Goal: Task Accomplishment & Management: Manage account settings

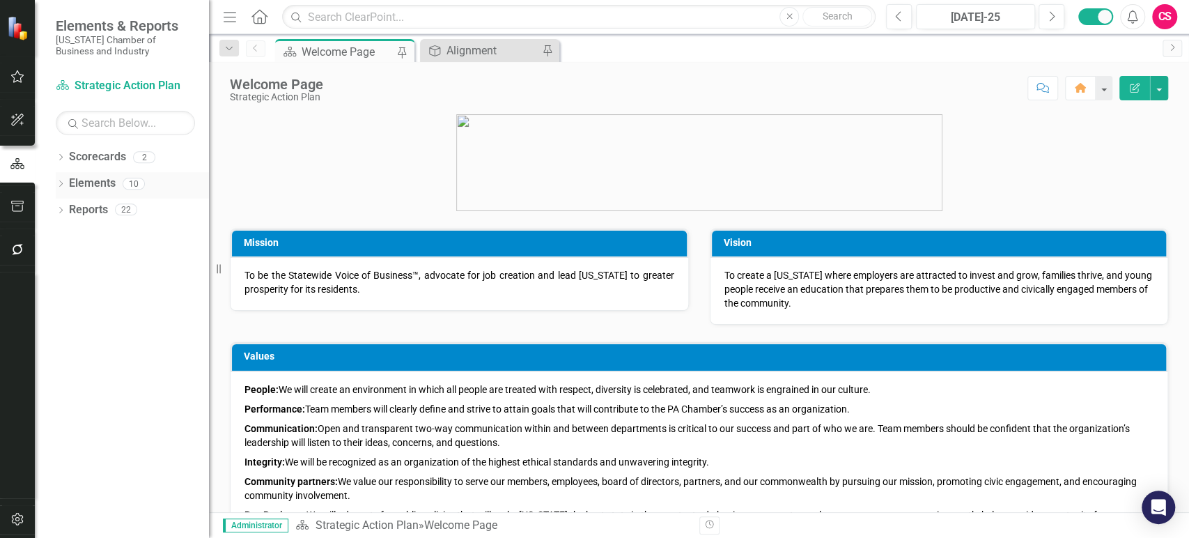
click at [86, 181] on link "Elements" at bounding box center [92, 184] width 47 height 16
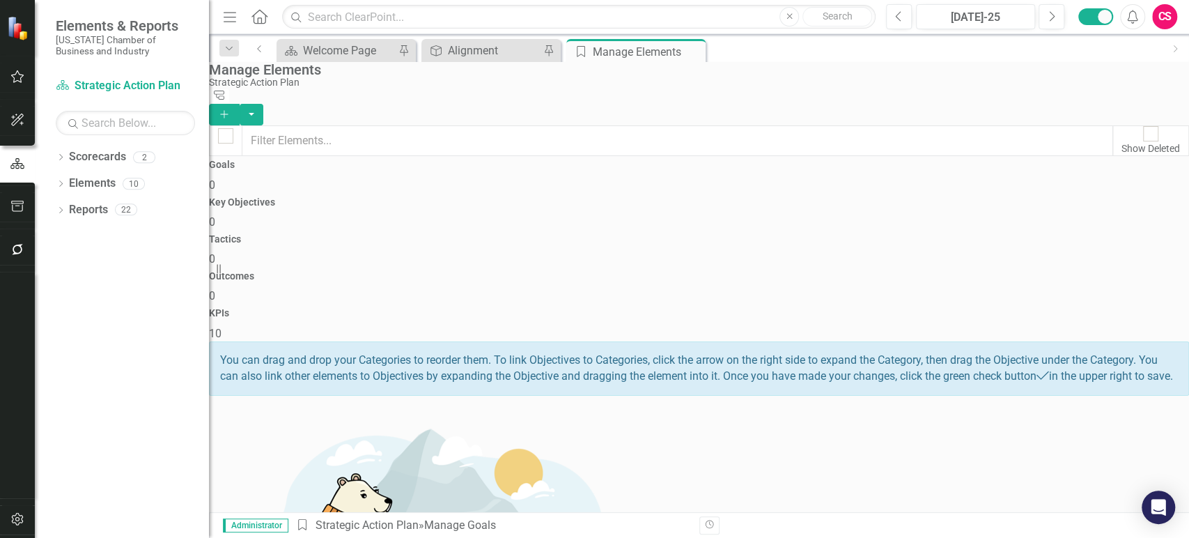
click at [1044, 308] on div "KPIs 10" at bounding box center [699, 324] width 980 height 33
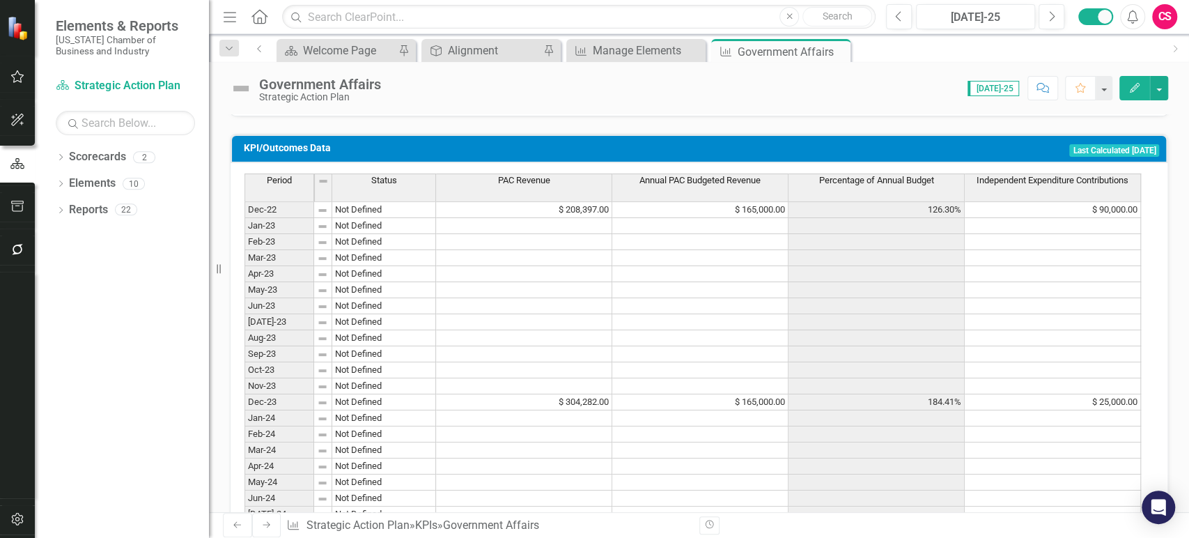
scroll to position [666, 0]
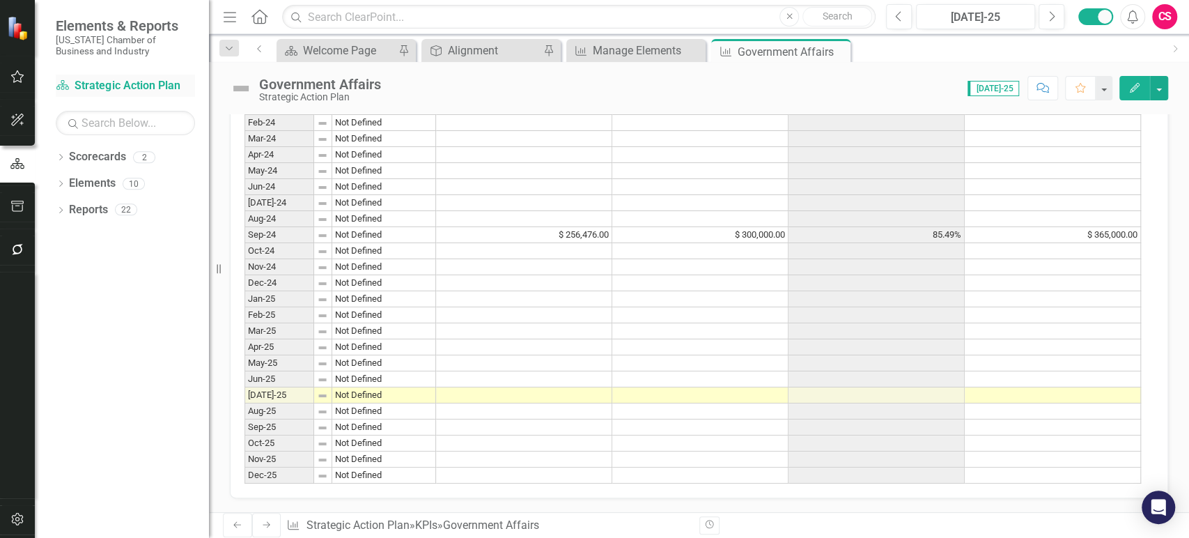
click at [123, 95] on div "Scorecard Strategic Action Plan" at bounding box center [125, 86] width 139 height 23
click at [59, 159] on icon "Dropdown" at bounding box center [61, 159] width 10 height 8
click at [95, 205] on link "3 Year Strategic Plan" at bounding box center [132, 210] width 153 height 16
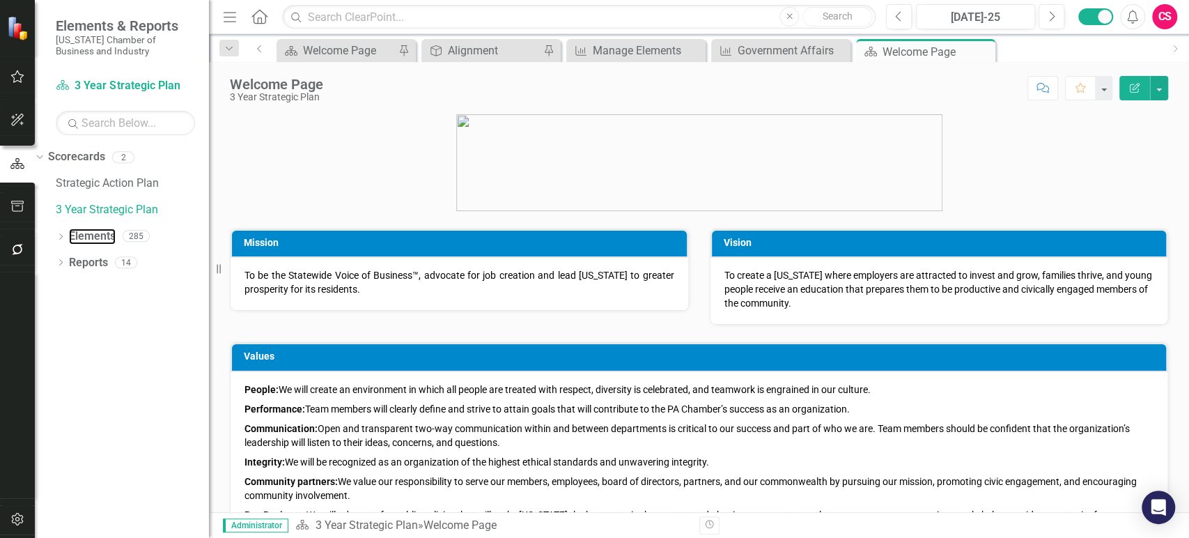
drag, startPoint x: 82, startPoint y: 244, endPoint x: 6, endPoint y: 208, distance: 84.4
click at [82, 244] on link "Elements" at bounding box center [92, 236] width 47 height 16
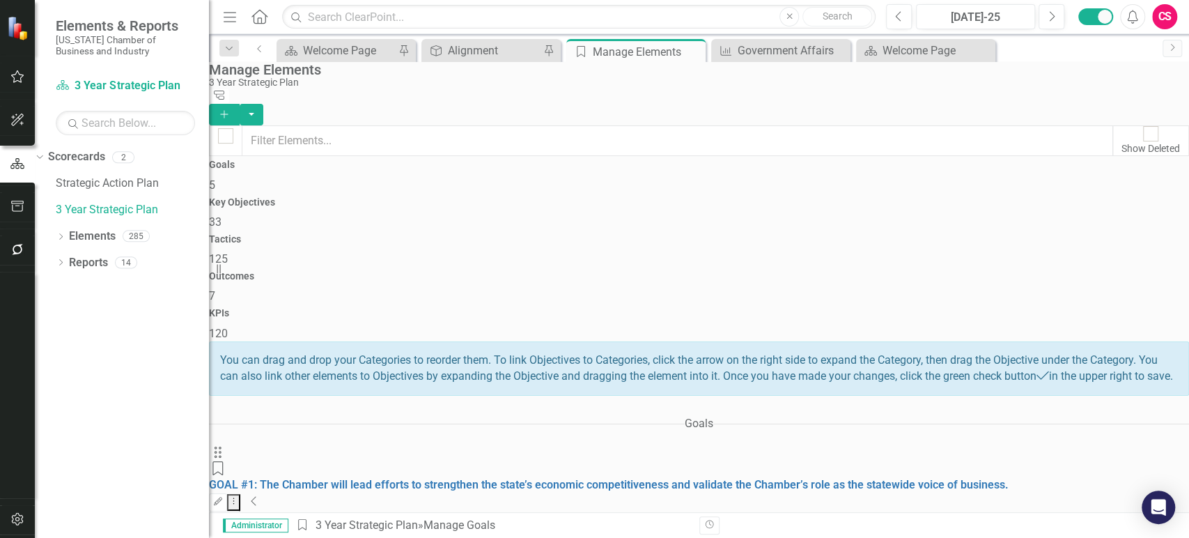
click at [1149, 18] on div "Previous Jul-25 Next Alerts CS User Edit Profile Disable Sound Silence Alerts H…" at bounding box center [1026, 16] width 309 height 25
click at [1160, 20] on div "CS" at bounding box center [1164, 16] width 25 height 25
click at [1103, 167] on link "icon.portal Success Portal" at bounding box center [1121, 174] width 110 height 26
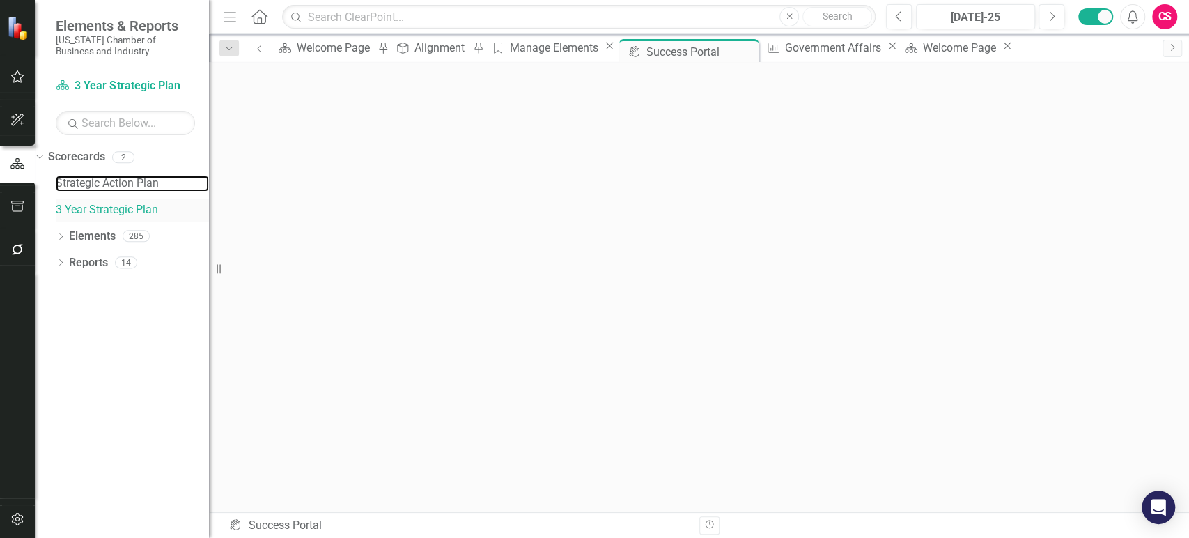
drag, startPoint x: 98, startPoint y: 178, endPoint x: 192, endPoint y: 210, distance: 100.0
click at [98, 178] on link "Strategic Action Plan" at bounding box center [132, 184] width 153 height 16
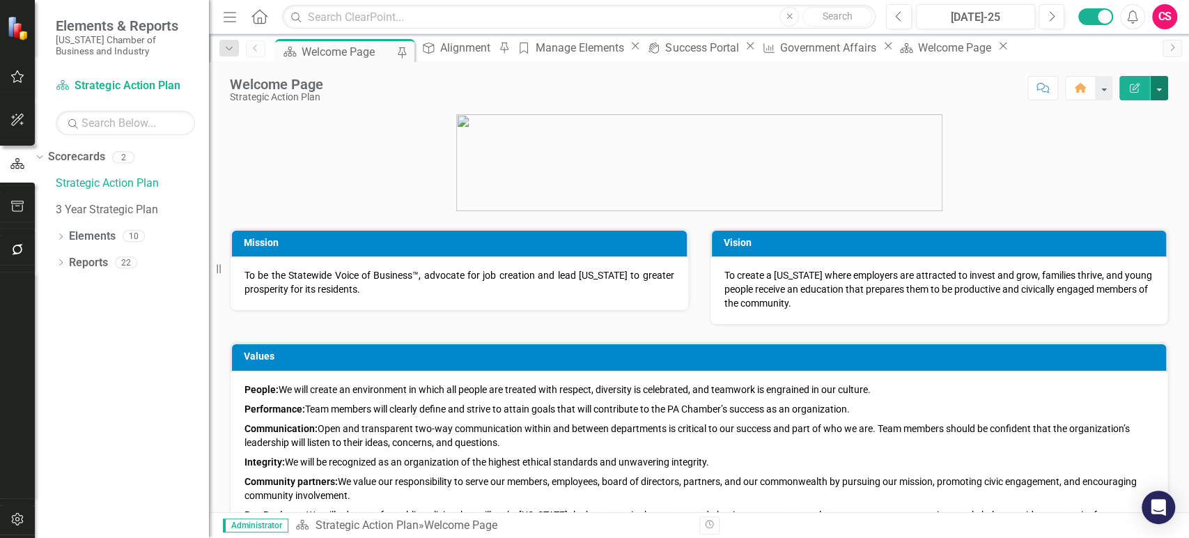
click at [1162, 95] on button "button" at bounding box center [1159, 88] width 18 height 24
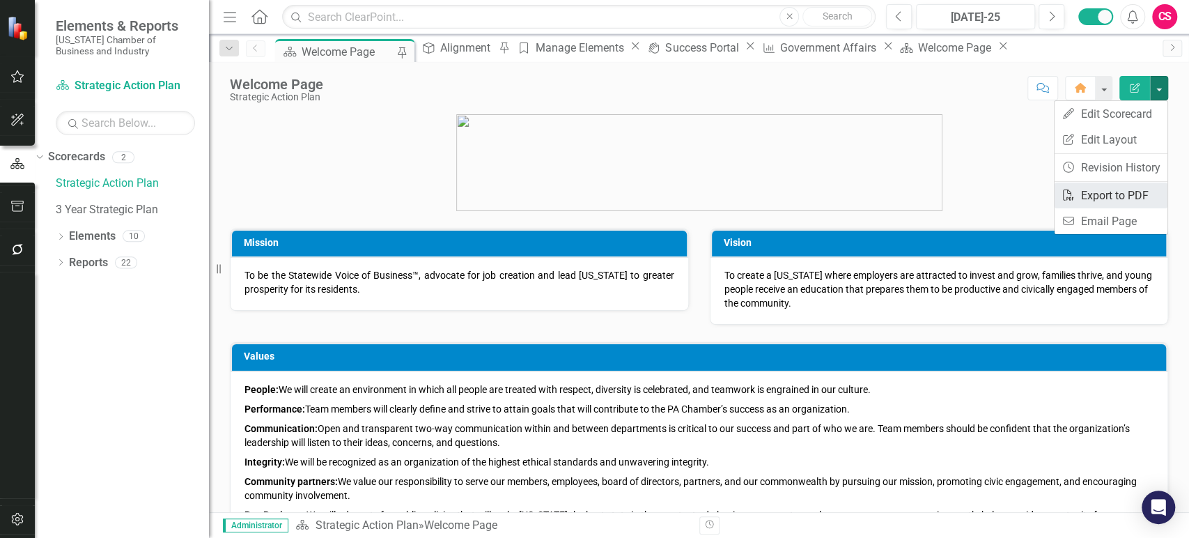
click at [1100, 196] on link "PDF Export to PDF" at bounding box center [1110, 195] width 113 height 26
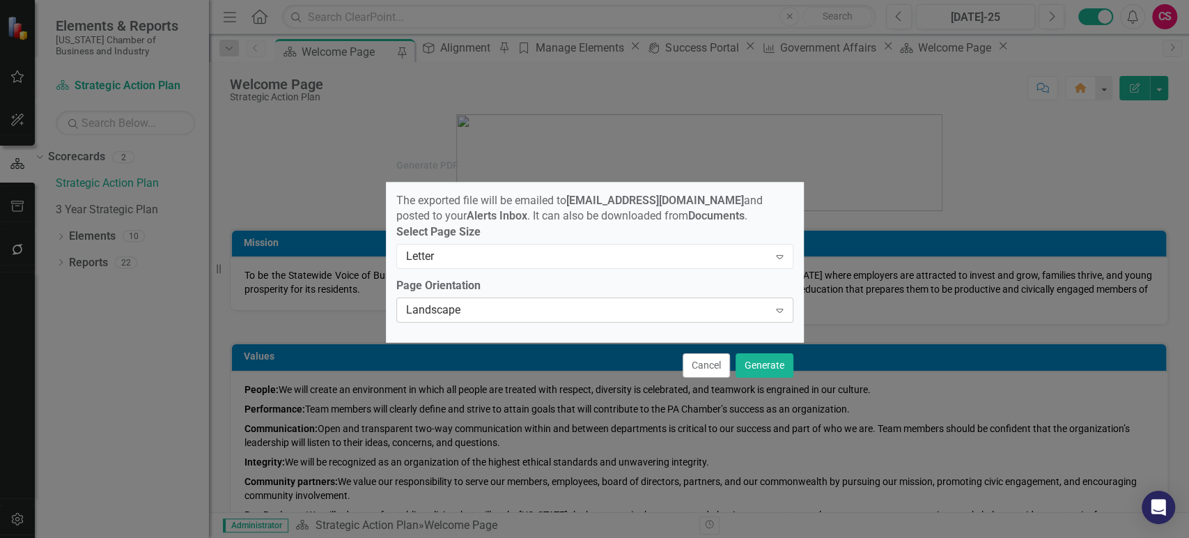
click at [722, 318] on div "Landscape" at bounding box center [587, 310] width 363 height 16
click at [775, 371] on button "Generate" at bounding box center [764, 365] width 58 height 24
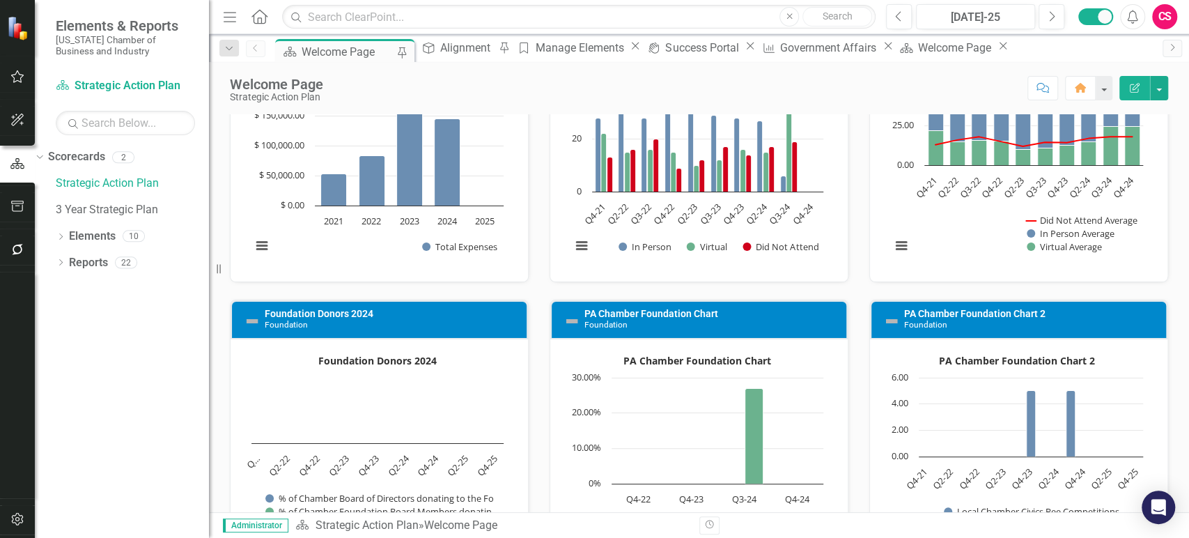
scroll to position [1759, 0]
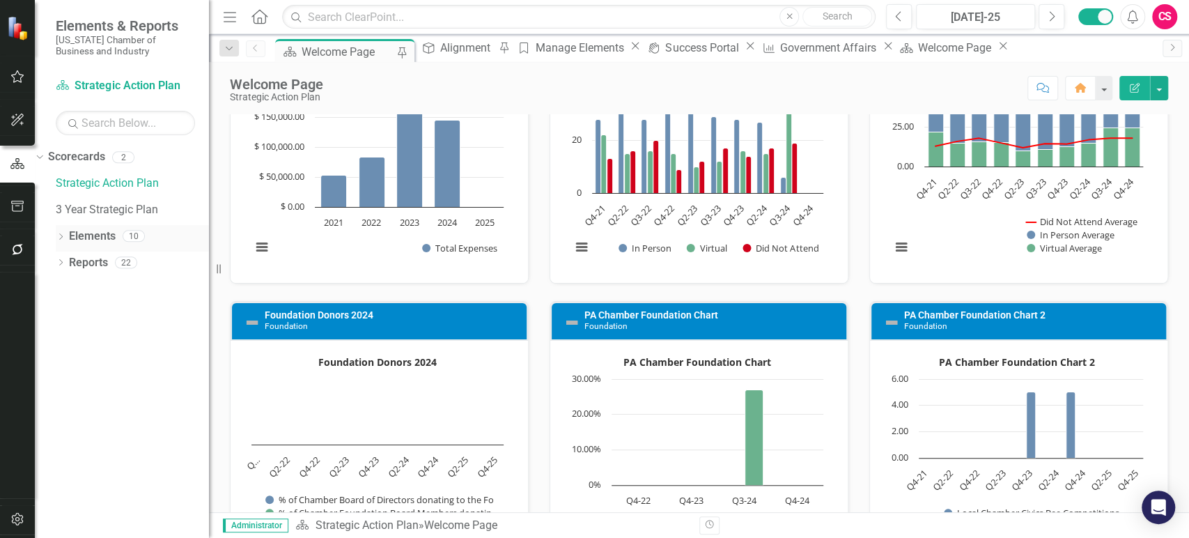
click at [57, 240] on icon "Dropdown" at bounding box center [61, 238] width 10 height 8
click at [97, 338] on link "KPI/Outcomes KPIs" at bounding box center [76, 342] width 42 height 16
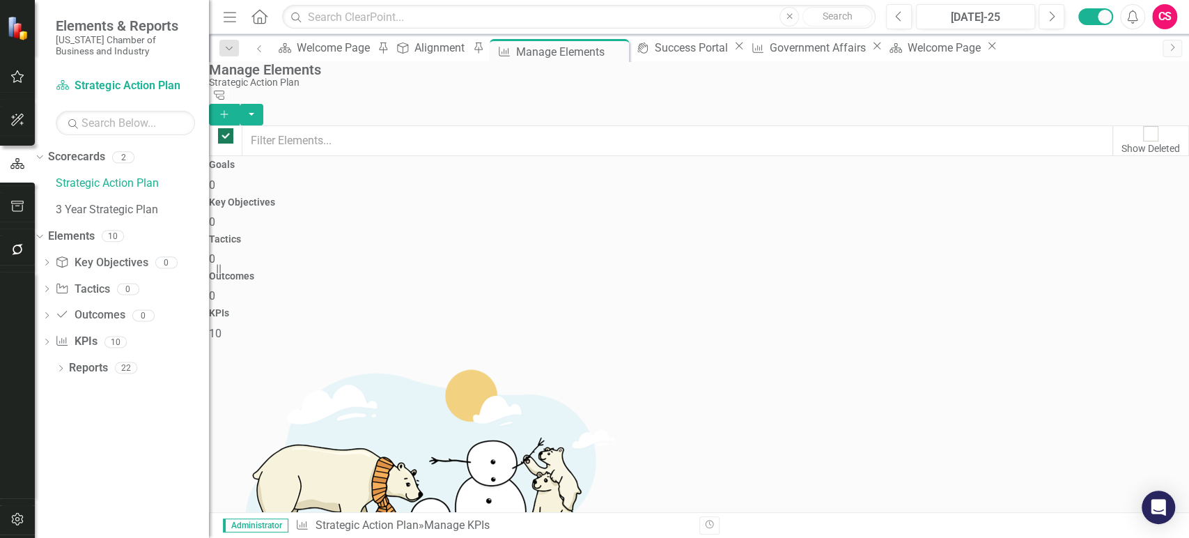
checkbox input "false"
click at [963, 77] on div "Manage Elements" at bounding box center [695, 69] width 973 height 15
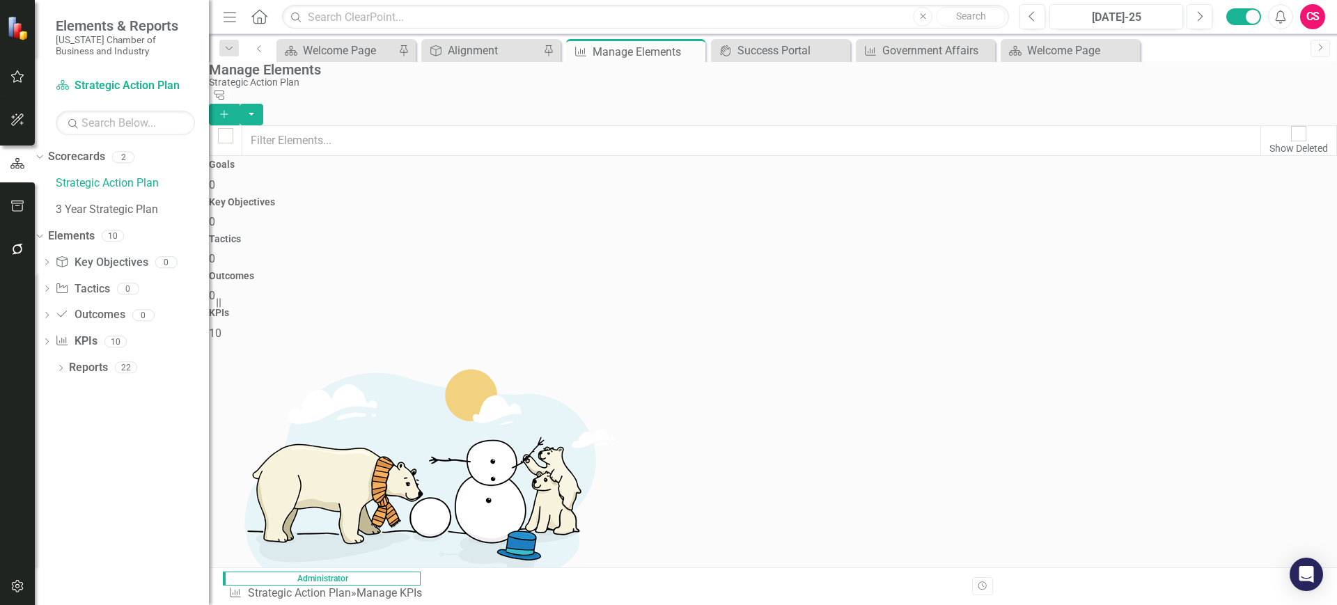
scroll to position [97, 0]
drag, startPoint x: 1036, startPoint y: 4, endPoint x: 967, endPoint y: 366, distance: 367.9
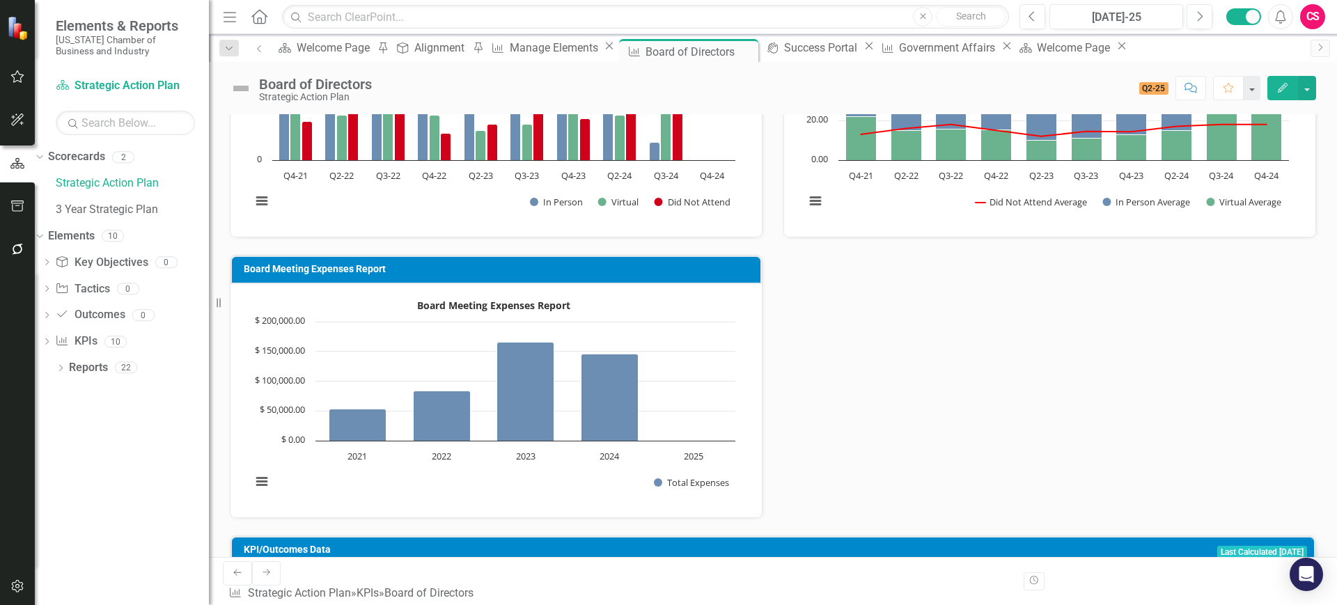
scroll to position [229, 0]
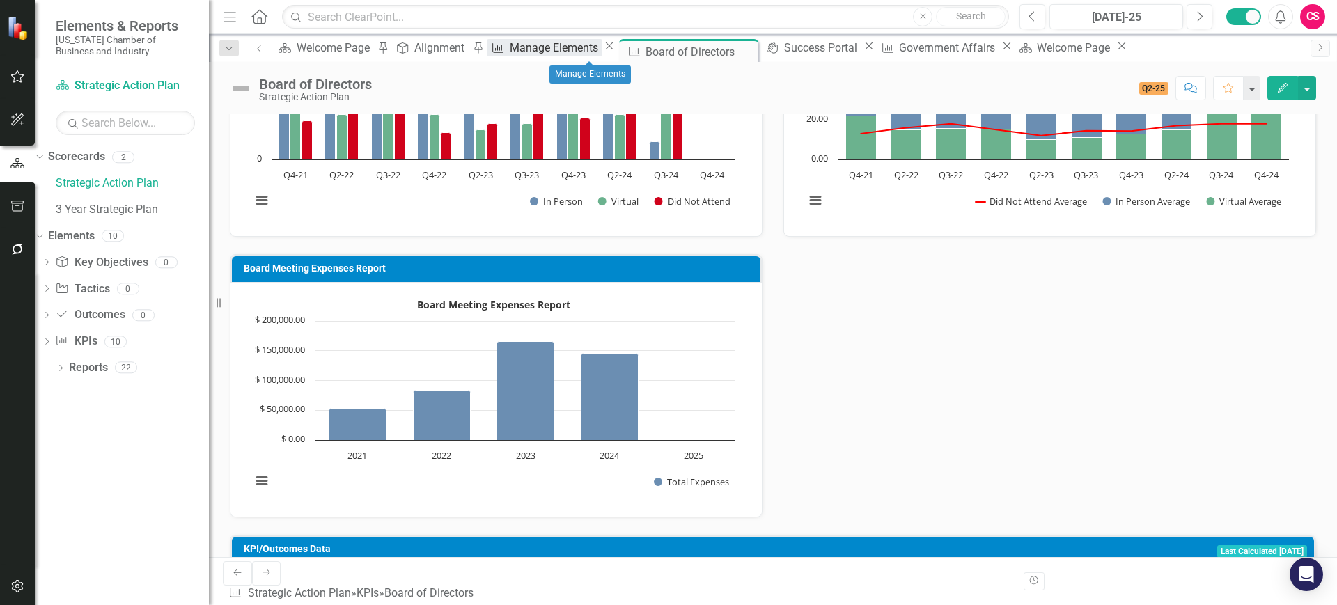
click at [598, 55] on div "Manage Elements" at bounding box center [556, 47] width 93 height 17
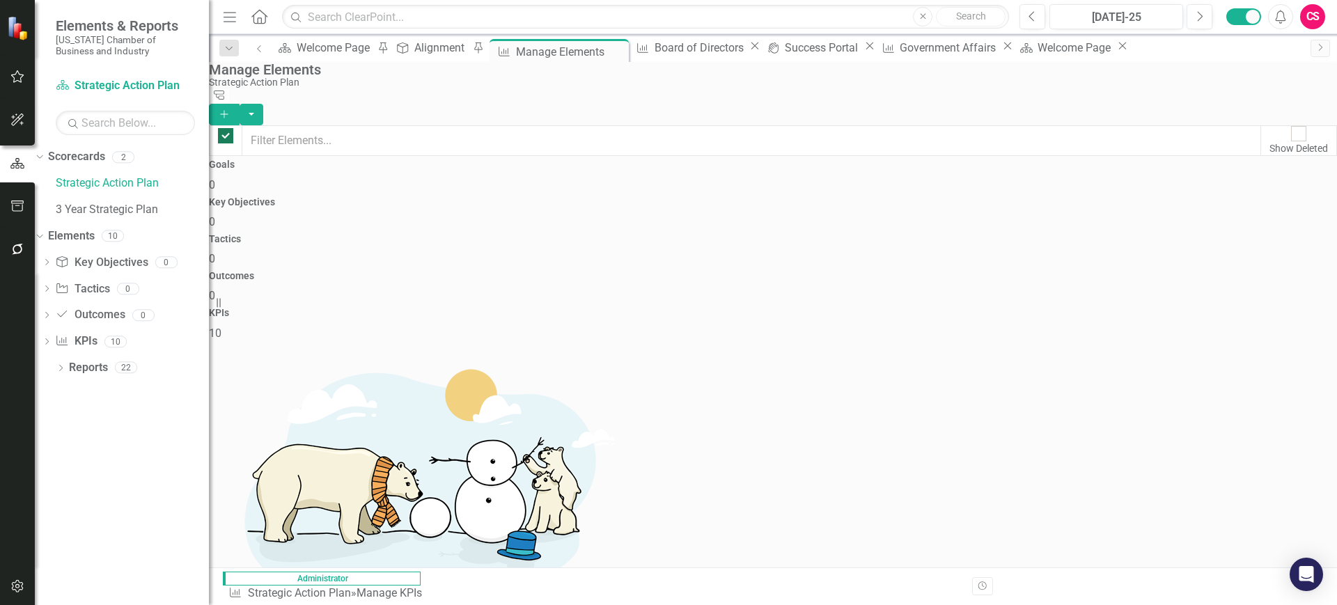
checkbox input "false"
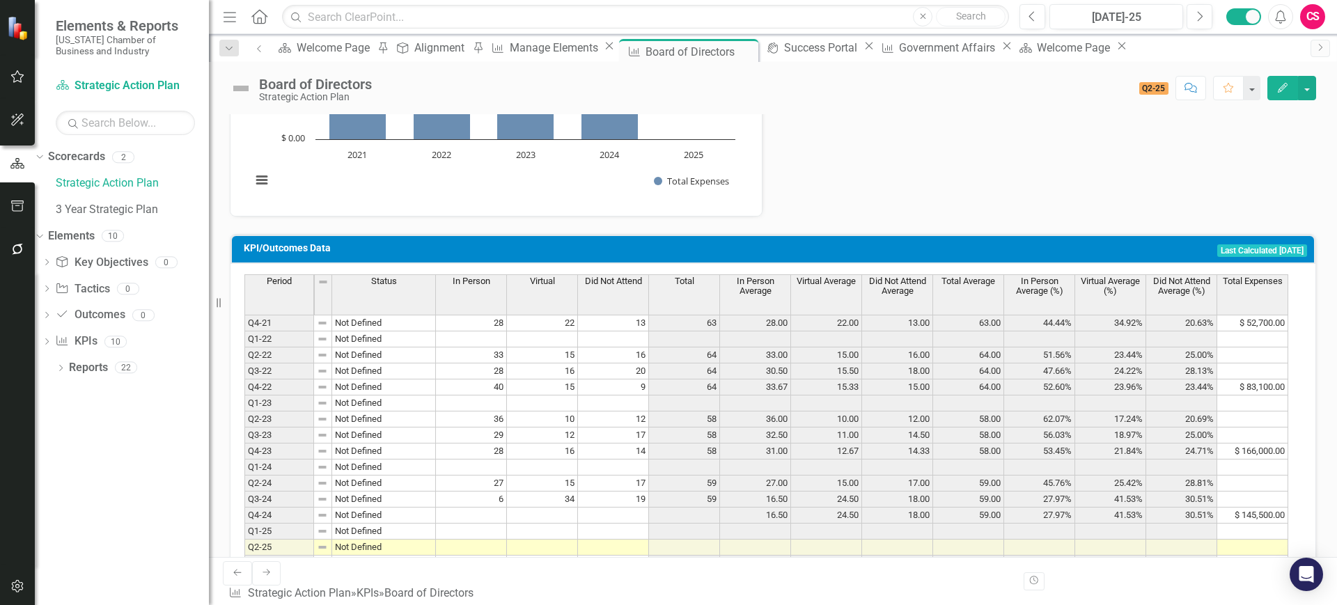
scroll to position [574, 0]
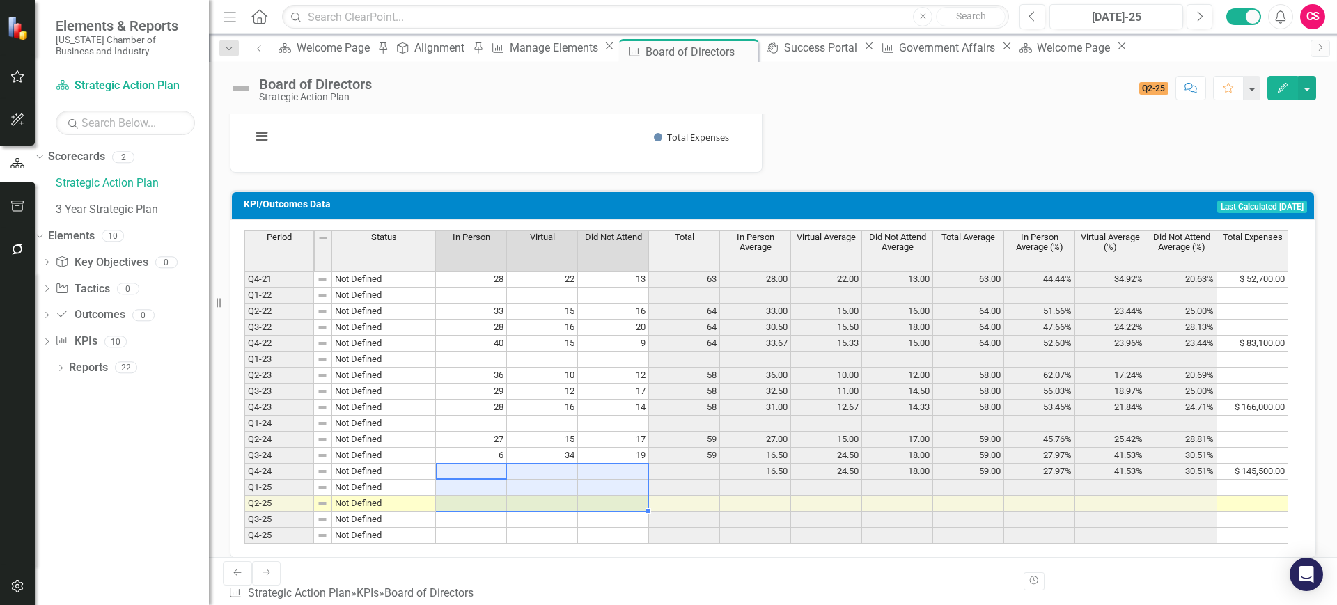
drag, startPoint x: 482, startPoint y: 465, endPoint x: 624, endPoint y: 508, distance: 148.5
click at [624, 508] on tbody "Q4-21 Not Defined 28 22 13 63 28.00 22.00 13.00 63.00 44.44% 34.92% 20.63% $ 52…" at bounding box center [766, 407] width 1044 height 273
click at [624, 508] on td at bounding box center [613, 504] width 71 height 16
drag, startPoint x: 462, startPoint y: 499, endPoint x: 608, endPoint y: 497, distance: 145.6
click at [608, 497] on tr "Q2-25 Not Defined" at bounding box center [766, 504] width 1044 height 16
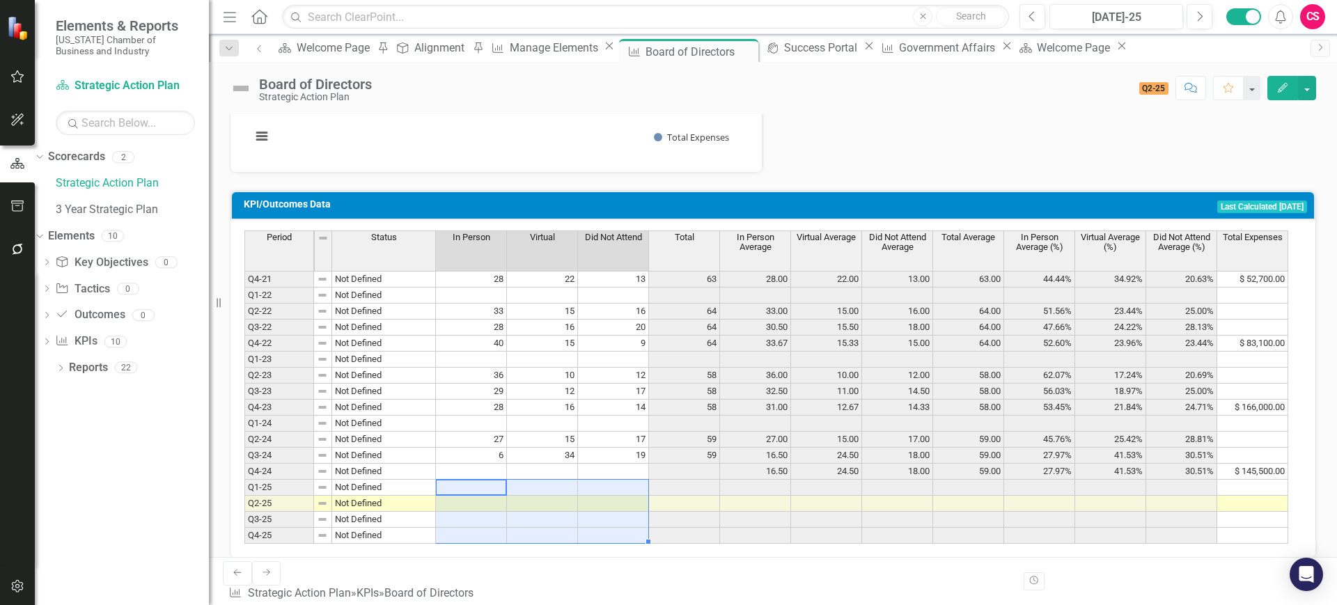
drag, startPoint x: 467, startPoint y: 482, endPoint x: 625, endPoint y: 532, distance: 166.5
click at [625, 532] on tbody "Q4-21 Not Defined 28 22 13 63 28.00 22.00 13.00 63.00 44.44% 34.92% 20.63% $ 52…" at bounding box center [766, 407] width 1044 height 273
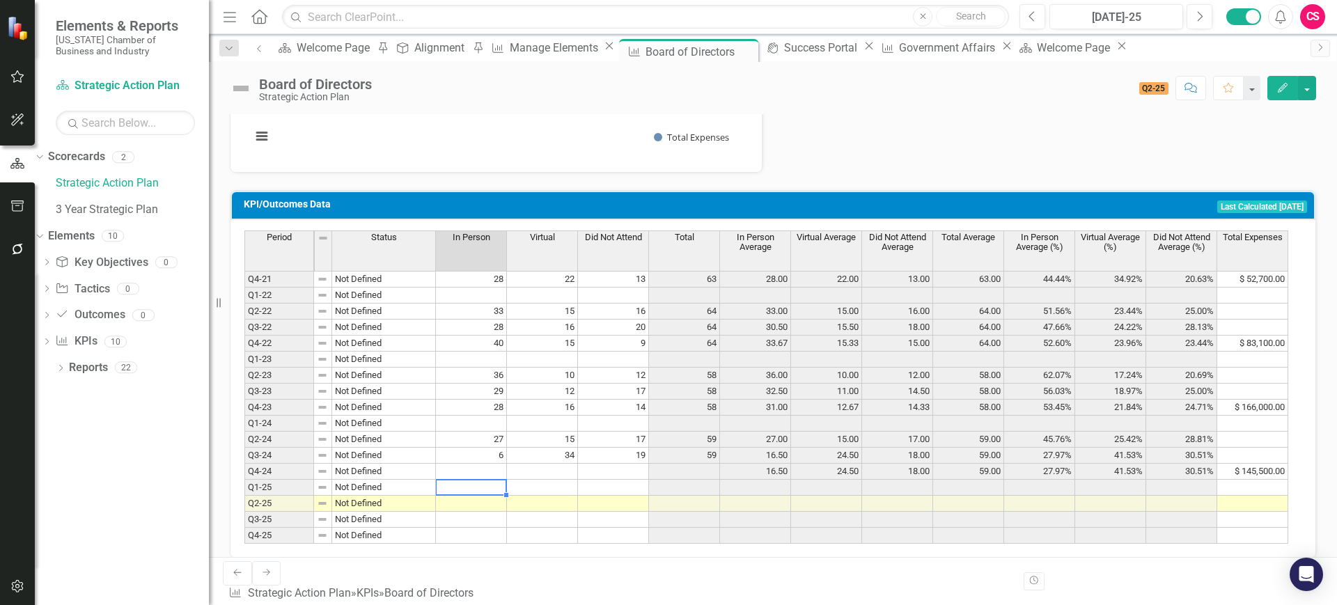
click at [479, 485] on td at bounding box center [471, 488] width 71 height 16
click at [476, 499] on td at bounding box center [471, 504] width 71 height 16
click at [476, 502] on td at bounding box center [471, 504] width 71 height 16
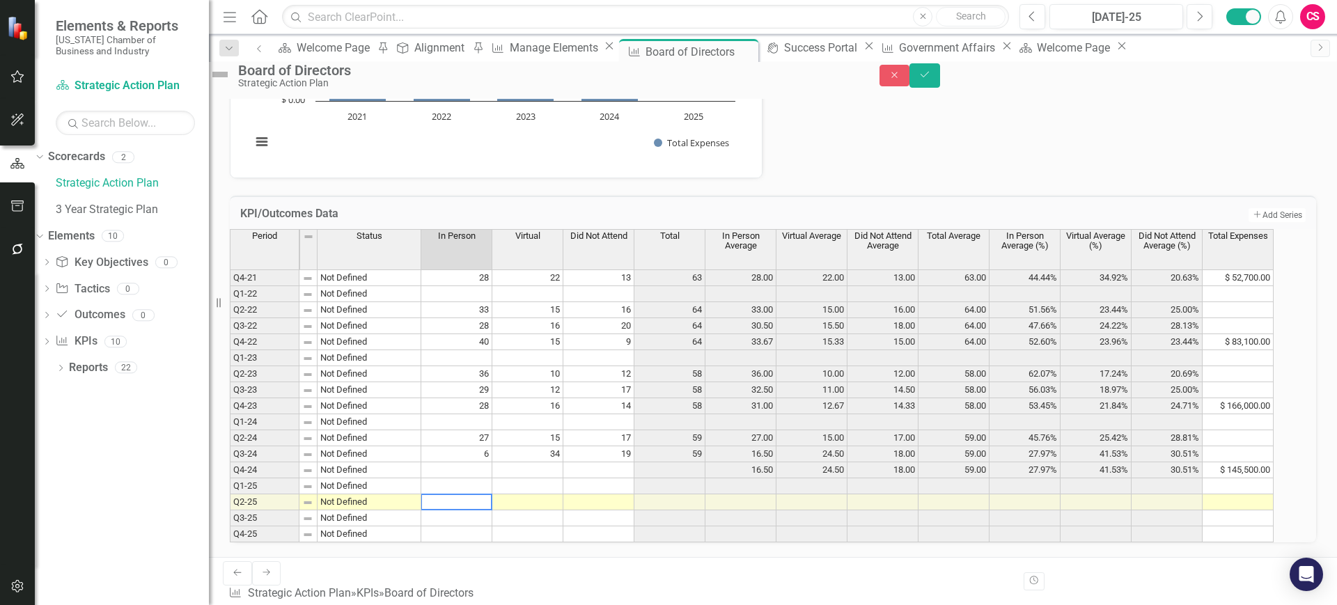
type textarea "3"
type textarea "7"
type textarea "1"
type textarea "2"
click at [1188, 508] on td at bounding box center [1238, 503] width 71 height 16
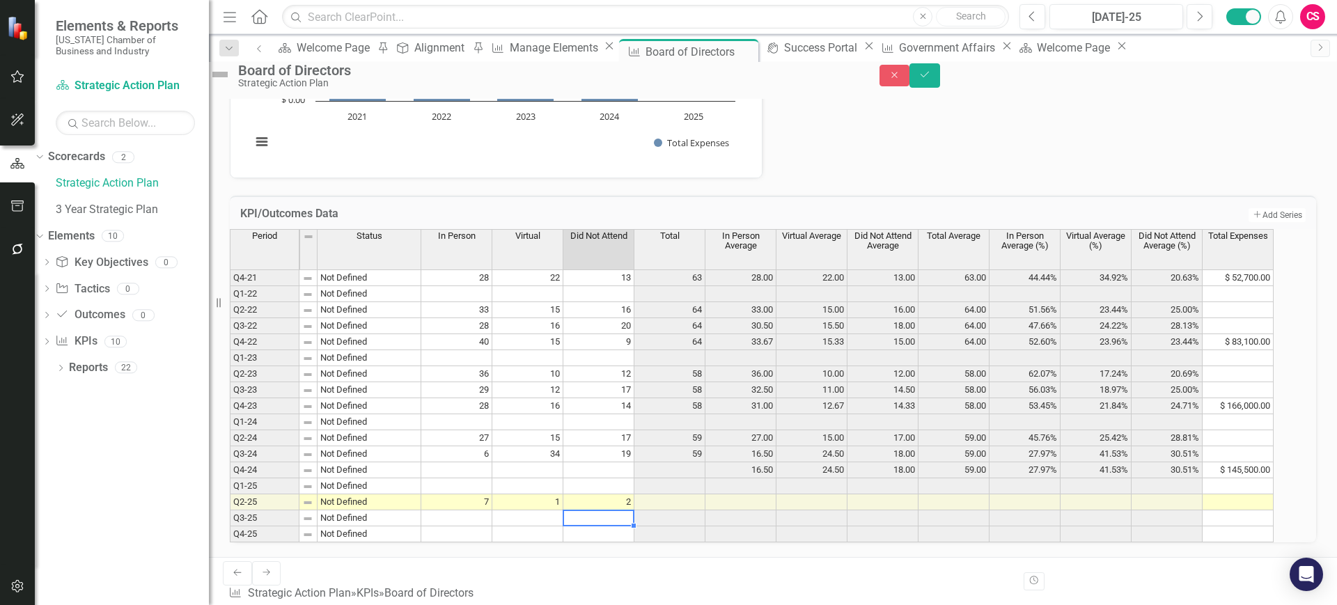
click at [1188, 508] on td at bounding box center [1238, 503] width 71 height 16
type textarea "$"
type textarea "15000"
click at [940, 88] on button "Save" at bounding box center [925, 75] width 31 height 24
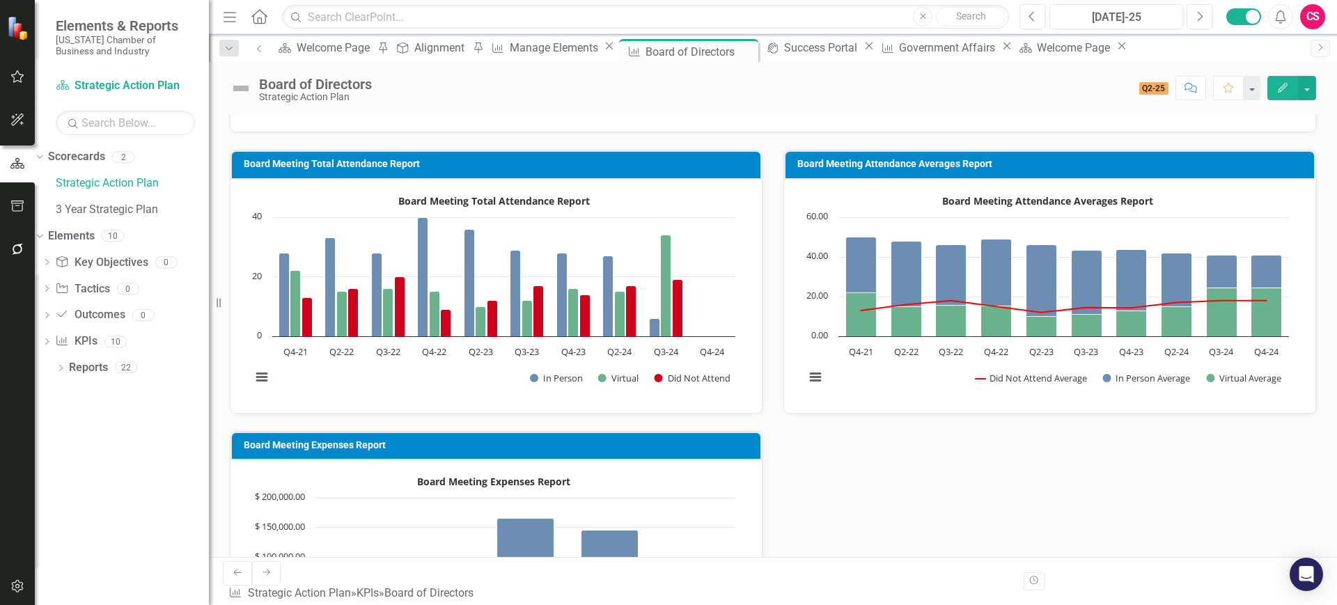
scroll to position [0, 0]
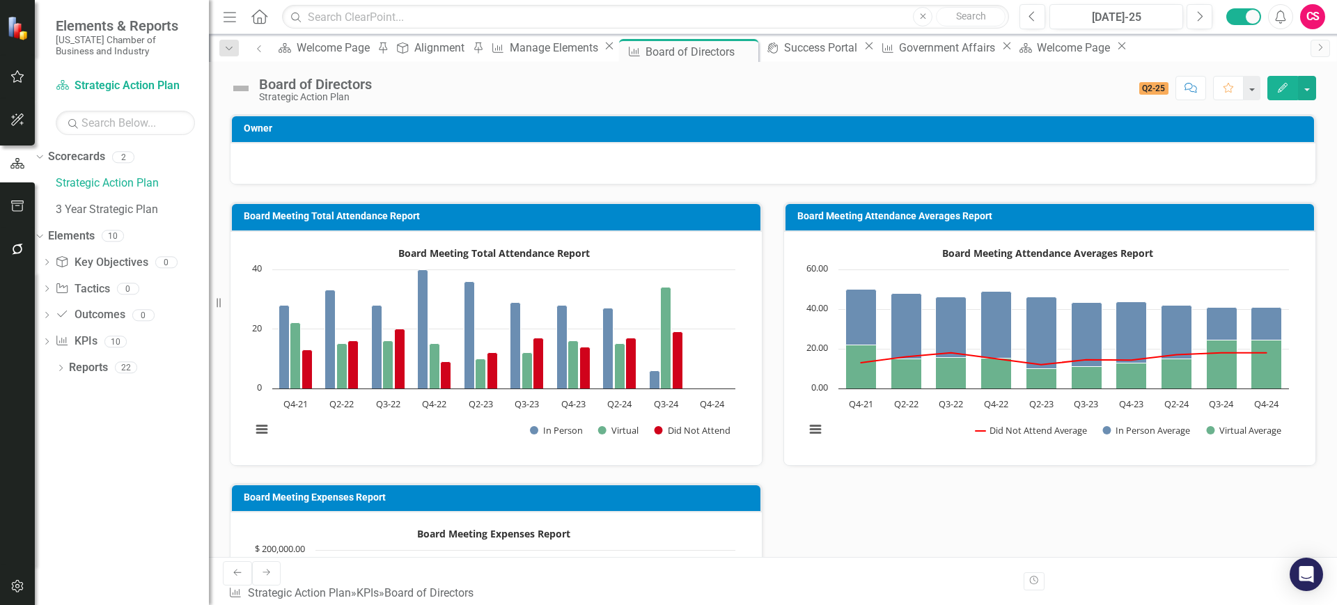
click at [469, 435] on rect "Interactive chart" at bounding box center [493, 346] width 498 height 209
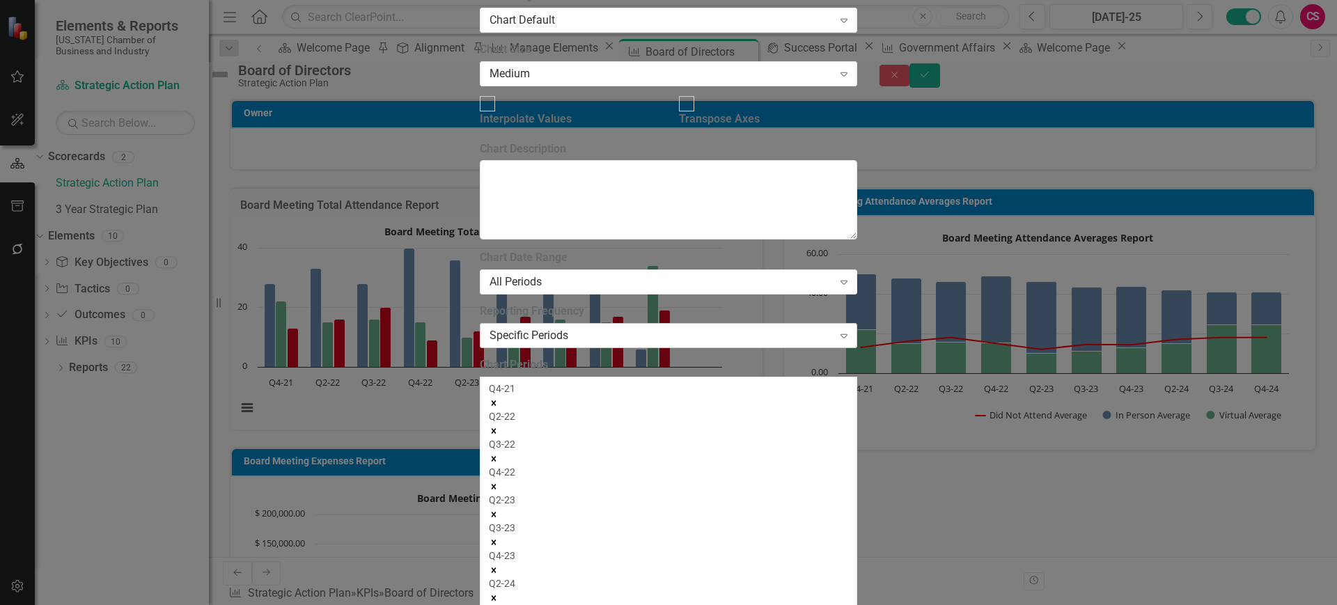
click at [768, 328] on div "Specific Periods" at bounding box center [661, 336] width 343 height 16
click at [579, 328] on div "Specific Periods" at bounding box center [661, 336] width 343 height 16
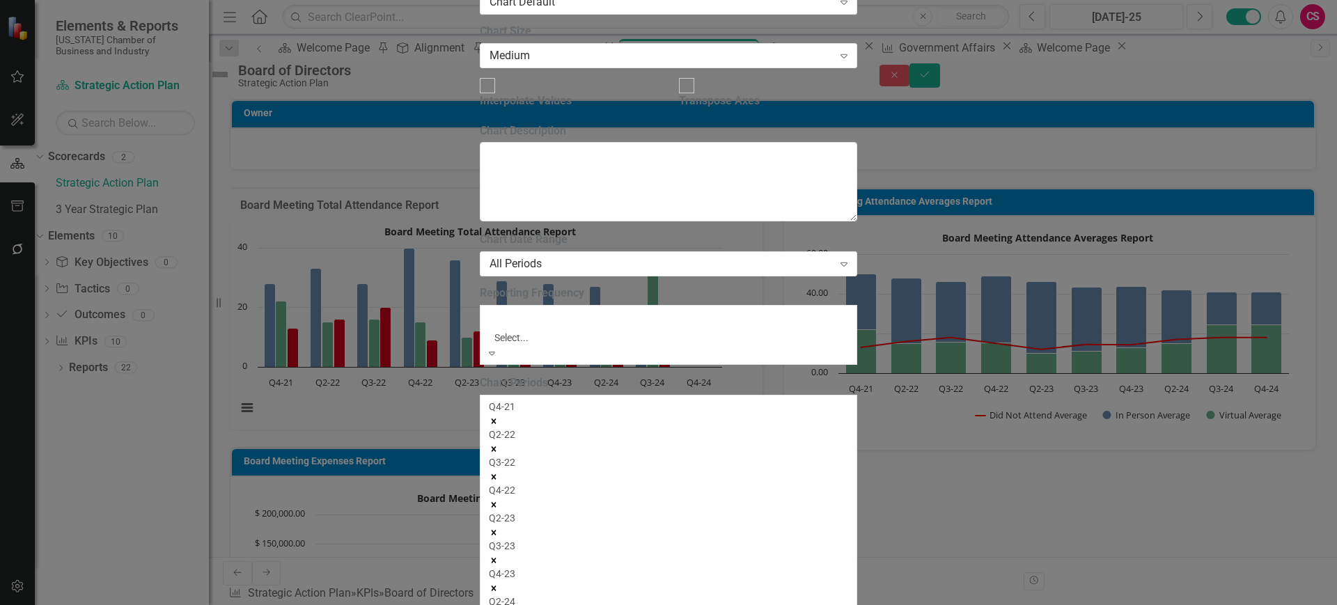
click at [570, 537] on div "Default (Use KPI/Outcomes Reporting Frequency)" at bounding box center [668, 613] width 1337 height 16
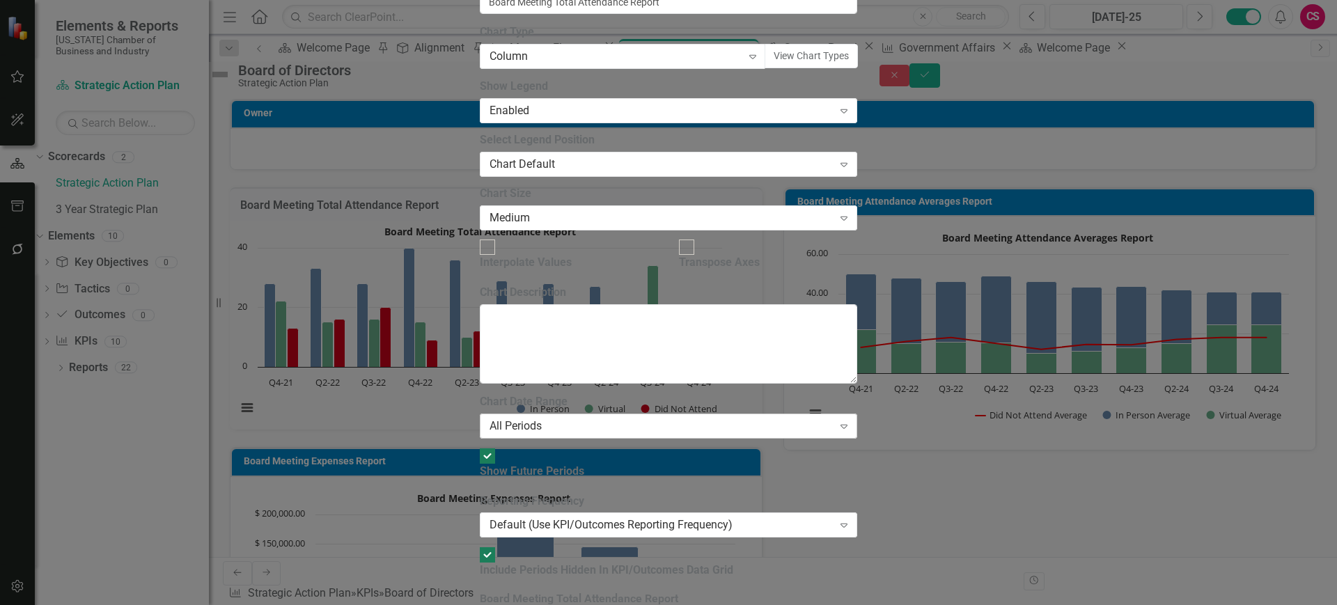
click at [597, 419] on div "All Periods" at bounding box center [661, 427] width 343 height 16
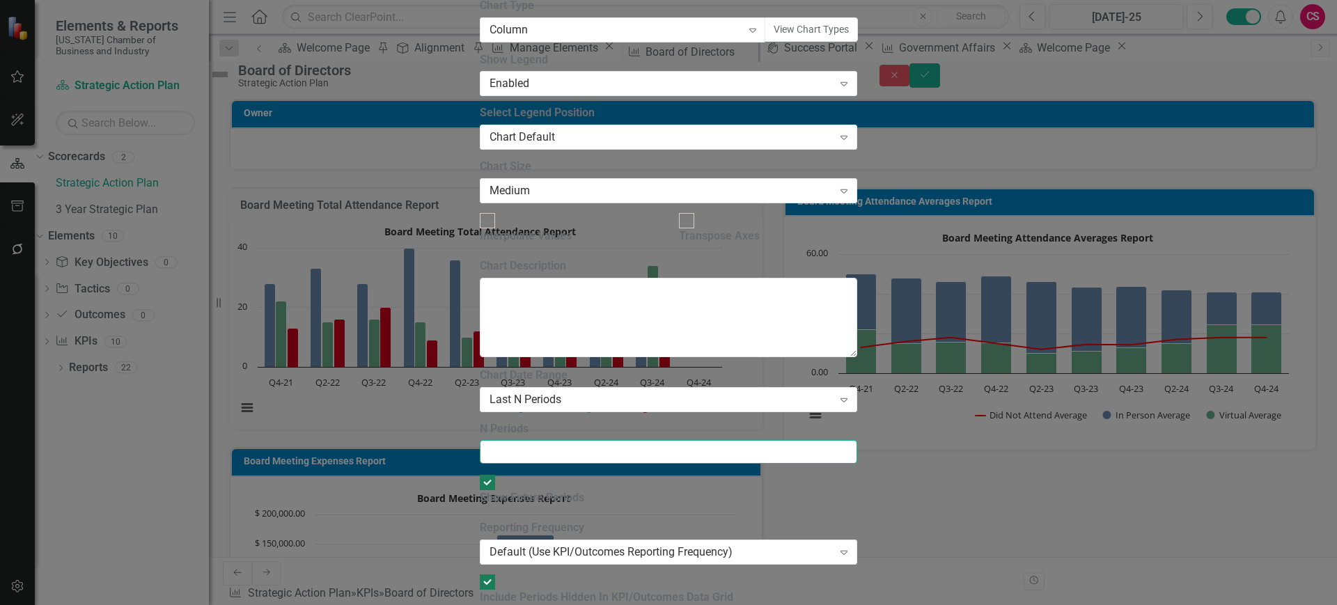
click at [543, 440] on input "N Periods" at bounding box center [668, 452] width 377 height 24
type input "16"
drag, startPoint x: 1283, startPoint y: 591, endPoint x: 941, endPoint y: 470, distance: 362.8
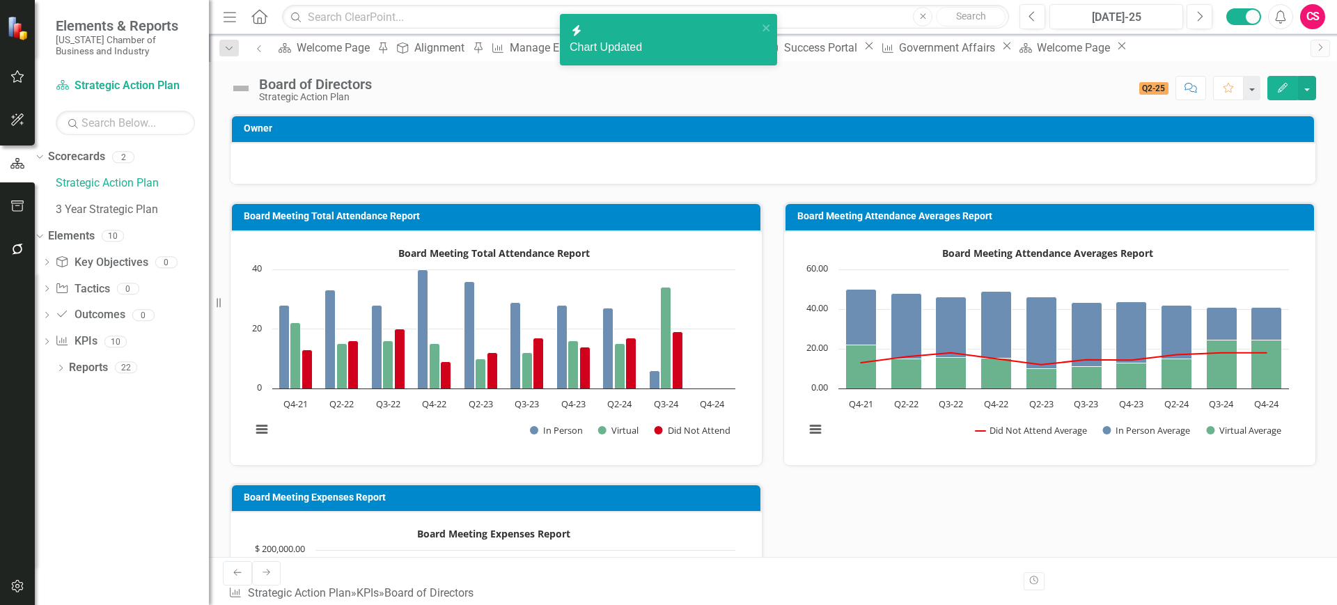
scroll to position [574, 0]
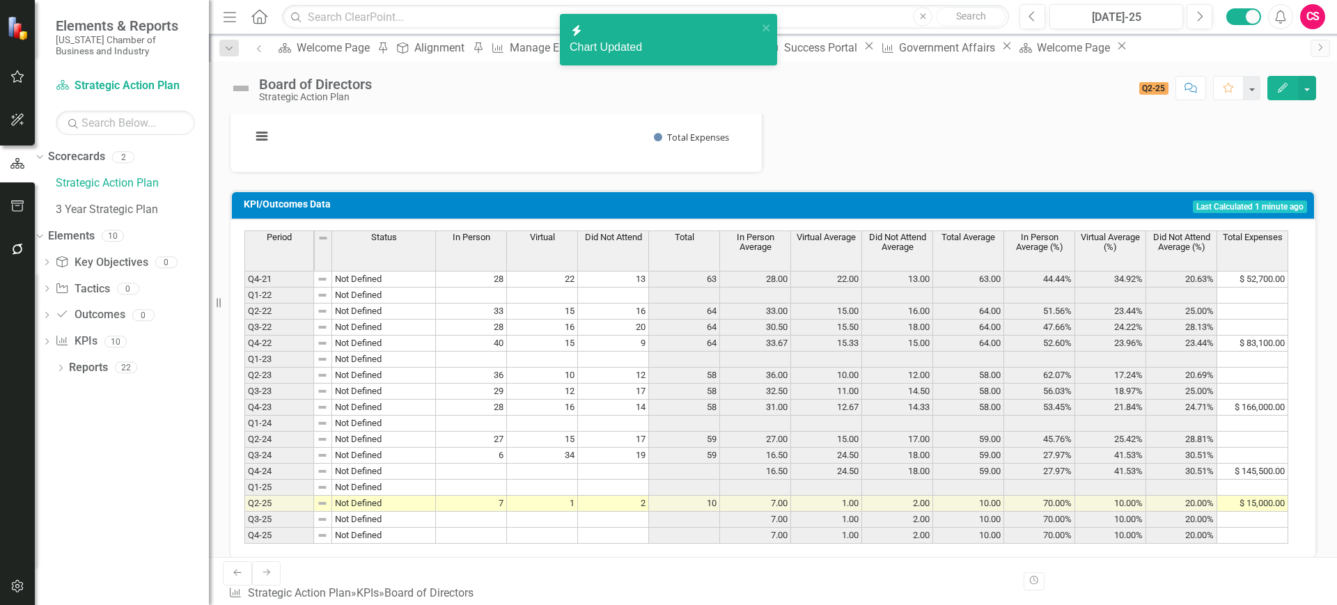
click at [488, 301] on td at bounding box center [471, 296] width 71 height 16
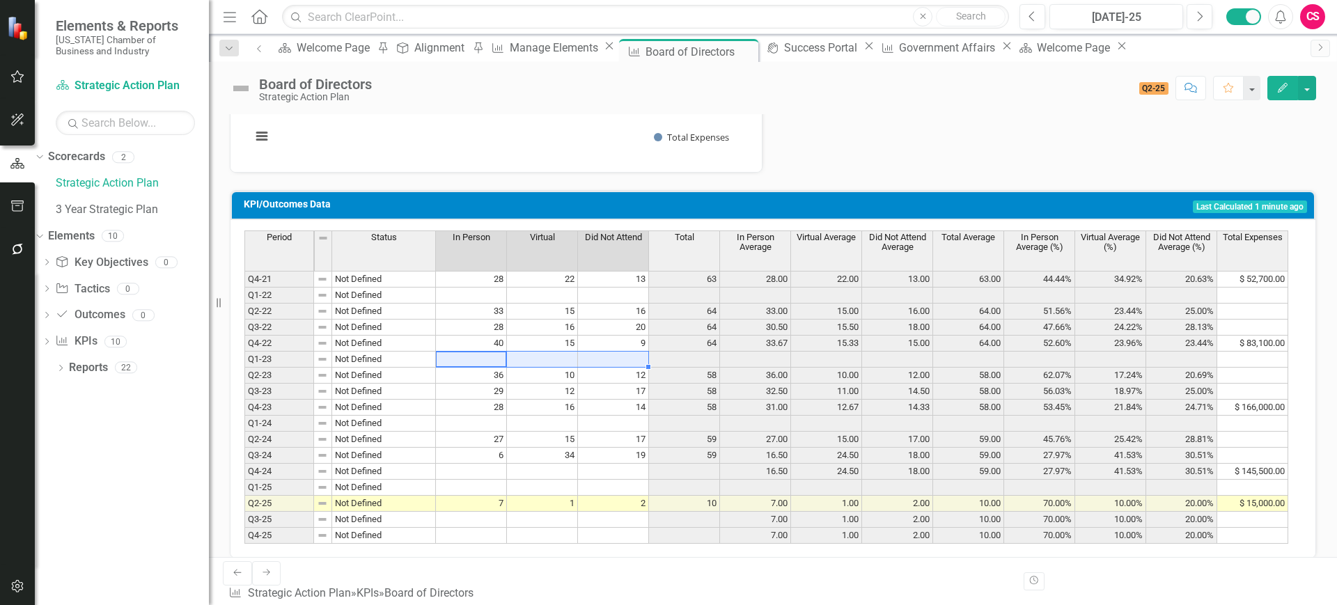
drag, startPoint x: 473, startPoint y: 357, endPoint x: 590, endPoint y: 361, distance: 117.1
click at [590, 361] on tr "Q1-23 Not Defined" at bounding box center [766, 360] width 1044 height 16
drag, startPoint x: 573, startPoint y: 426, endPoint x: 629, endPoint y: 426, distance: 56.4
click at [629, 426] on tr "Q1-24 Not Defined" at bounding box center [766, 424] width 1044 height 16
drag, startPoint x: 485, startPoint y: 478, endPoint x: 604, endPoint y: 476, distance: 118.4
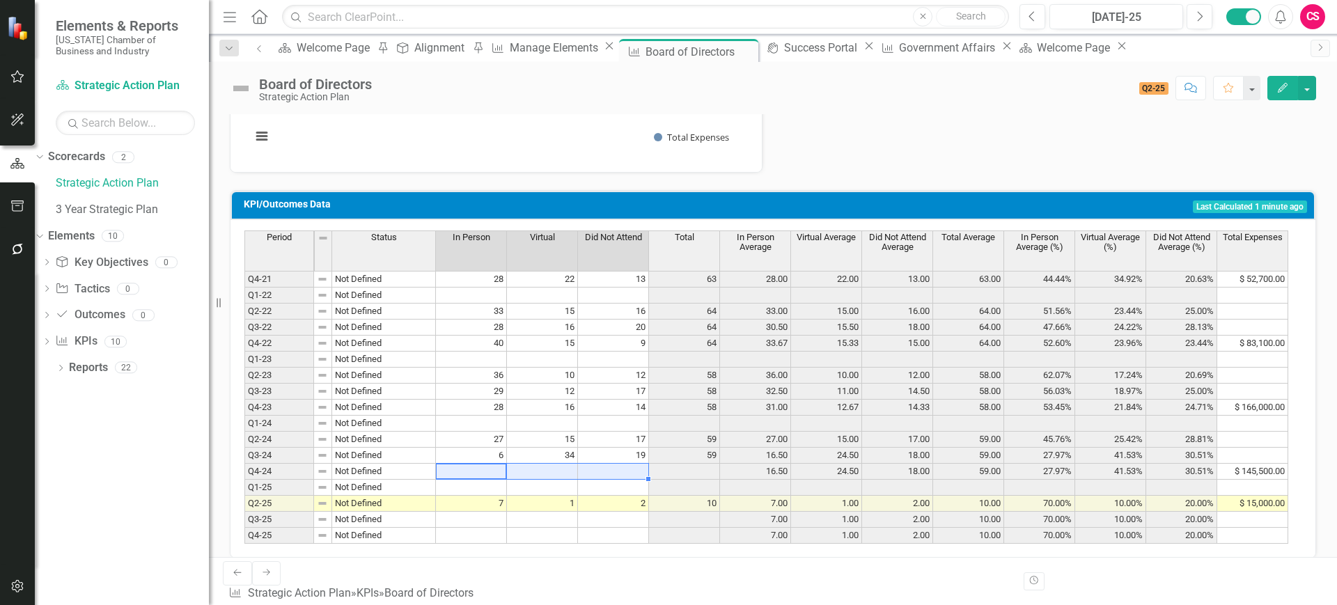
click at [604, 476] on tr "Q4-24 Not Defined 16.50 24.50 18.00 59.00 27.97% 41.53% 30.51% $ 145,500.00" at bounding box center [766, 472] width 1044 height 16
drag, startPoint x: 475, startPoint y: 485, endPoint x: 628, endPoint y: 487, distance: 153.2
click at [628, 487] on tr "Q1-25 Not Defined" at bounding box center [766, 488] width 1044 height 16
click at [497, 504] on td "7" at bounding box center [471, 504] width 71 height 16
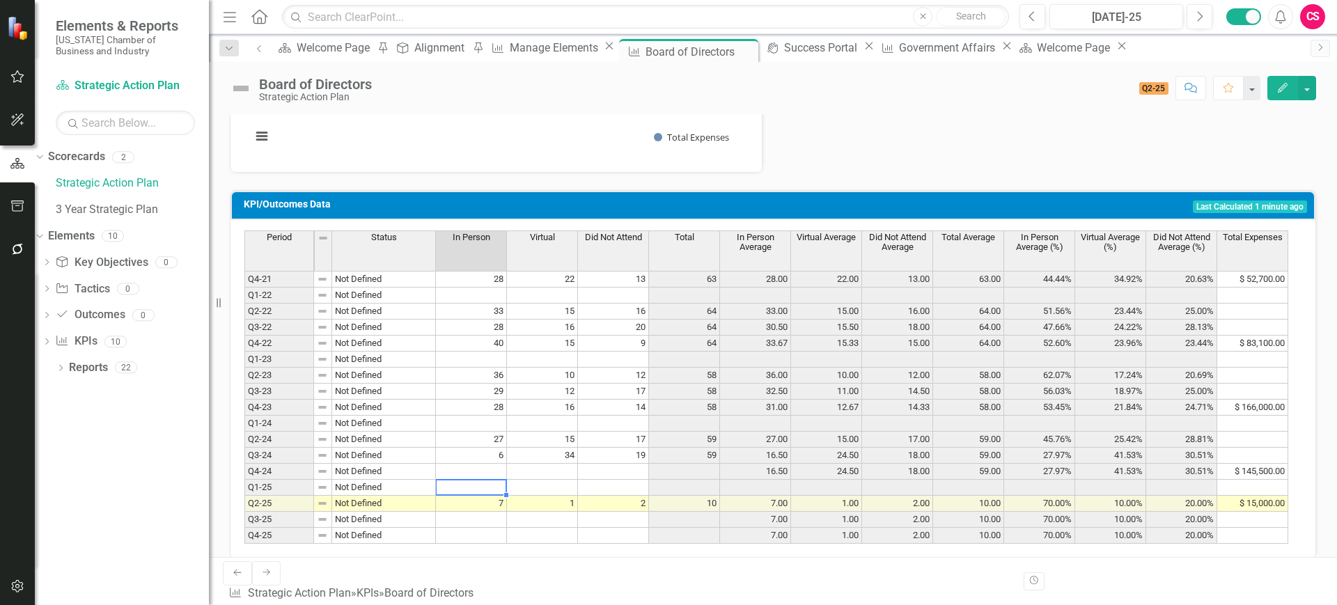
click at [480, 488] on td at bounding box center [471, 488] width 71 height 16
click at [280, 490] on td "Q1-25" at bounding box center [279, 488] width 70 height 16
click at [477, 363] on td at bounding box center [471, 360] width 71 height 16
click at [472, 295] on td at bounding box center [471, 296] width 71 height 16
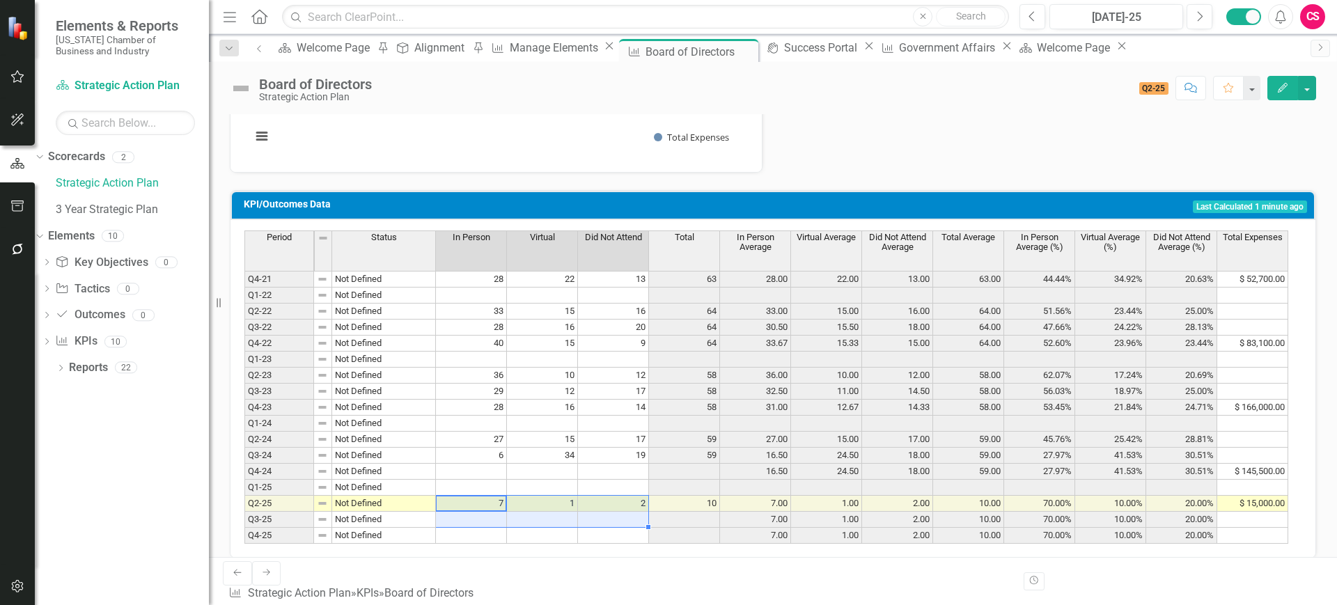
drag, startPoint x: 465, startPoint y: 502, endPoint x: 602, endPoint y: 512, distance: 137.6
click at [602, 512] on tbody "Q4-21 Not Defined 28 22 13 63 28.00 22.00 13.00 63.00 44.44% 34.92% 20.63% $ 52…" at bounding box center [766, 407] width 1044 height 273
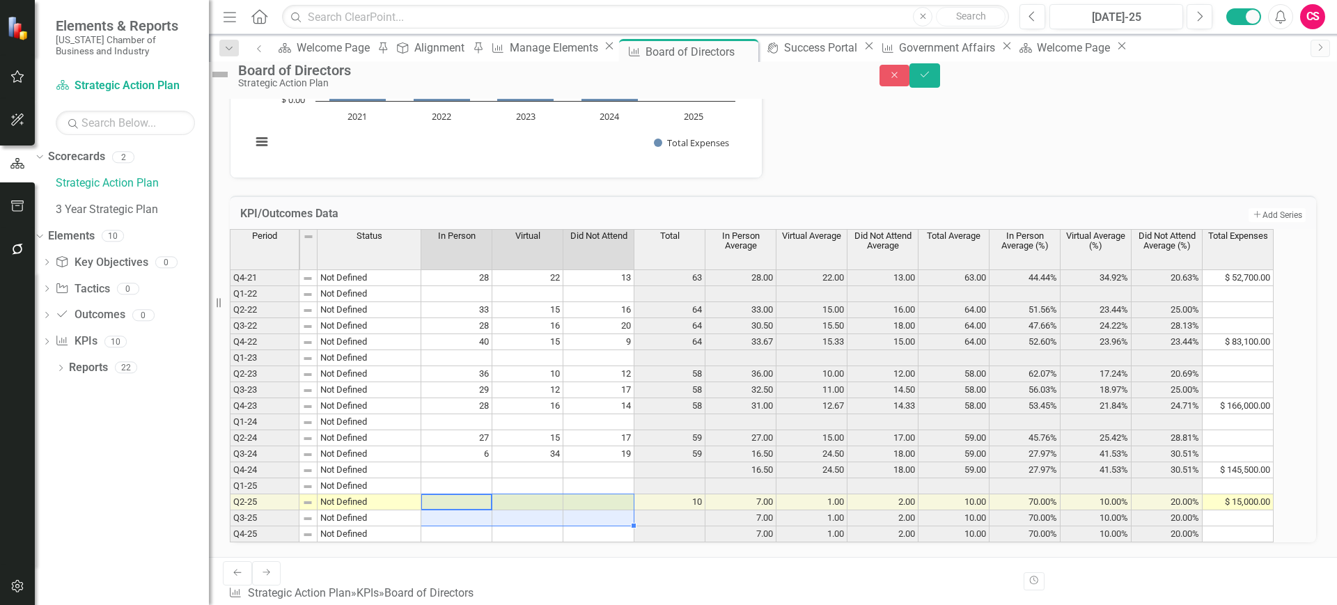
click at [1188, 506] on td "$ 15,000.00" at bounding box center [1238, 503] width 71 height 16
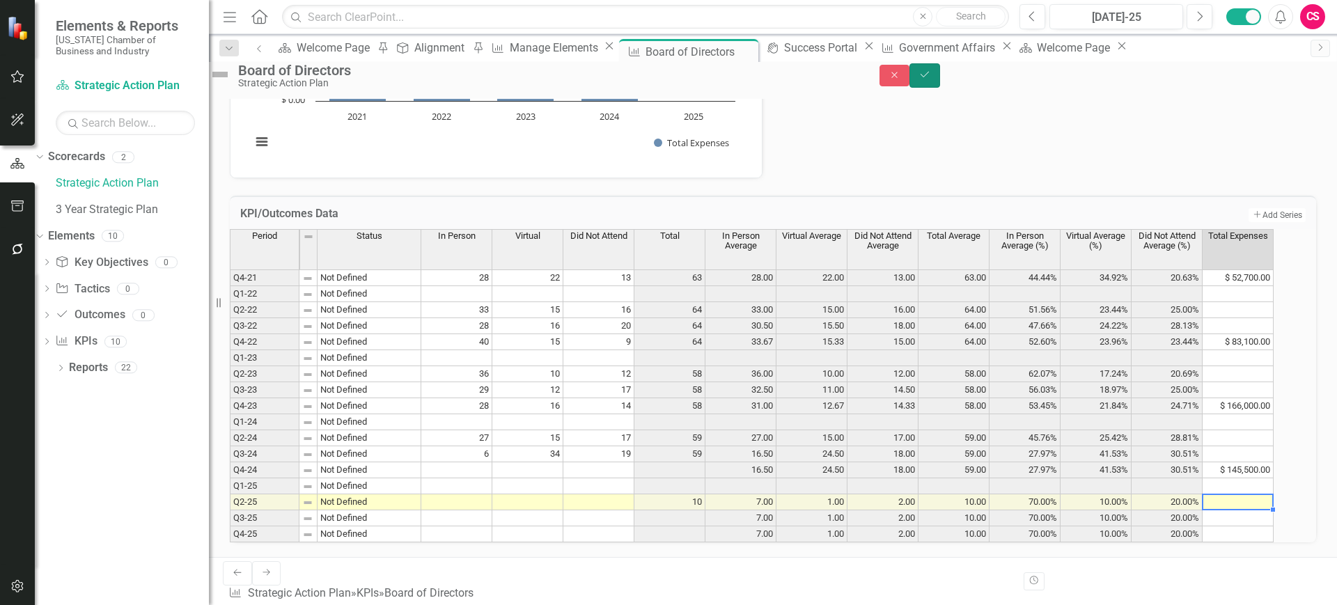
drag, startPoint x: 1298, startPoint y: 84, endPoint x: 896, endPoint y: 166, distance: 410.0
click at [940, 84] on button "Save" at bounding box center [925, 75] width 31 height 24
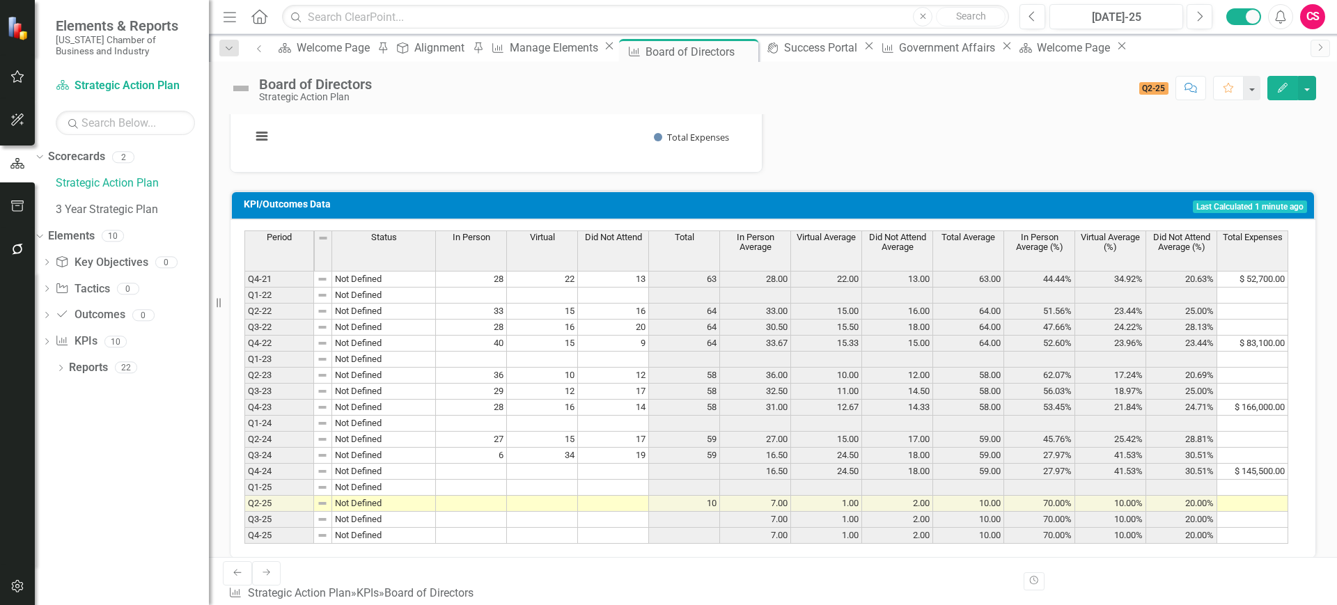
click at [285, 518] on tbody "Q4-21 Not Defined Q1-22 Not Defined Q2-22 Not Defined Q3-22 Not Defined Q4-22 N…" at bounding box center [340, 407] width 192 height 273
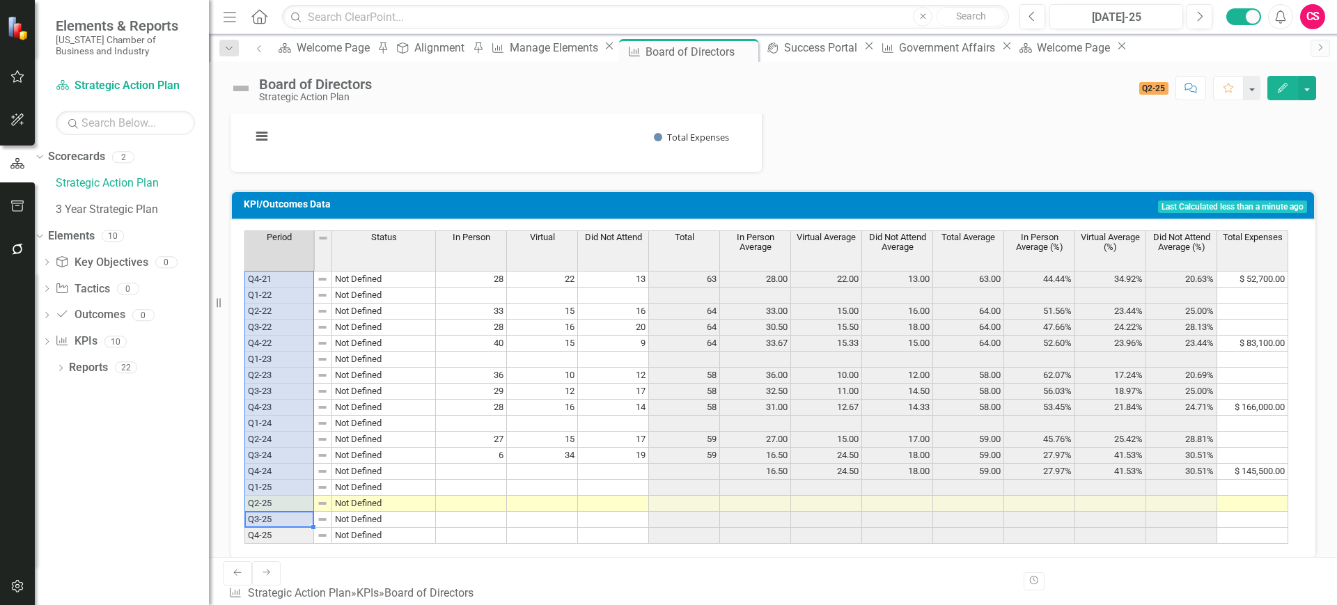
drag, startPoint x: 285, startPoint y: 517, endPoint x: 287, endPoint y: 273, distance: 243.8
click at [287, 273] on tbody "Q4-21 Not Defined Q1-22 Not Defined Q2-22 Not Defined Q3-22 Not Defined Q4-22 N…" at bounding box center [340, 407] width 192 height 273
click at [287, 273] on td "Q4-21" at bounding box center [279, 279] width 70 height 17
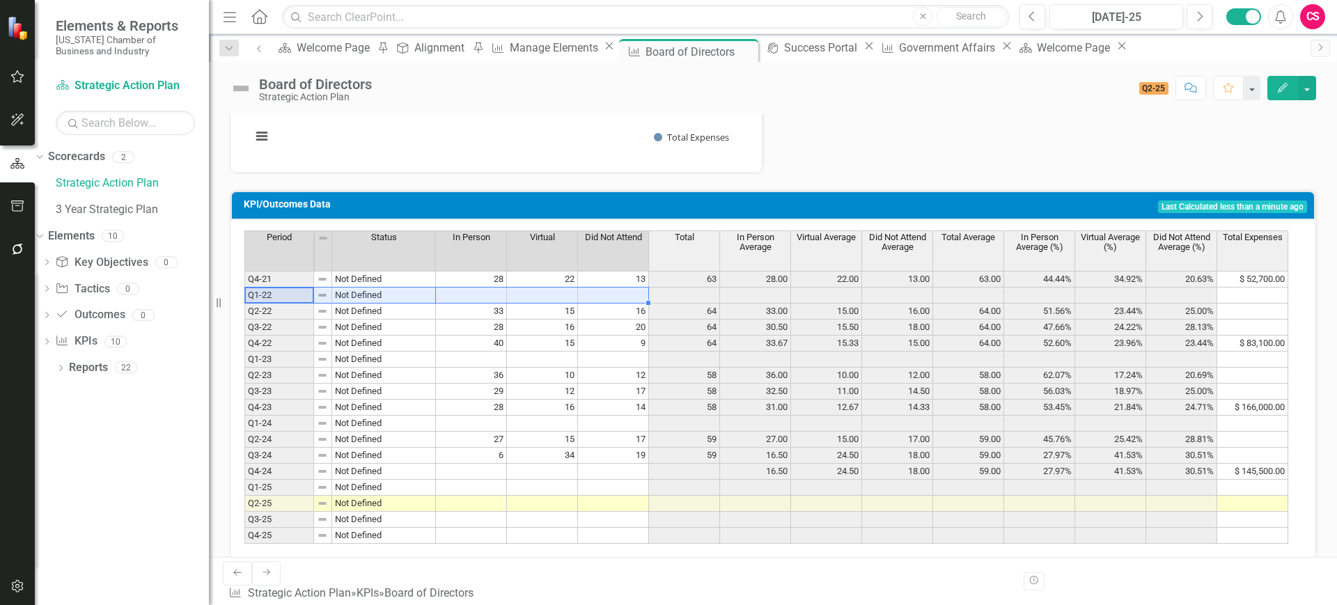
drag, startPoint x: 281, startPoint y: 292, endPoint x: 590, endPoint y: 293, distance: 308.5
click at [590, 293] on div "Period Status In Person Virtual Did Not Attend Total In Person Average Virtual …" at bounding box center [767, 387] width 1047 height 313
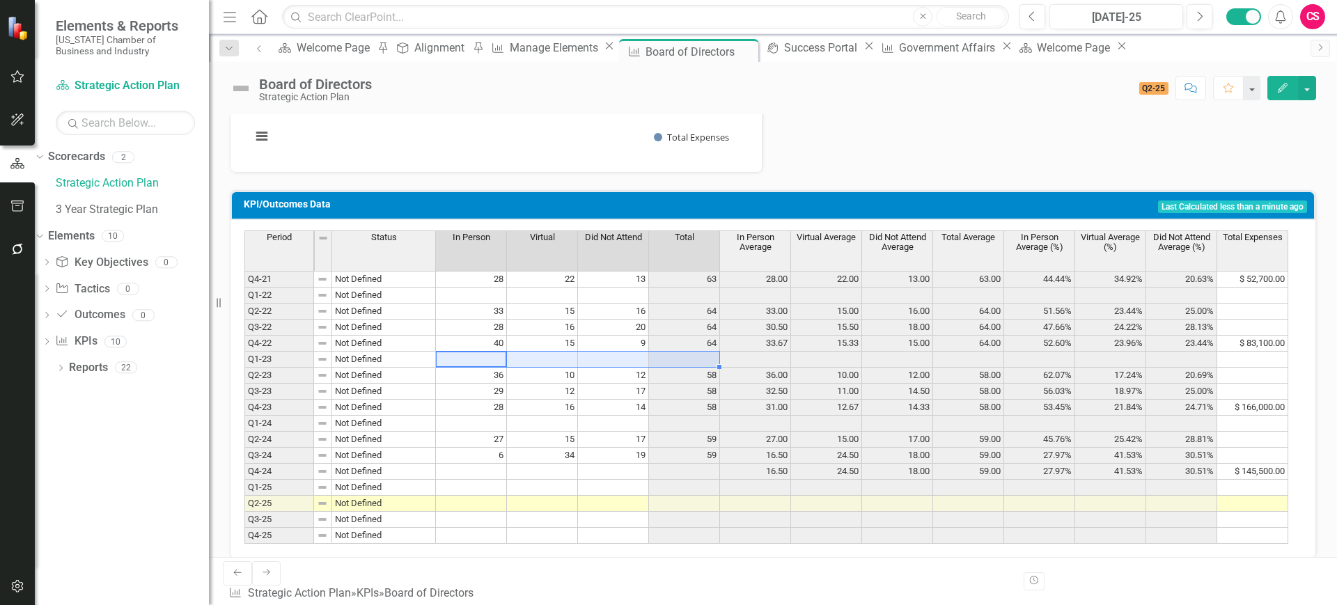
drag, startPoint x: 475, startPoint y: 359, endPoint x: 663, endPoint y: 361, distance: 188.1
click at [663, 361] on tr "Q1-23 Not Defined" at bounding box center [766, 360] width 1044 height 16
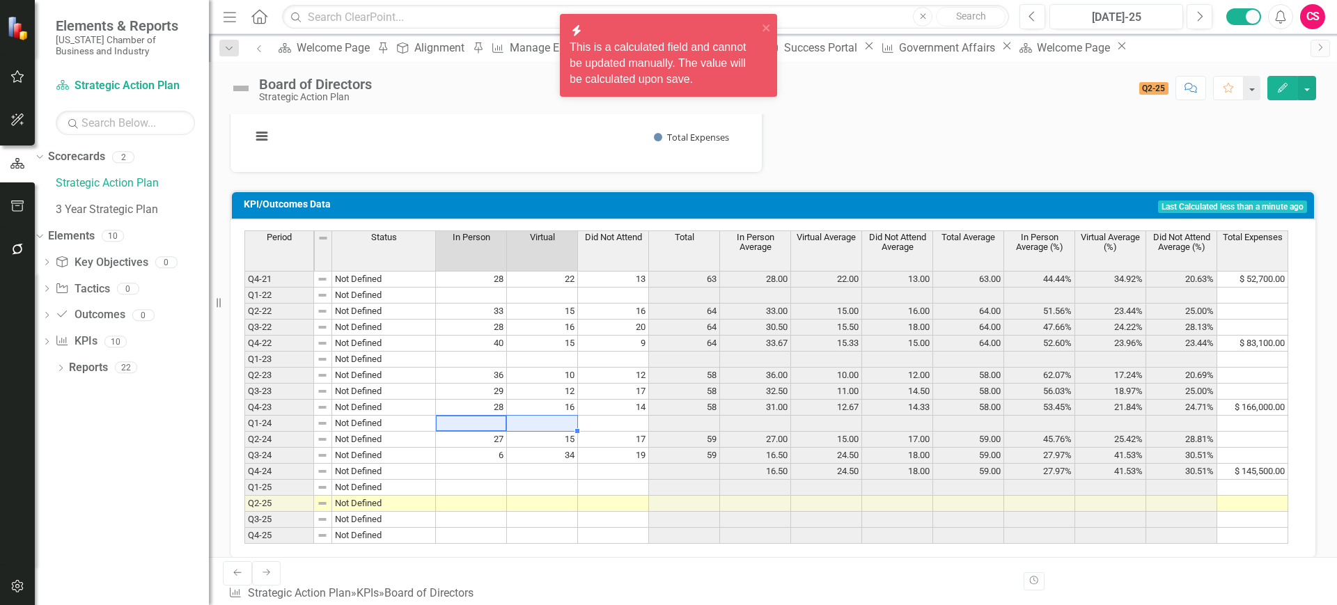
drag, startPoint x: 481, startPoint y: 424, endPoint x: 626, endPoint y: 422, distance: 144.9
click at [626, 422] on tr "Q1-24 Not Defined" at bounding box center [766, 424] width 1044 height 16
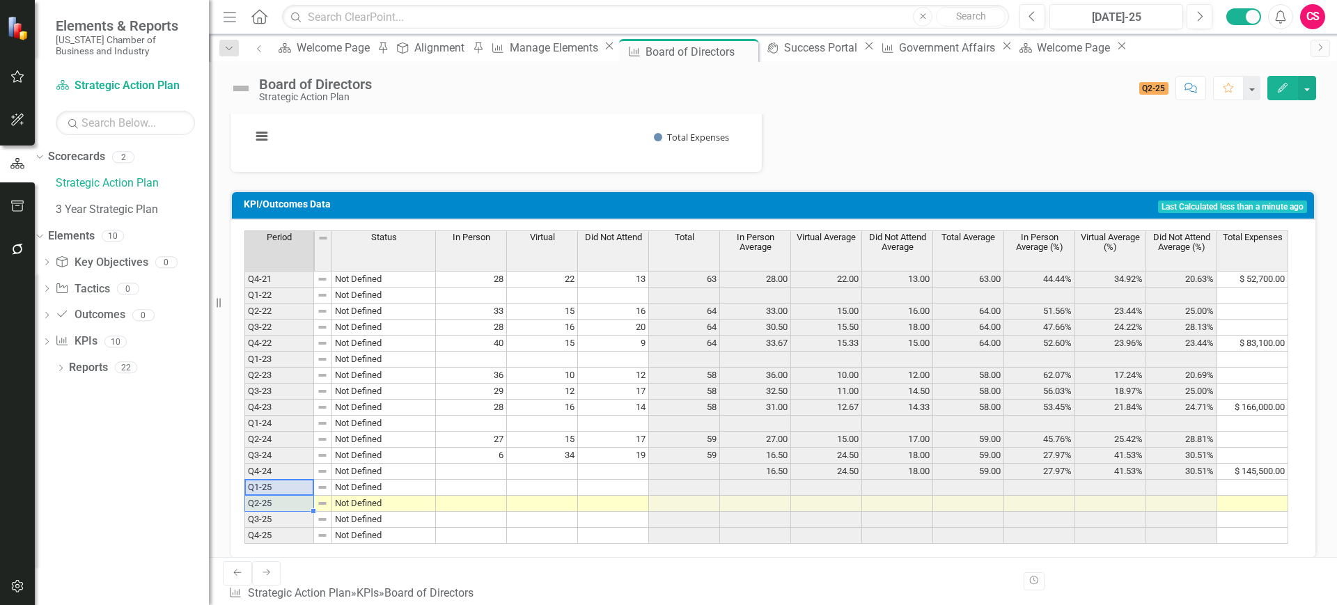
drag, startPoint x: 295, startPoint y: 492, endPoint x: 283, endPoint y: 497, distance: 13.1
click at [283, 497] on tbody "Q4-21 Not Defined Q1-22 Not Defined Q2-22 Not Defined Q3-22 Not Defined Q4-22 N…" at bounding box center [340, 407] width 192 height 273
click at [279, 501] on td "Q2-25" at bounding box center [279, 504] width 70 height 16
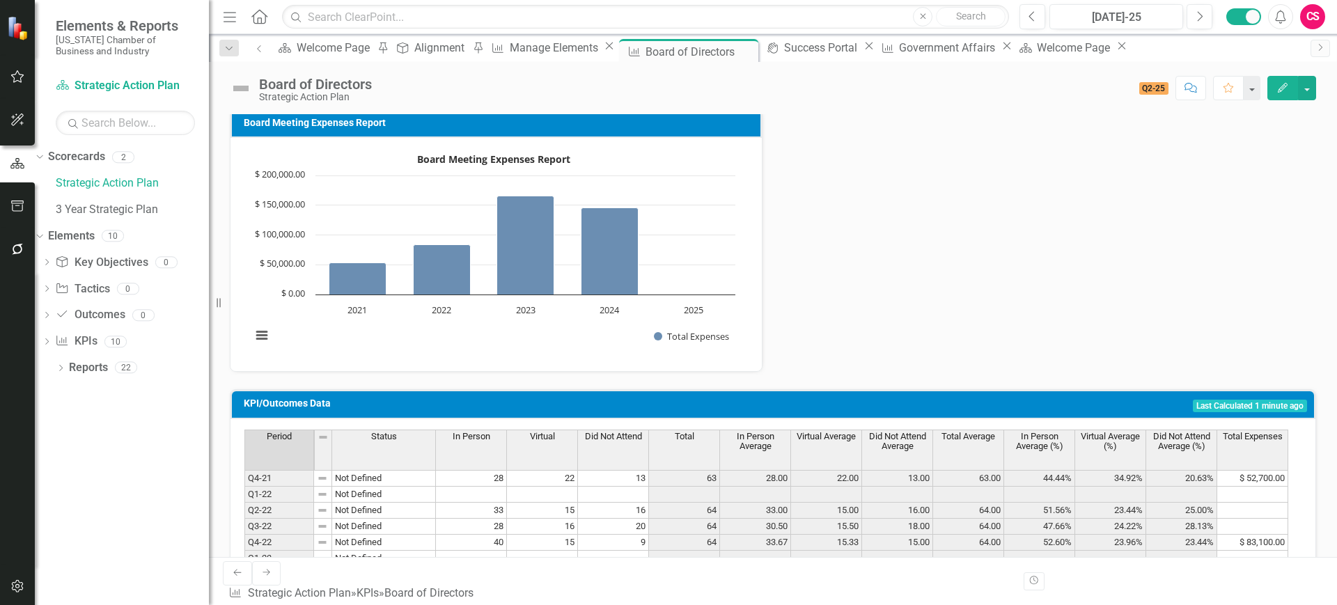
scroll to position [375, 0]
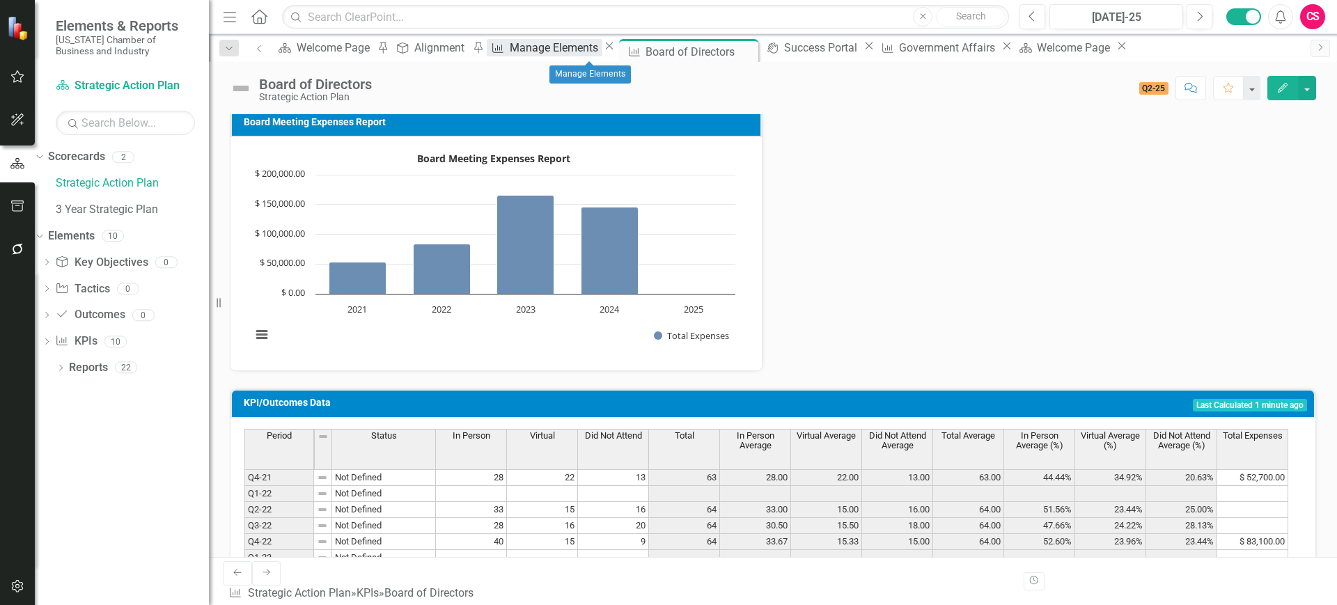
click at [599, 49] on div "Manage Elements" at bounding box center [556, 47] width 93 height 17
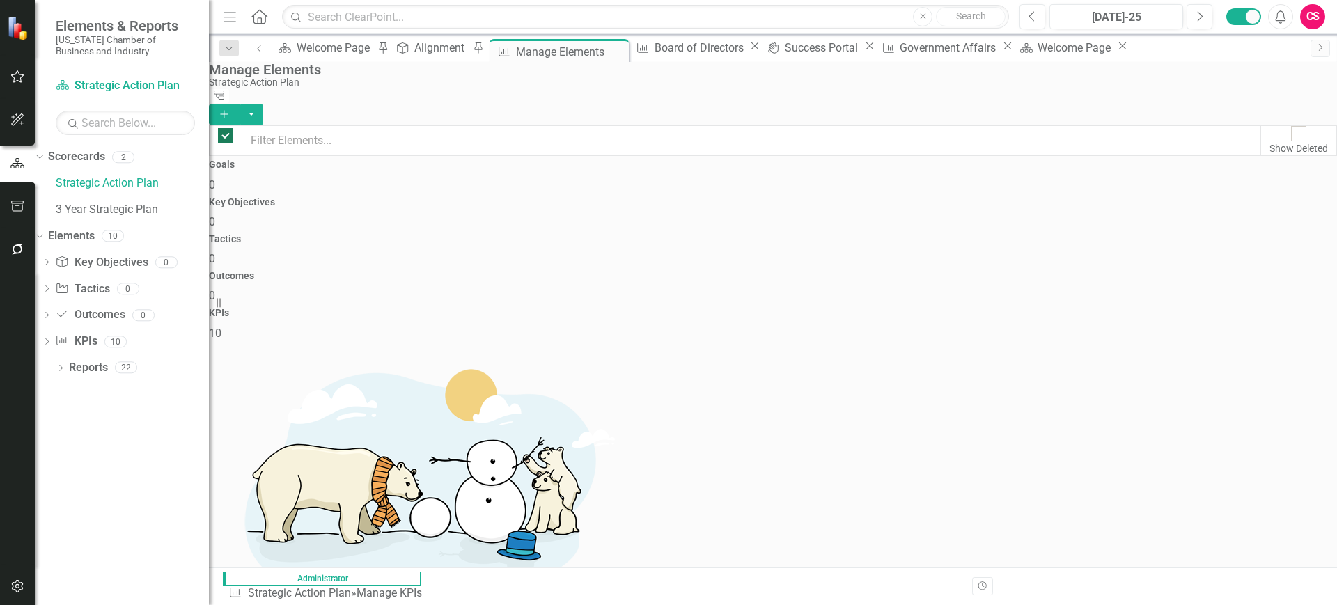
checkbox input "false"
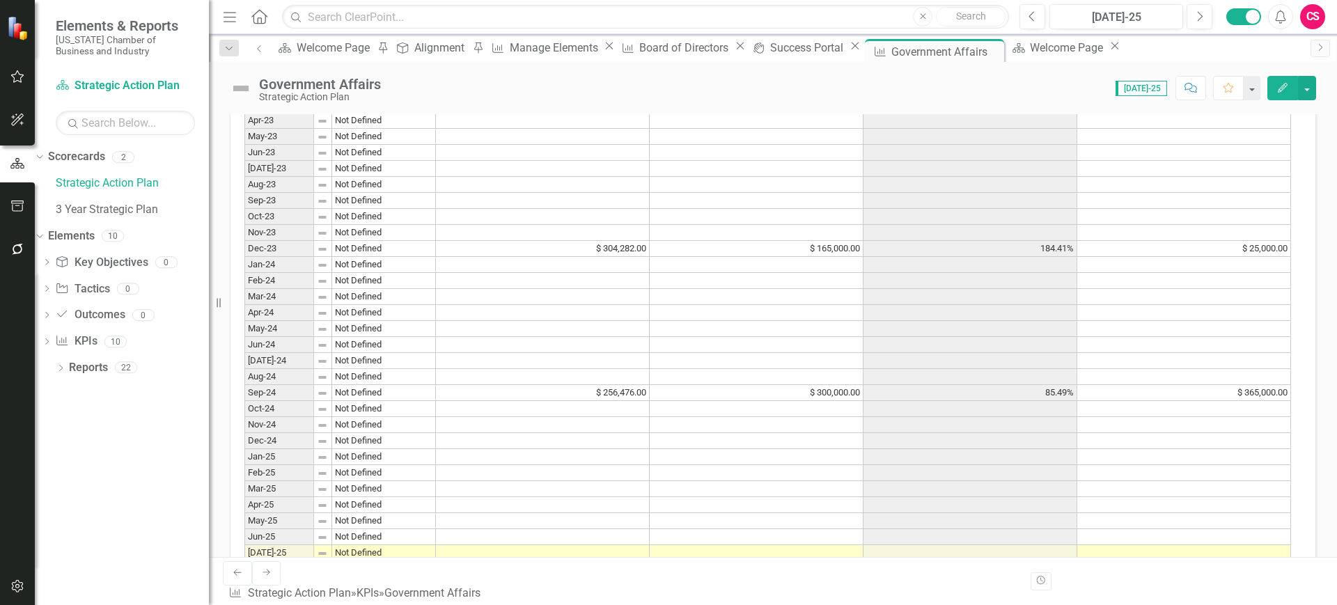
scroll to position [516, 0]
click at [582, 392] on td "$ 256,476.00" at bounding box center [543, 392] width 214 height 16
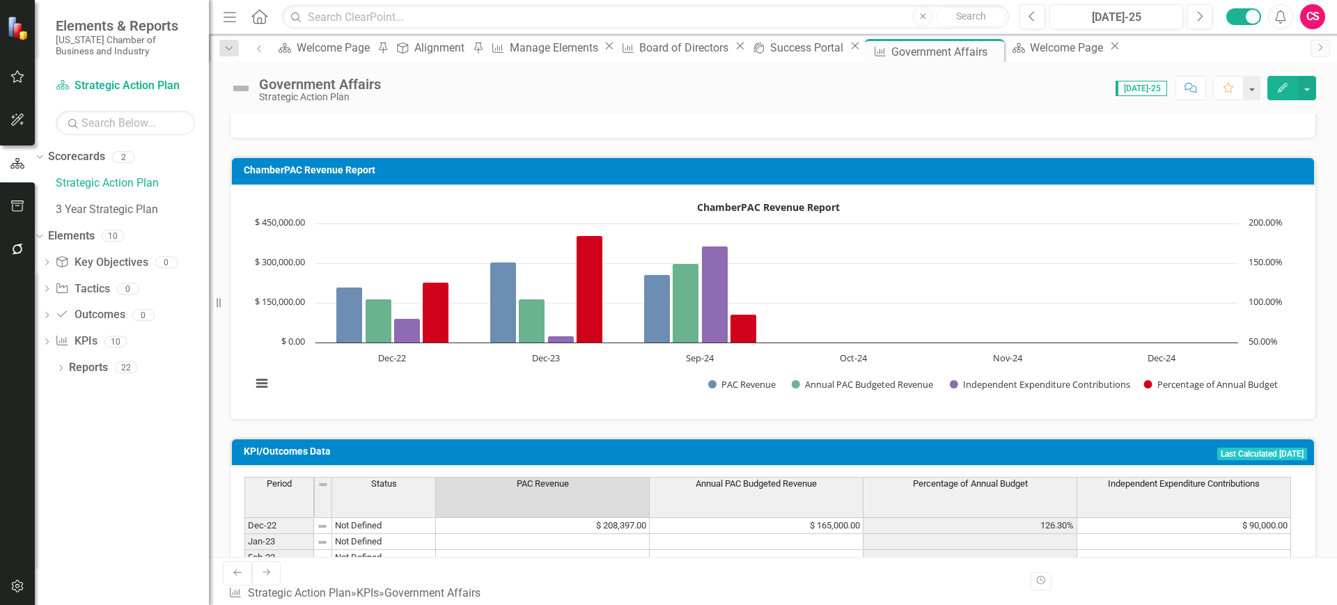
scroll to position [46, 0]
click at [887, 357] on rect "Interactive chart" at bounding box center [767, 300] width 1047 height 209
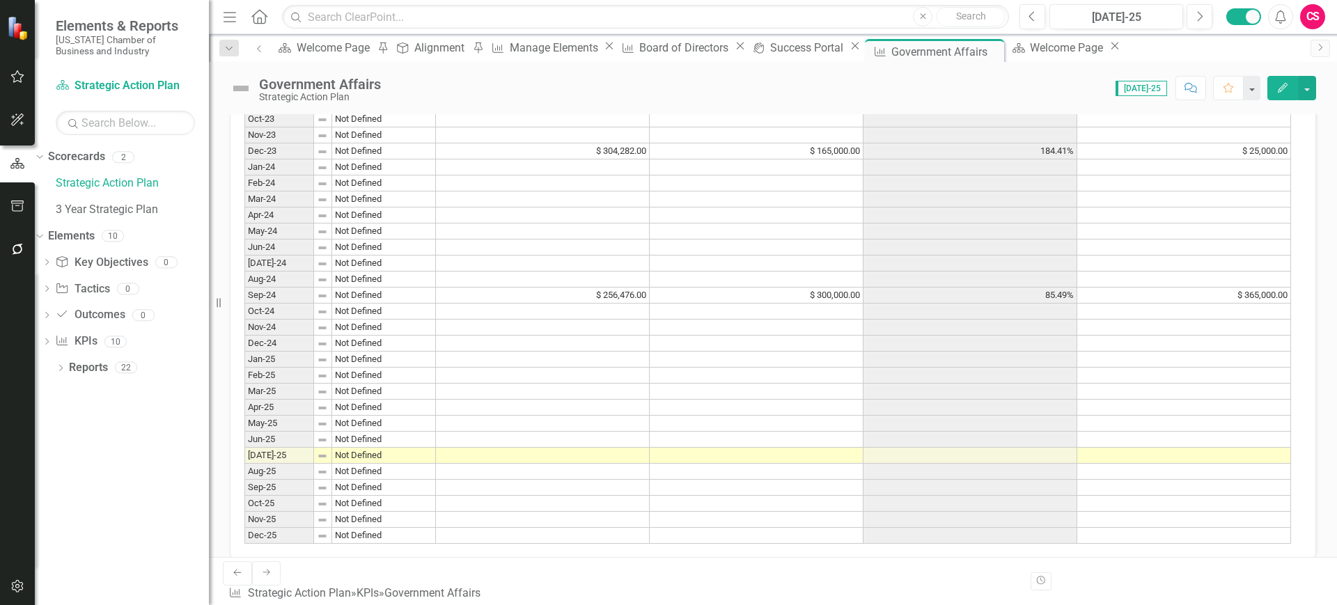
scroll to position [0, 0]
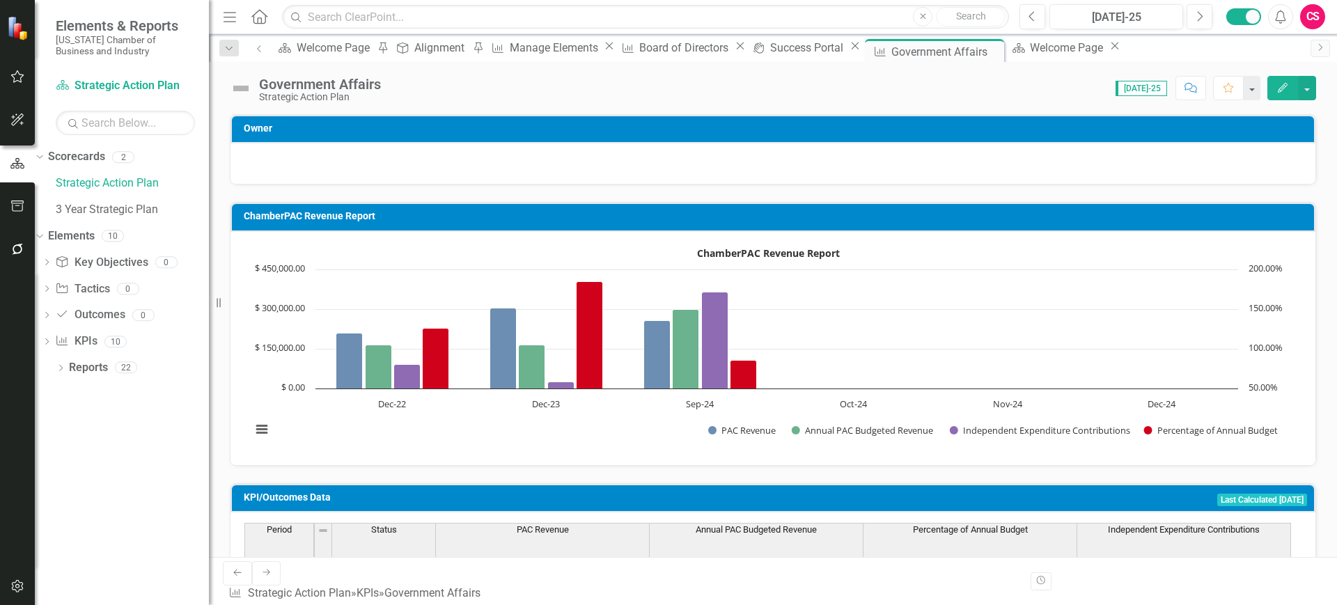
click at [261, 537] on icon "Next" at bounding box center [266, 572] width 11 height 8
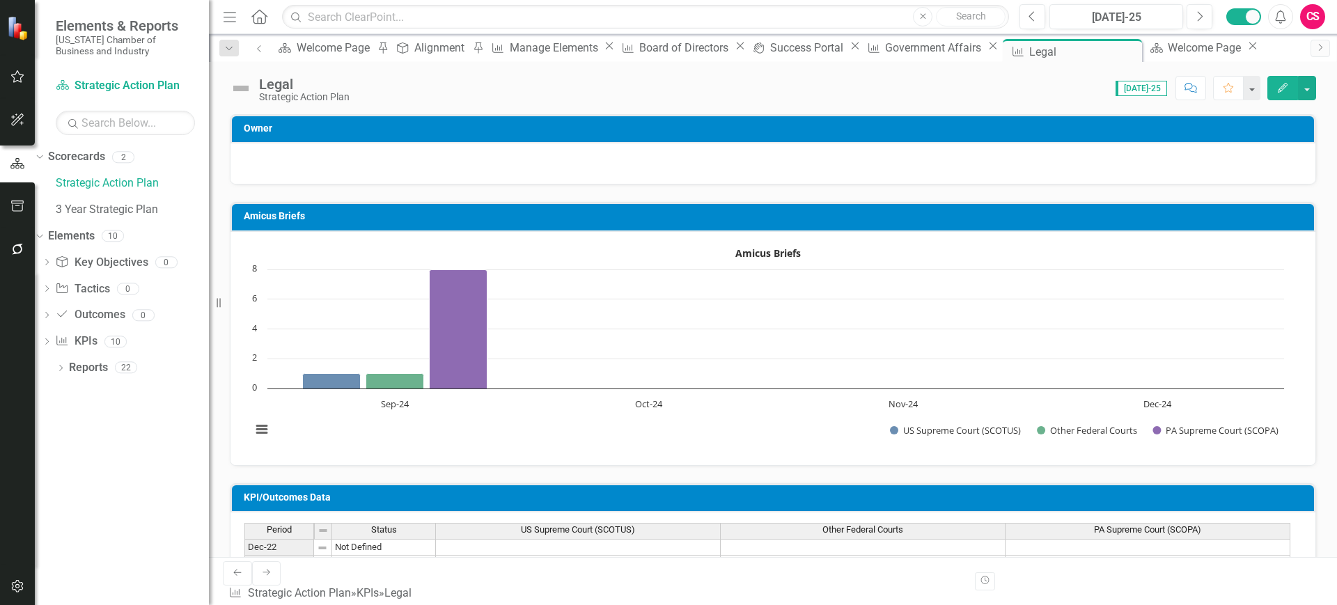
click at [258, 537] on link "Next" at bounding box center [266, 573] width 29 height 24
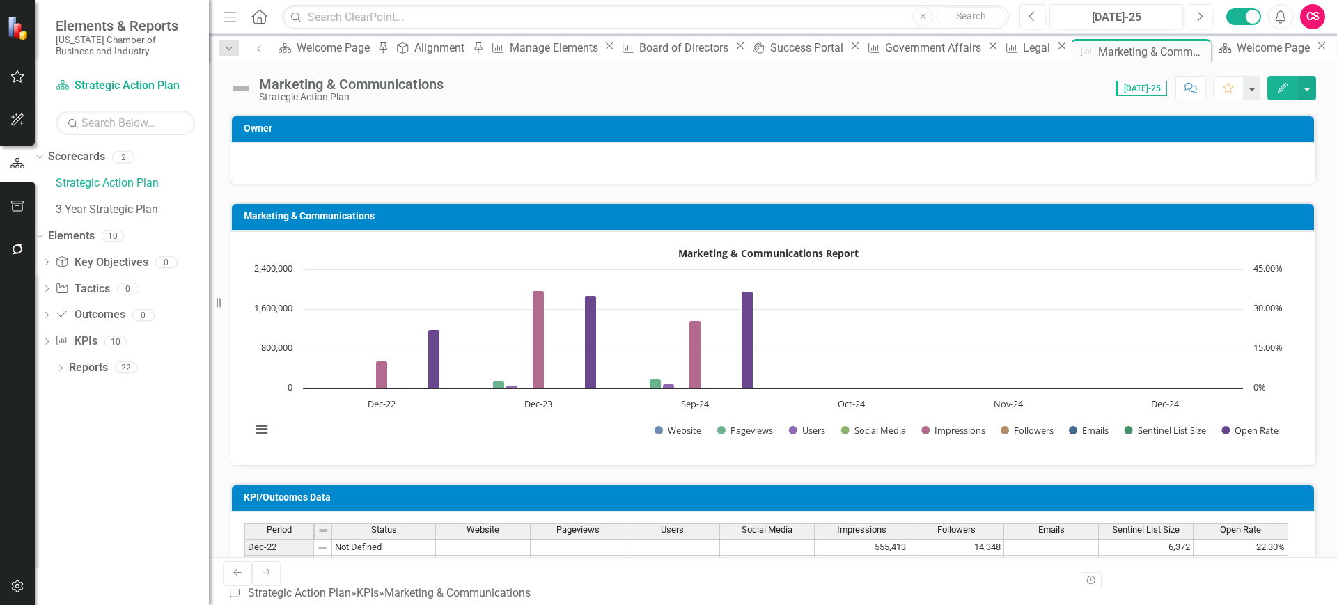
click at [366, 171] on div at bounding box center [773, 163] width 1085 height 40
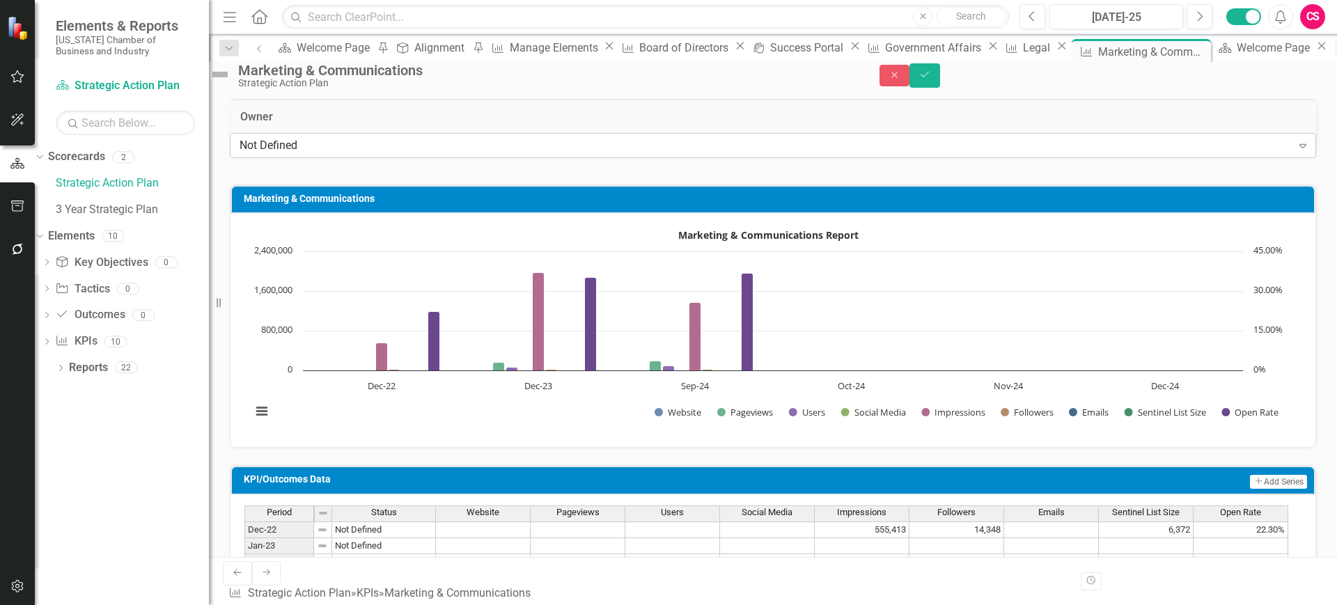
click at [368, 154] on div "Not Defined" at bounding box center [766, 146] width 1052 height 16
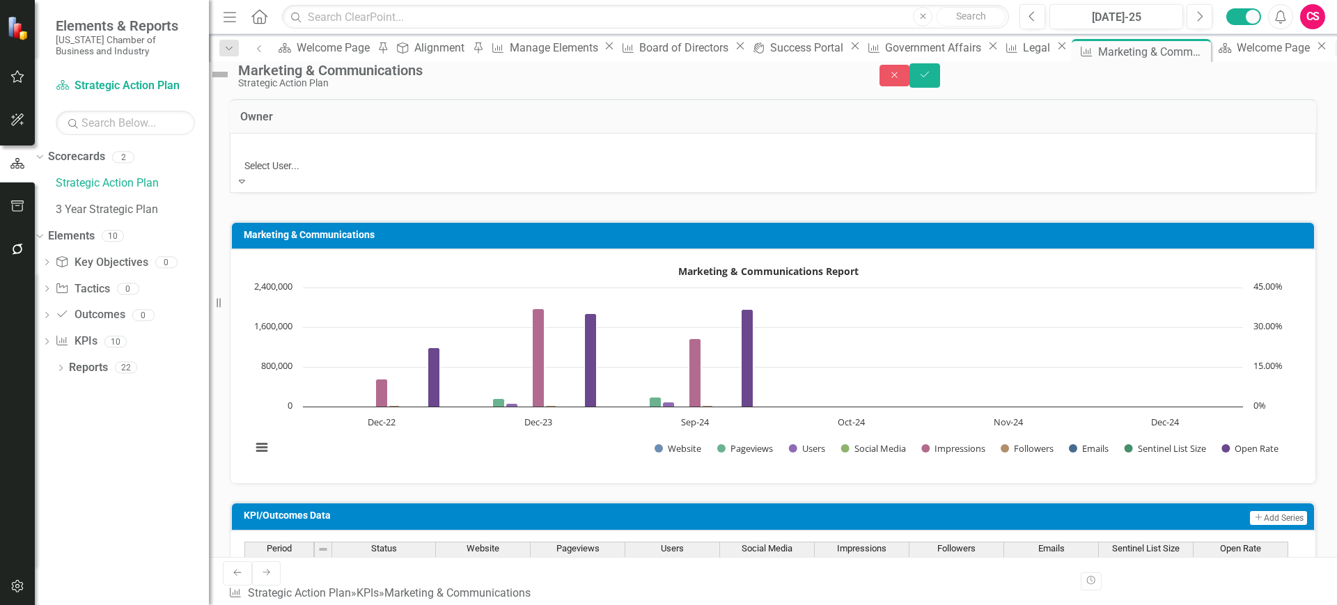
click at [377, 446] on rect "Interactive chart" at bounding box center [767, 364] width 1047 height 209
click at [901, 77] on icon "Close" at bounding box center [895, 75] width 13 height 10
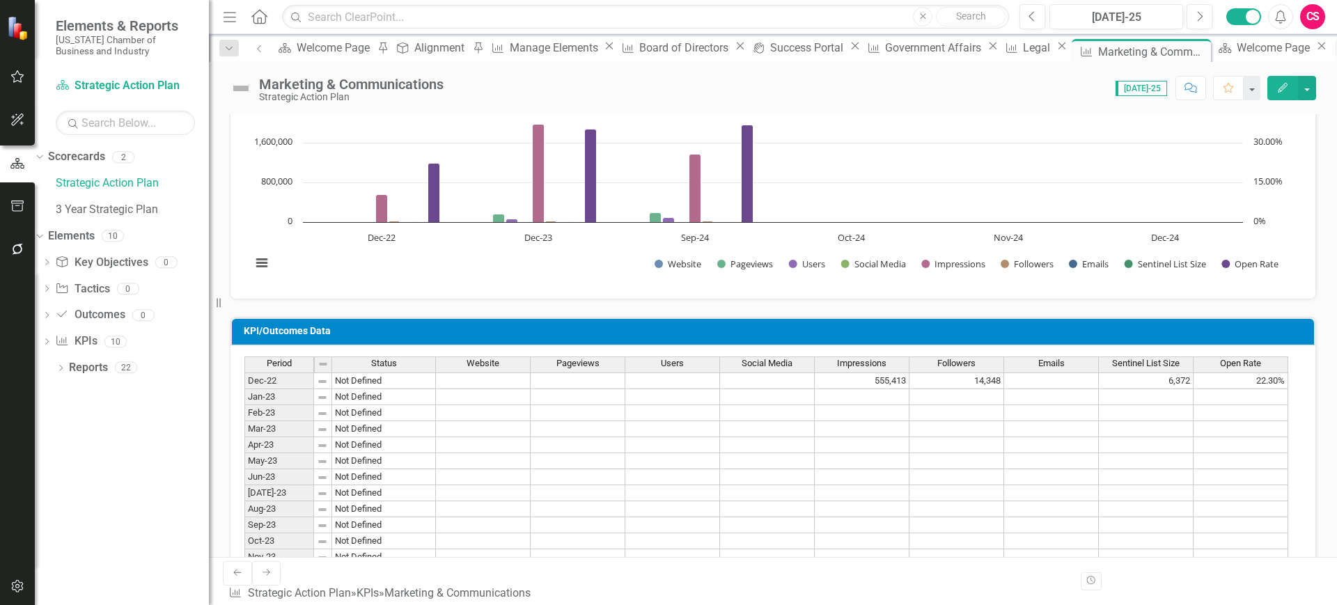
scroll to position [167, 0]
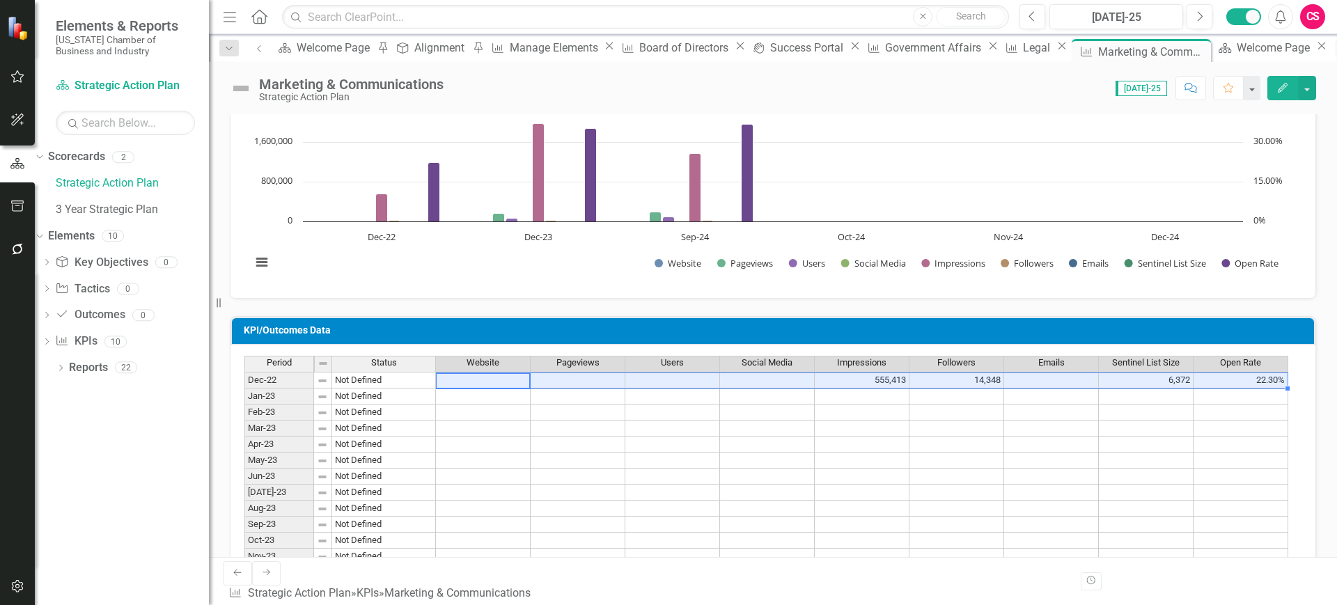
drag, startPoint x: 1128, startPoint y: 389, endPoint x: 1210, endPoint y: 380, distance: 83.4
click at [1188, 380] on tr "Dec-22 Not Defined 555,413 14,348 6,372 22.30%" at bounding box center [766, 380] width 1044 height 17
click at [1188, 380] on td "22.30%" at bounding box center [1241, 380] width 95 height 17
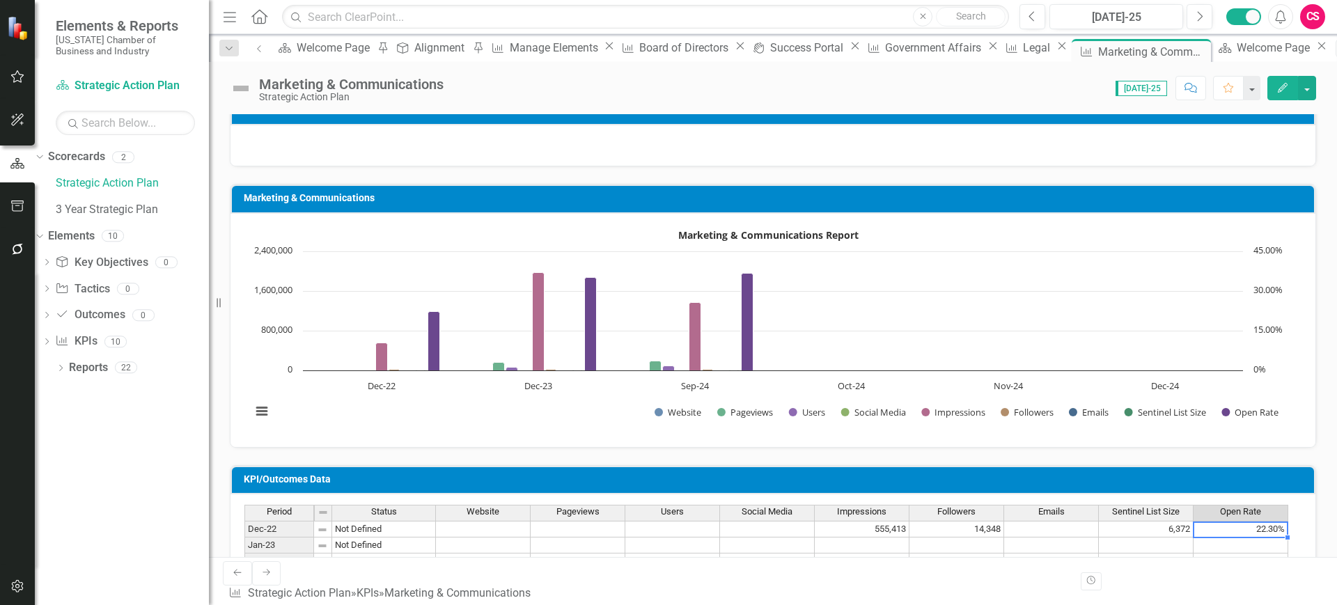
scroll to position [16, 0]
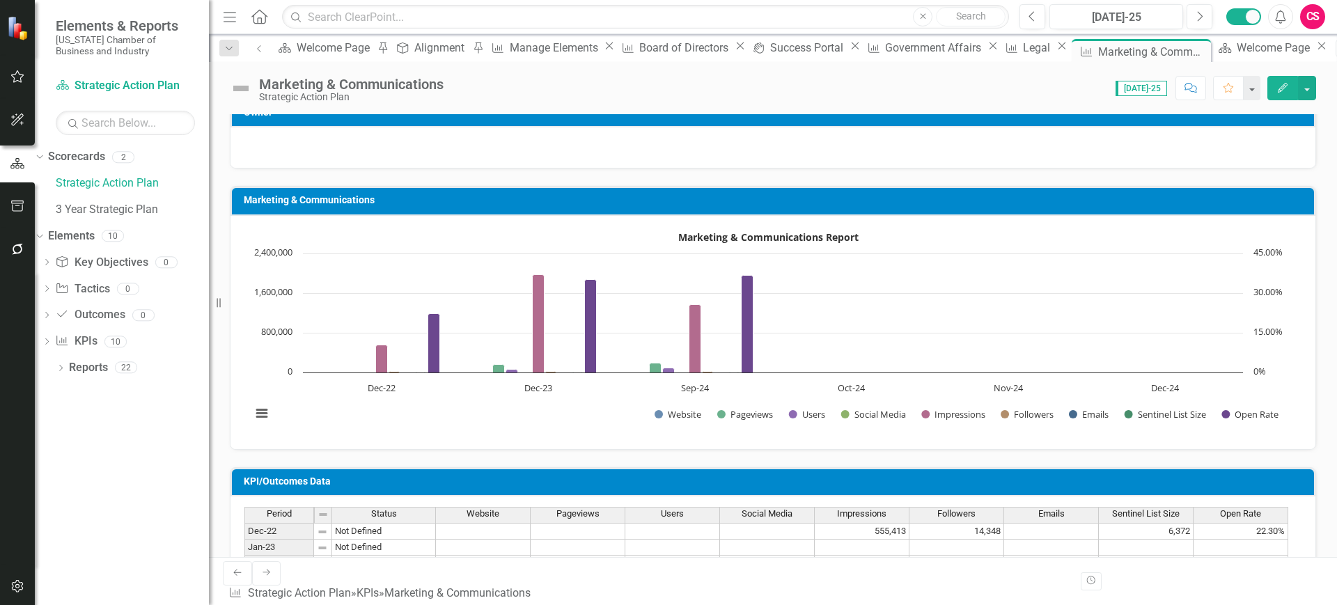
click at [253, 537] on link "Next" at bounding box center [266, 573] width 29 height 24
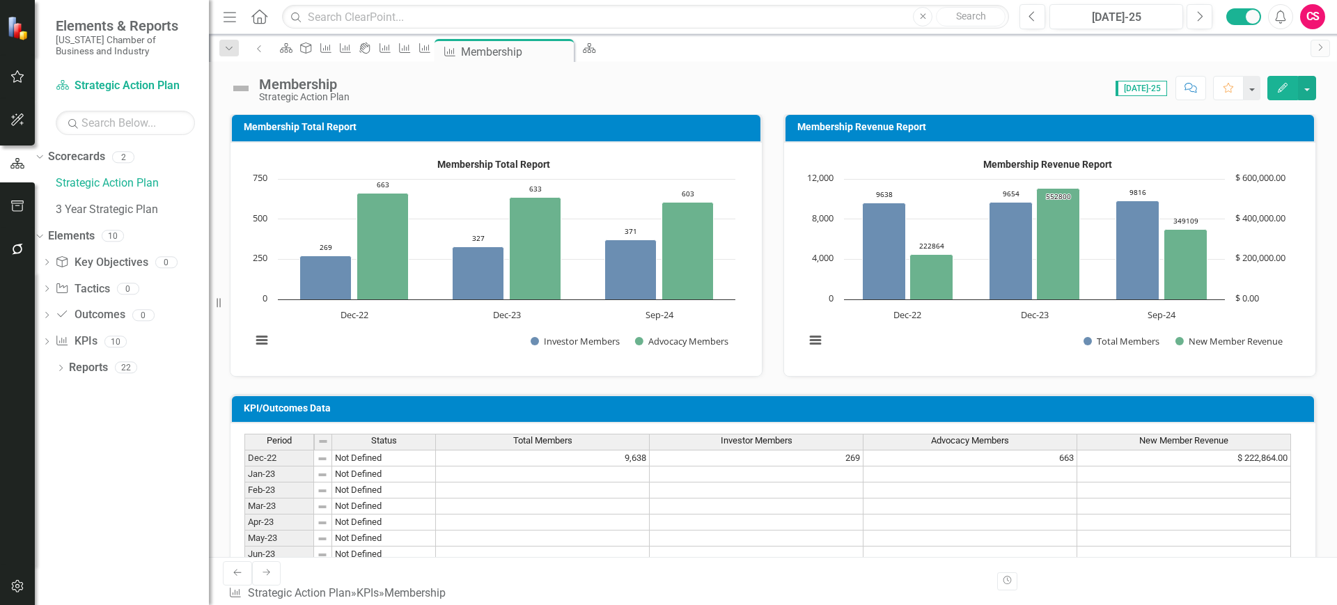
scroll to position [88, 0]
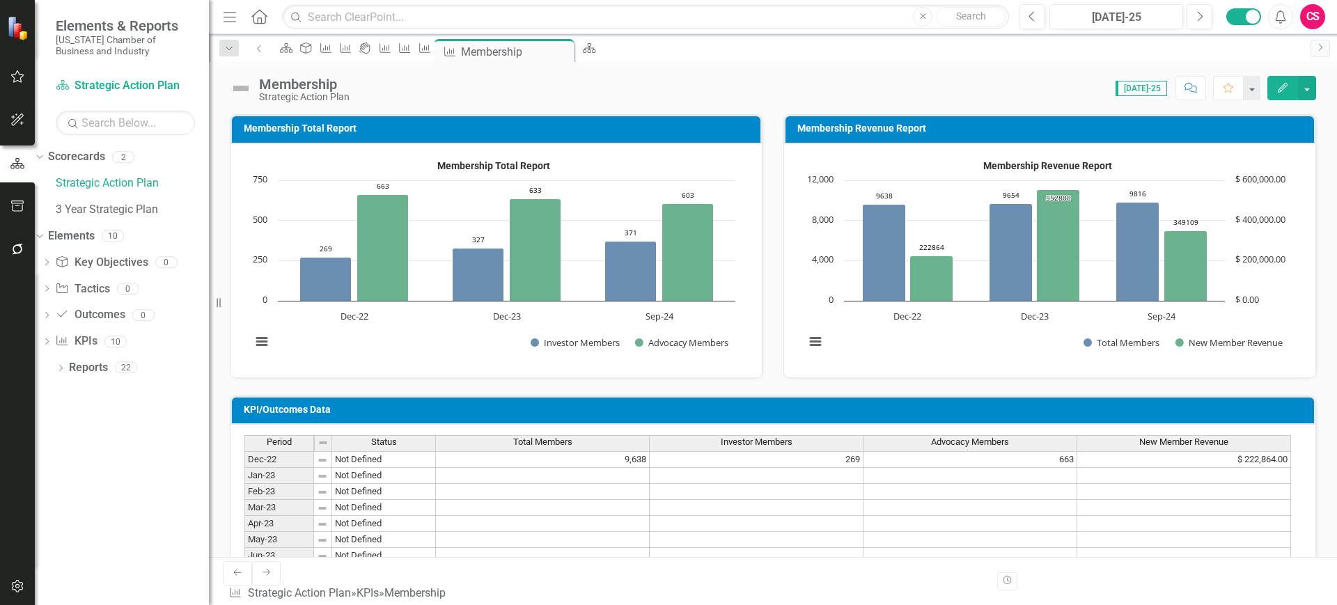
click at [261, 537] on icon "Next" at bounding box center [266, 572] width 11 height 8
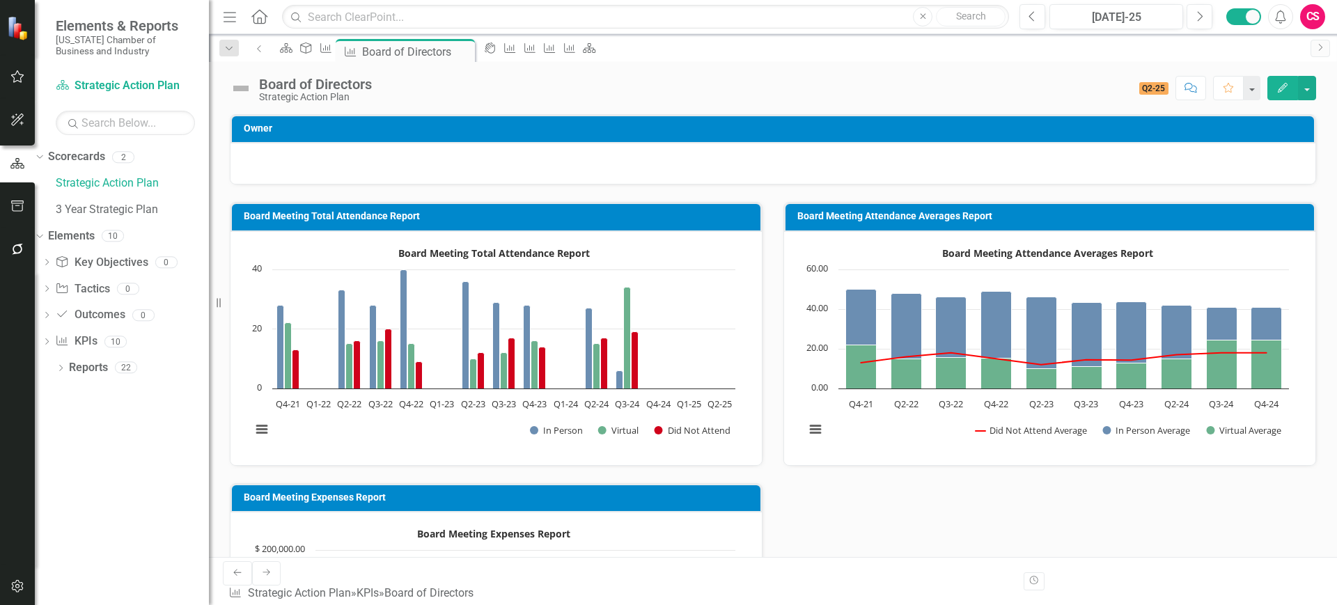
click at [263, 537] on icon at bounding box center [267, 573] width 8 height 6
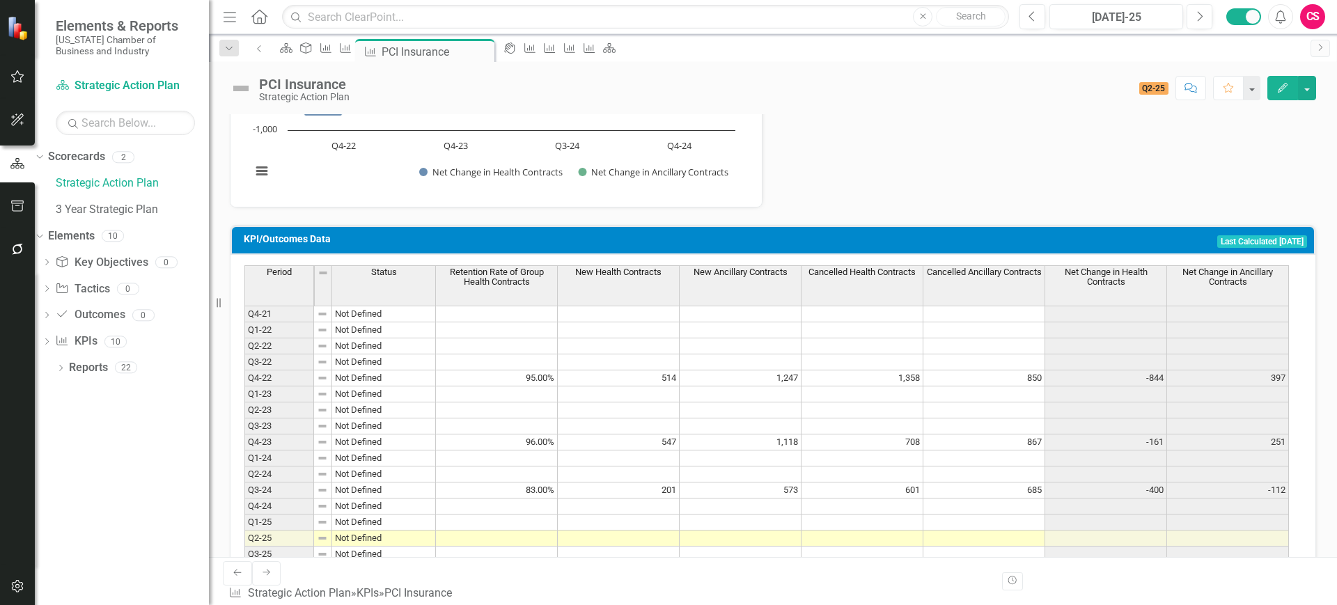
scroll to position [547, 0]
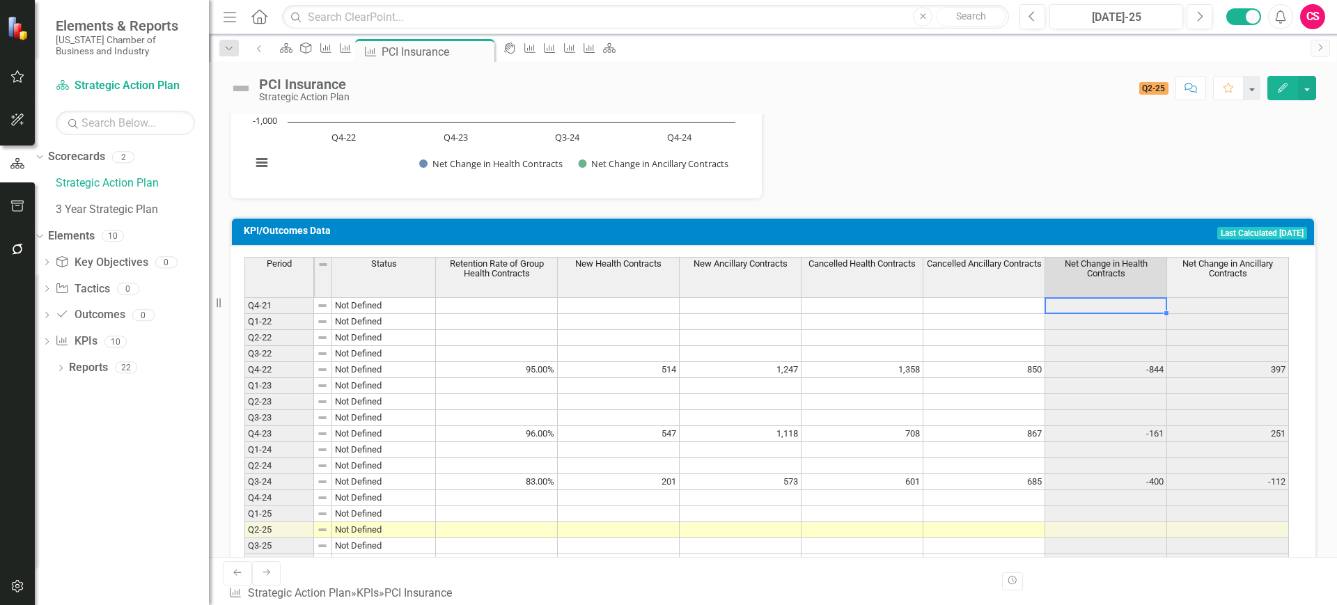
click at [244, 312] on div "Period Status Retention Rate of Group Health Contracts New Health Contracts New…" at bounding box center [244, 413] width 0 height 313
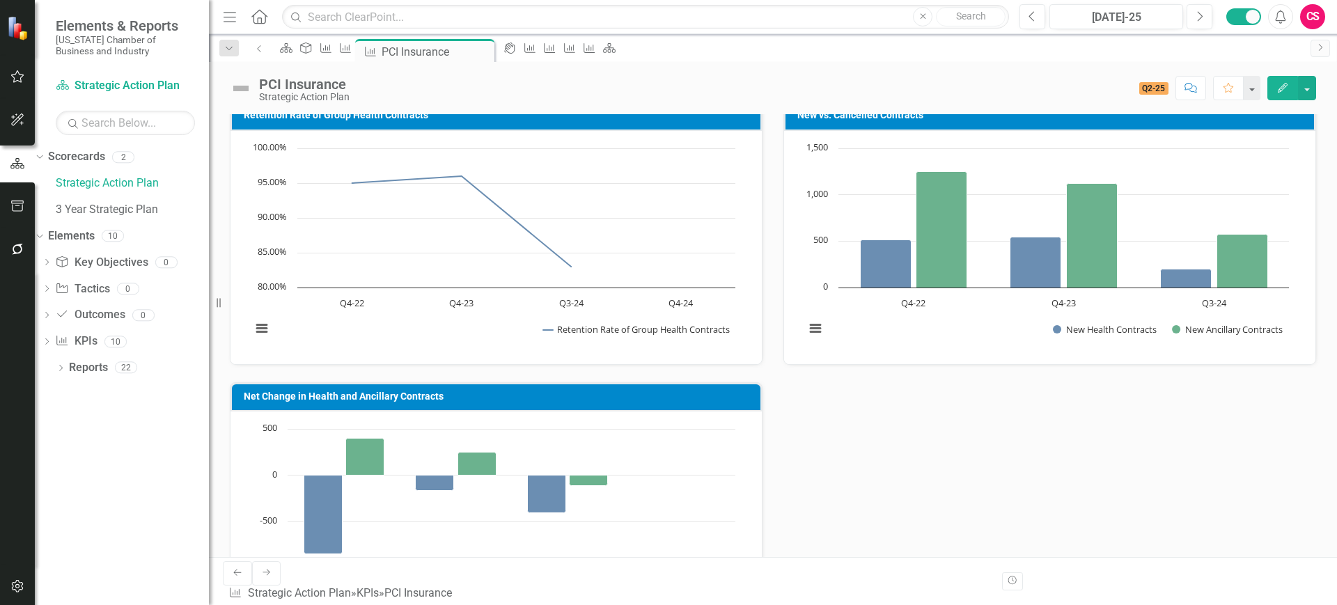
scroll to position [0, 0]
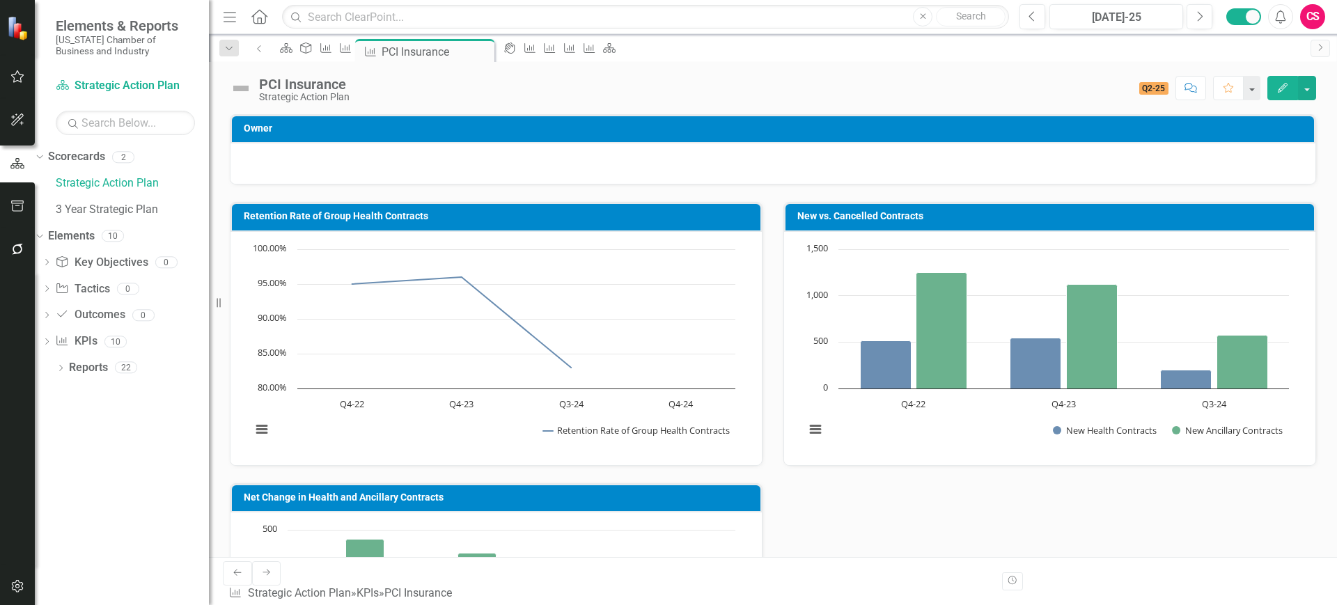
click at [261, 537] on icon "Next" at bounding box center [266, 572] width 11 height 8
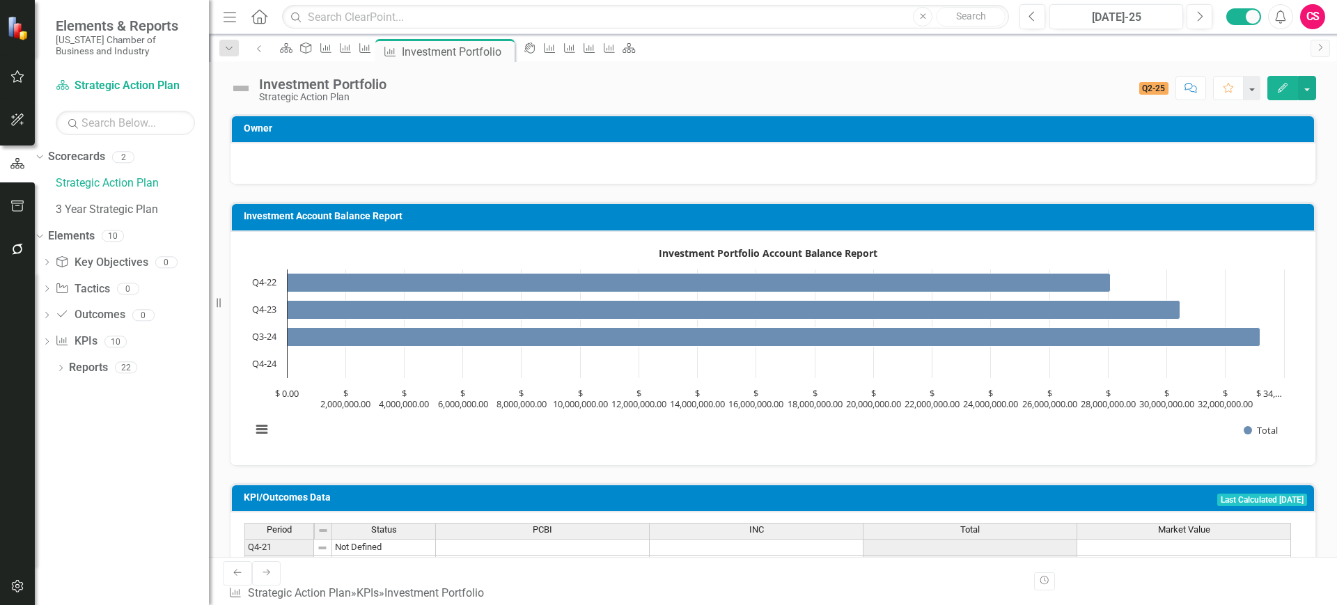
click at [261, 537] on icon "Next" at bounding box center [266, 572] width 11 height 8
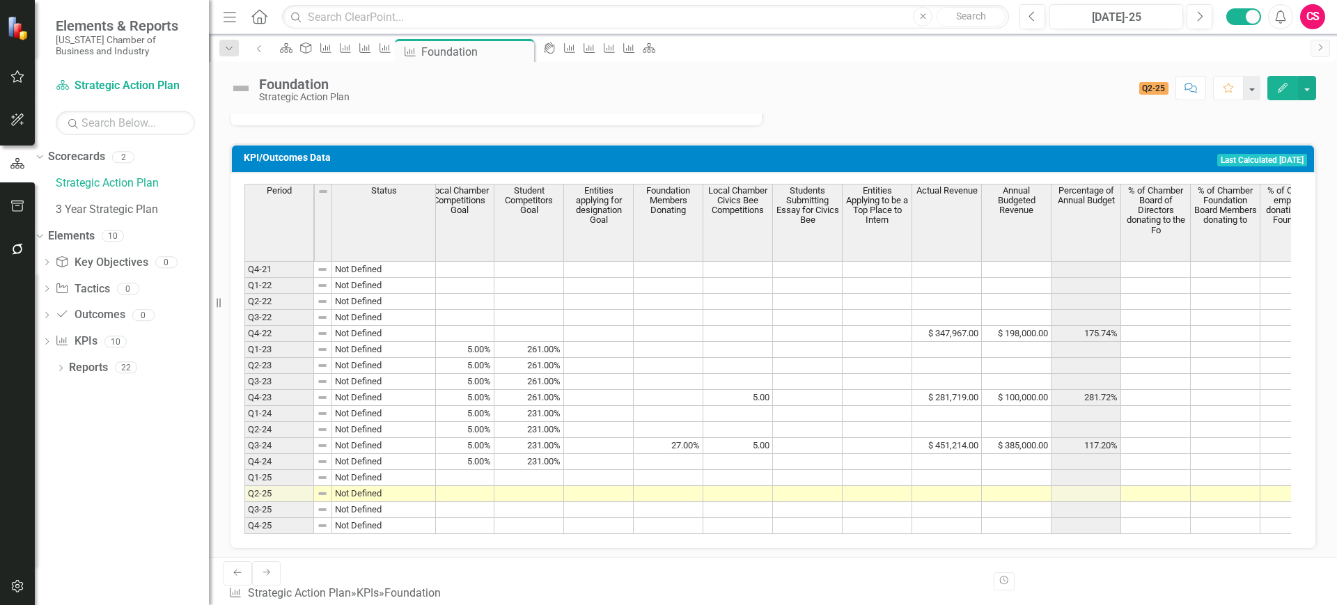
scroll to position [0, 38]
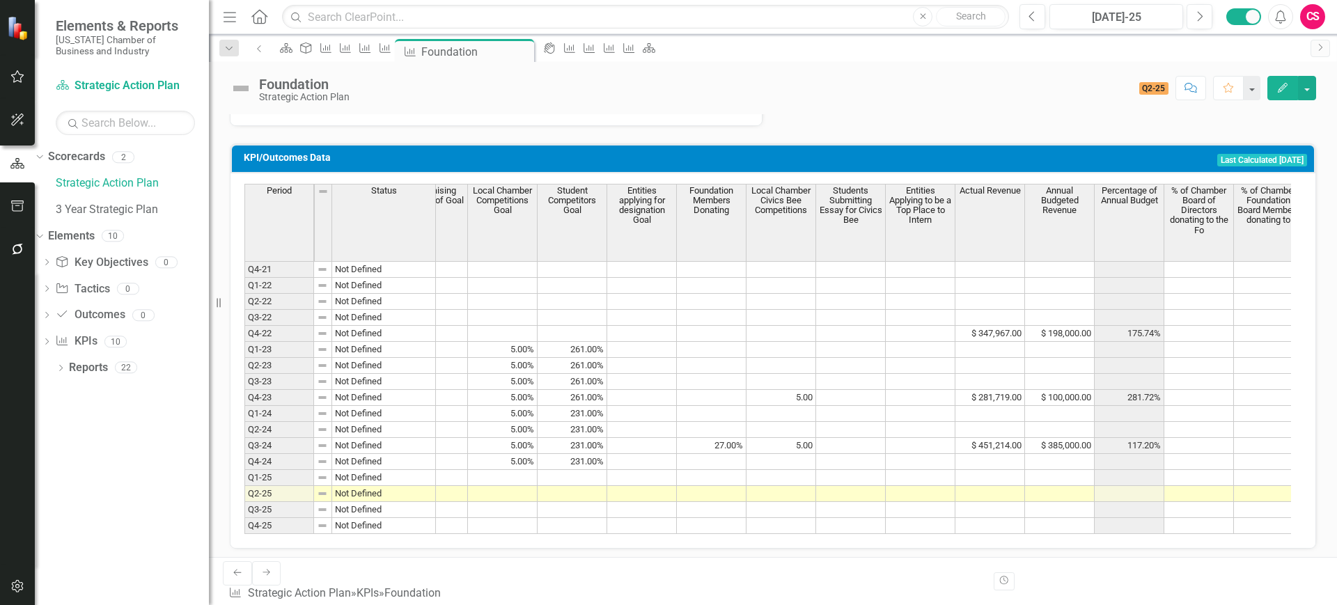
click at [908, 347] on td at bounding box center [921, 350] width 70 height 16
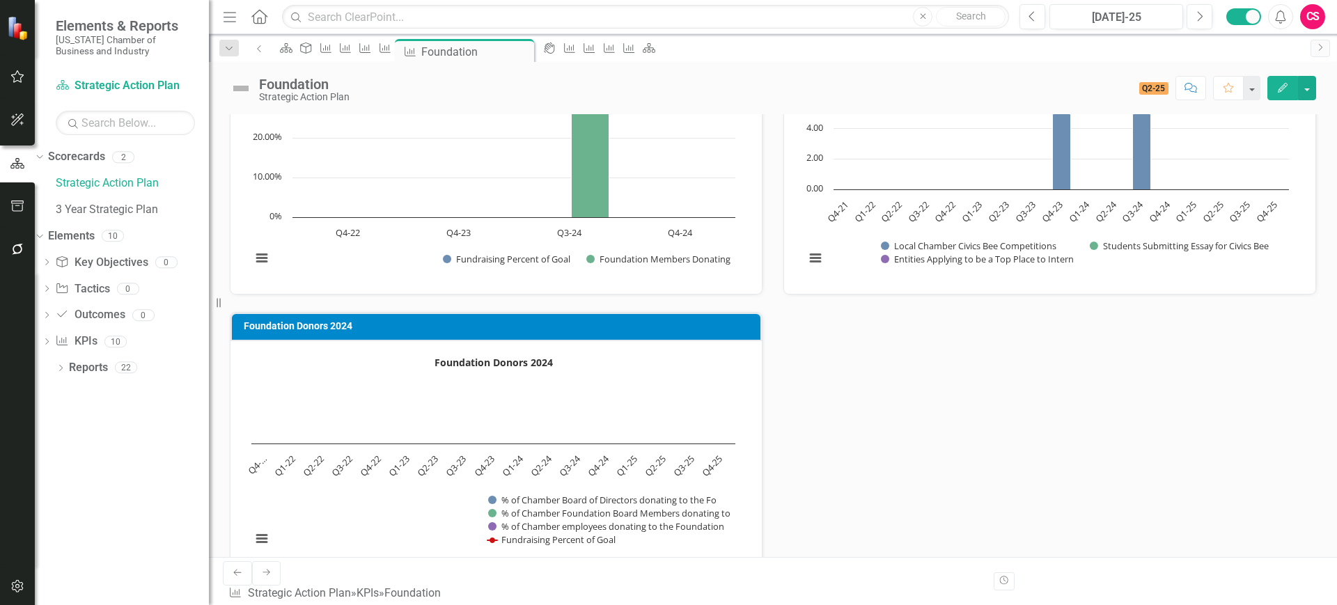
scroll to position [71, 0]
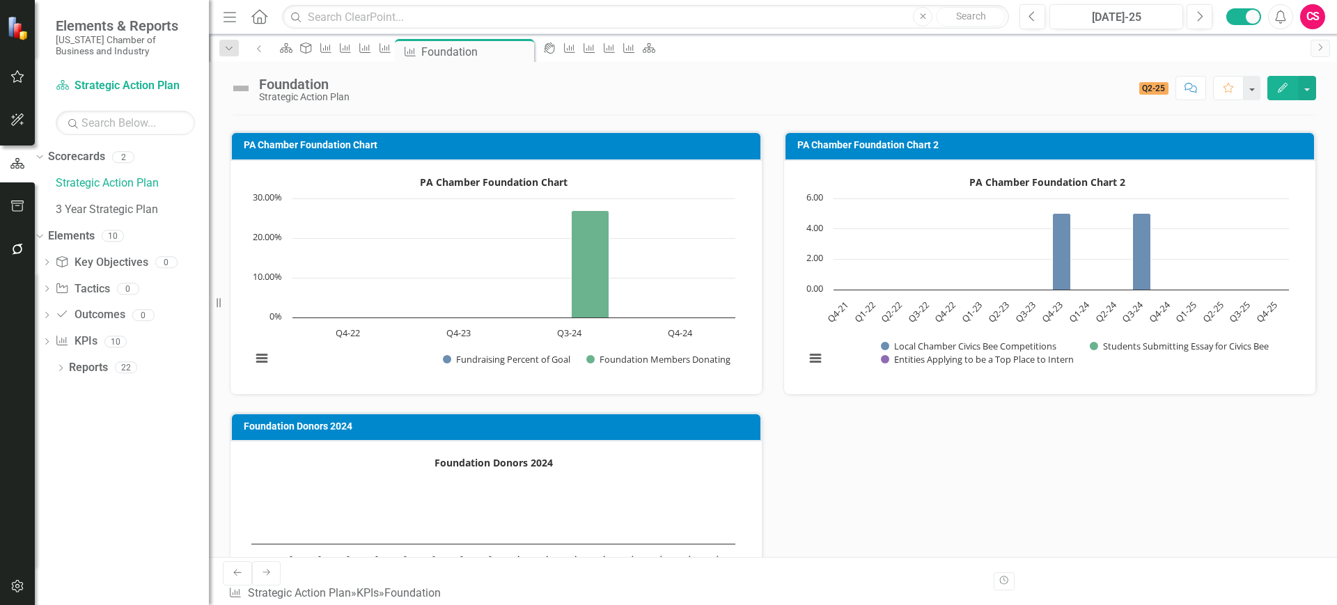
drag, startPoint x: 263, startPoint y: 595, endPoint x: 208, endPoint y: 435, distance: 168.9
click at [263, 537] on icon "Next" at bounding box center [266, 572] width 11 height 8
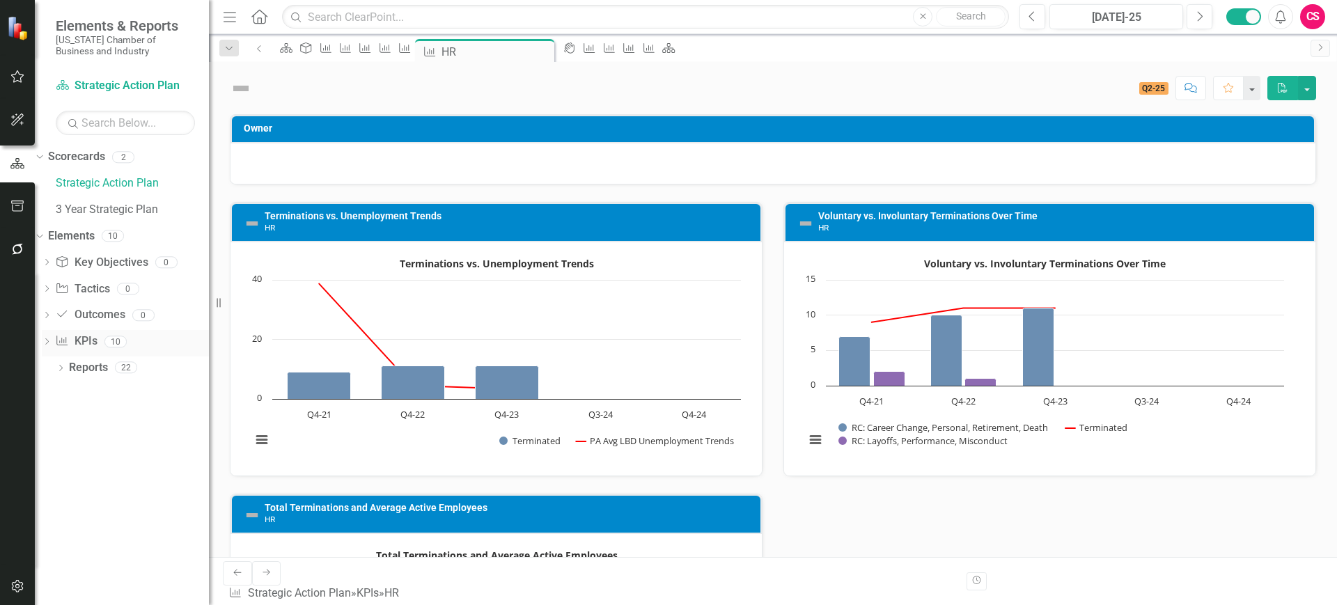
click at [52, 342] on icon "Dropdown" at bounding box center [47, 343] width 10 height 8
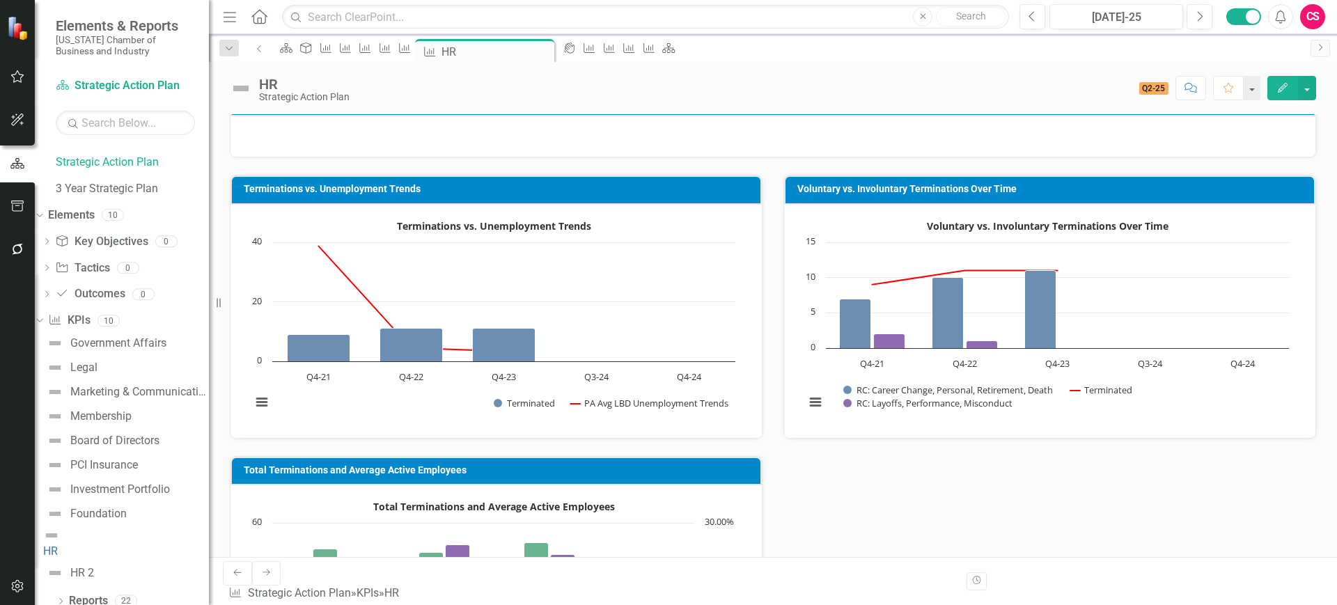
scroll to position [6, 0]
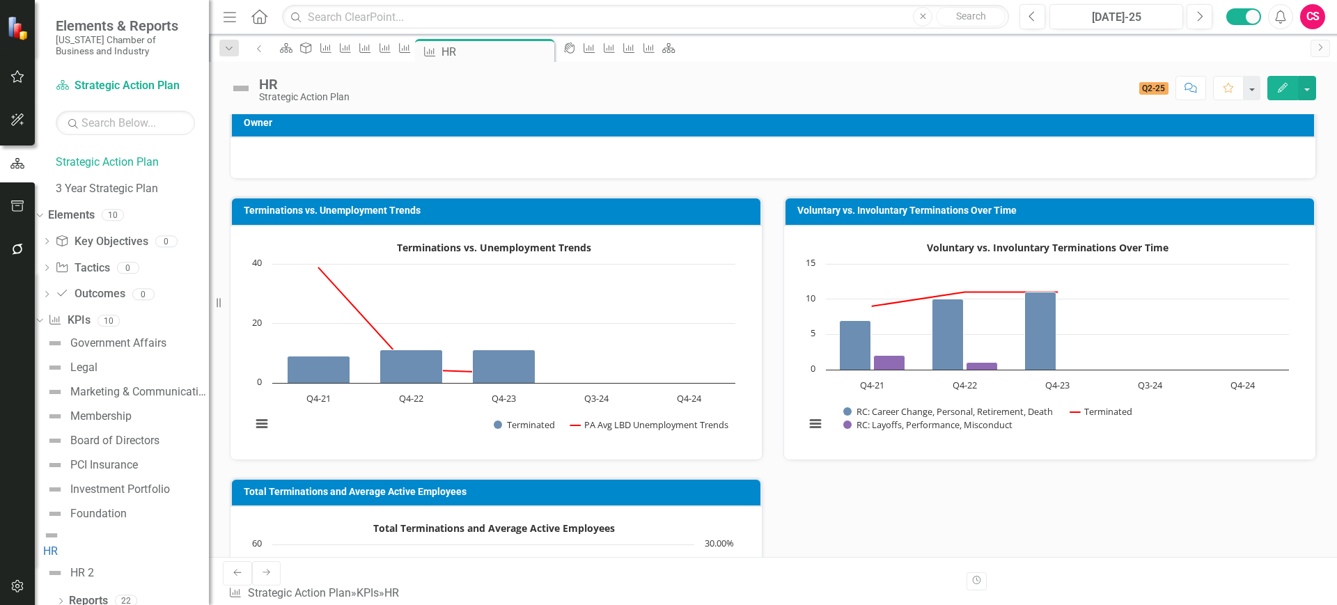
click at [261, 537] on icon "Next" at bounding box center [266, 572] width 11 height 8
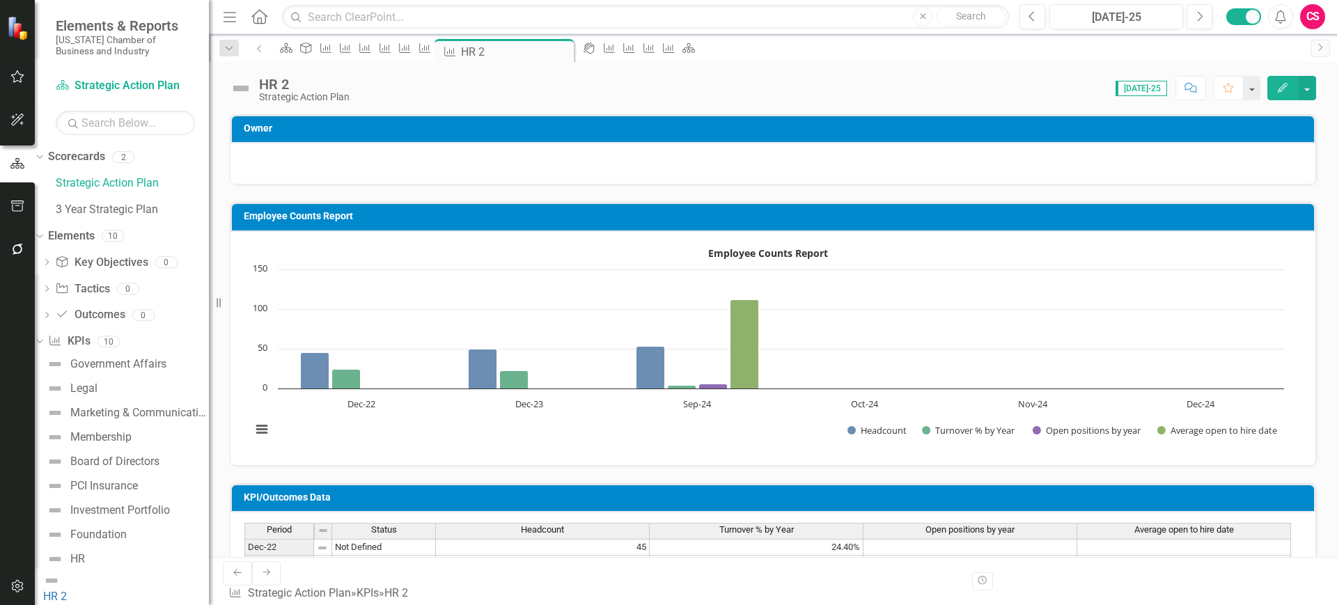
scroll to position [310, 0]
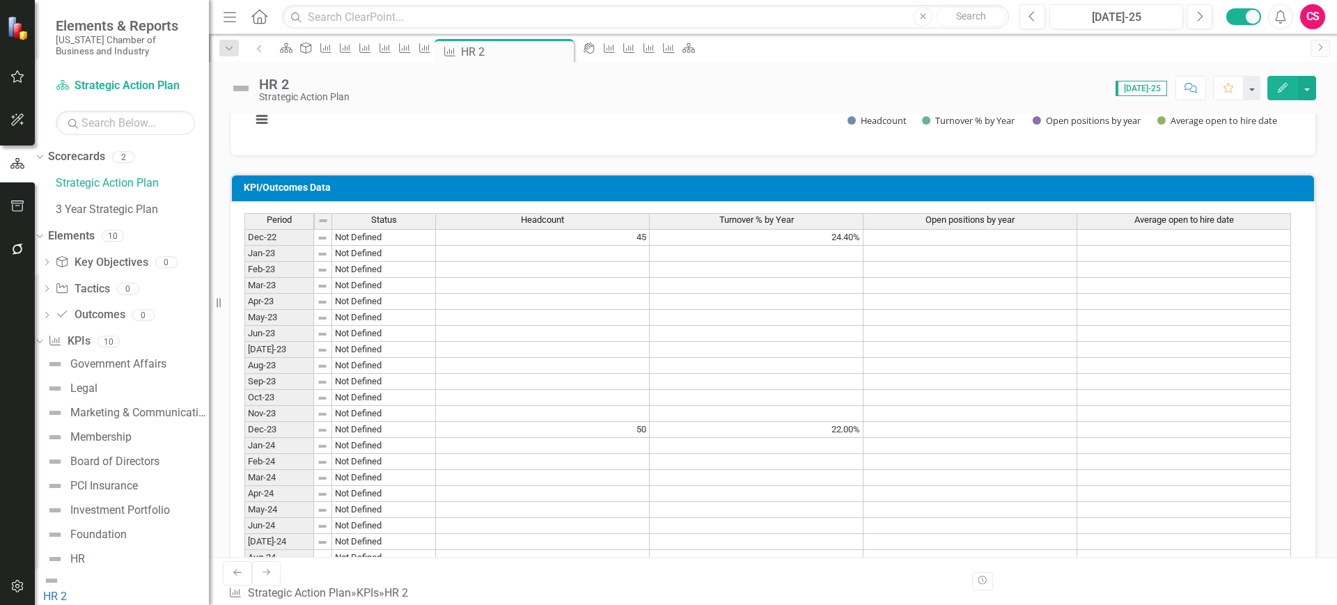
click at [580, 238] on td "45" at bounding box center [543, 237] width 214 height 17
click at [732, 234] on td "24.40%" at bounding box center [757, 237] width 214 height 17
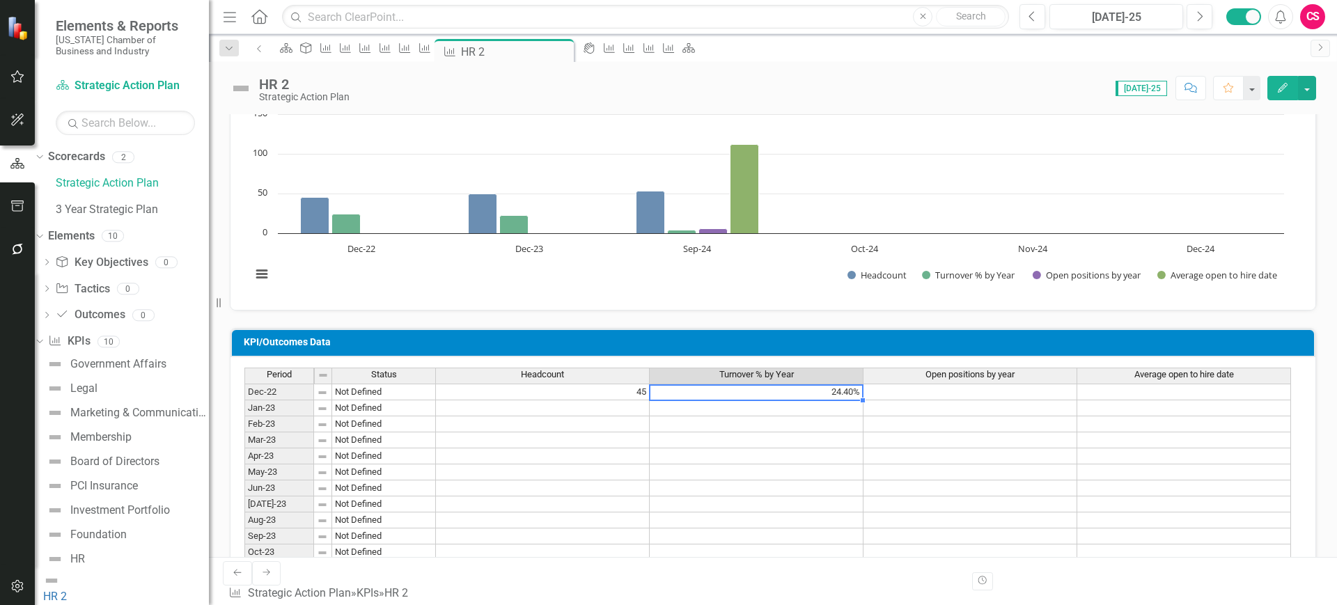
scroll to position [143, 0]
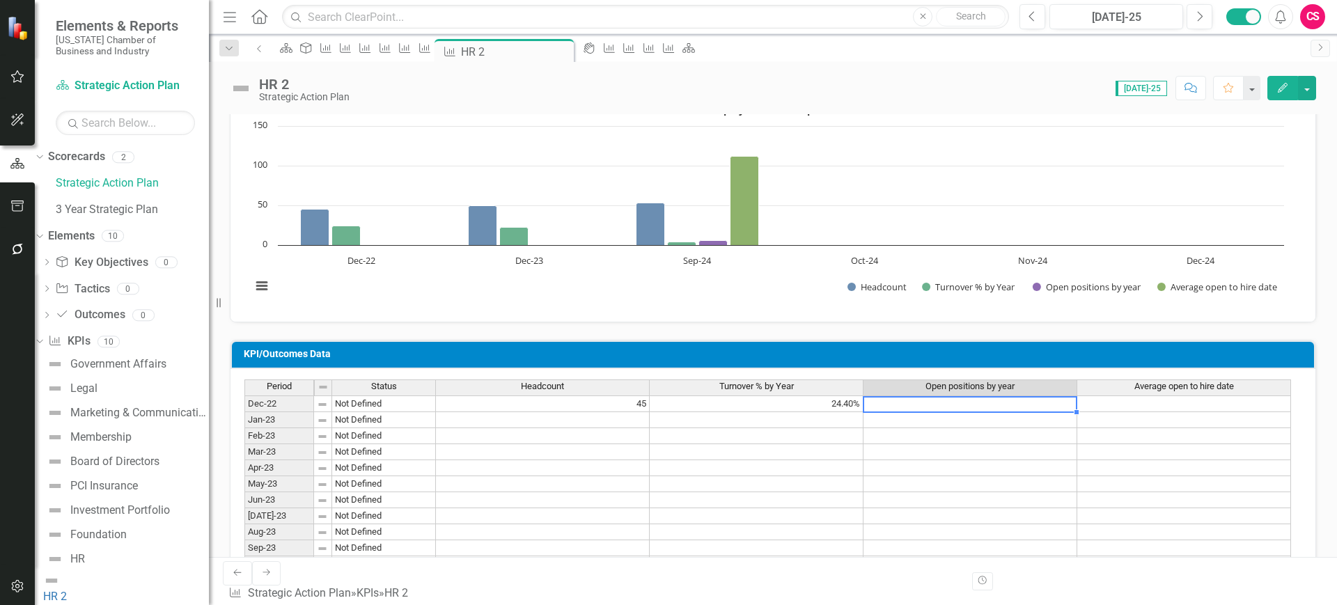
click at [953, 407] on td at bounding box center [971, 404] width 214 height 17
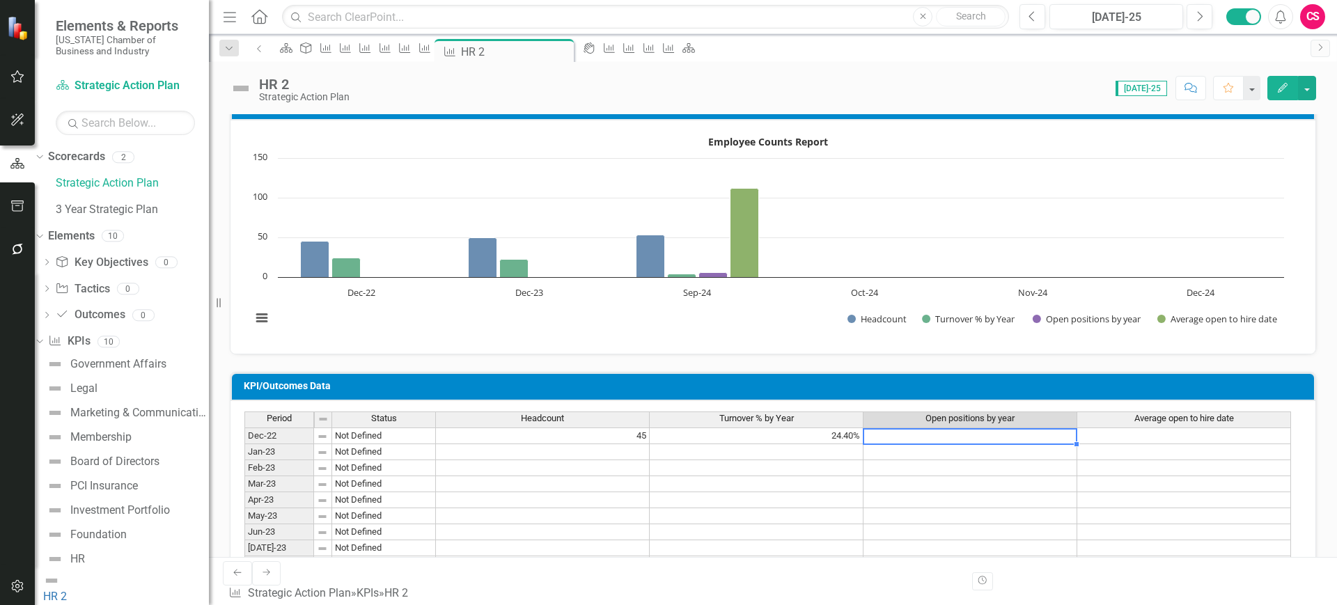
scroll to position [118, 0]
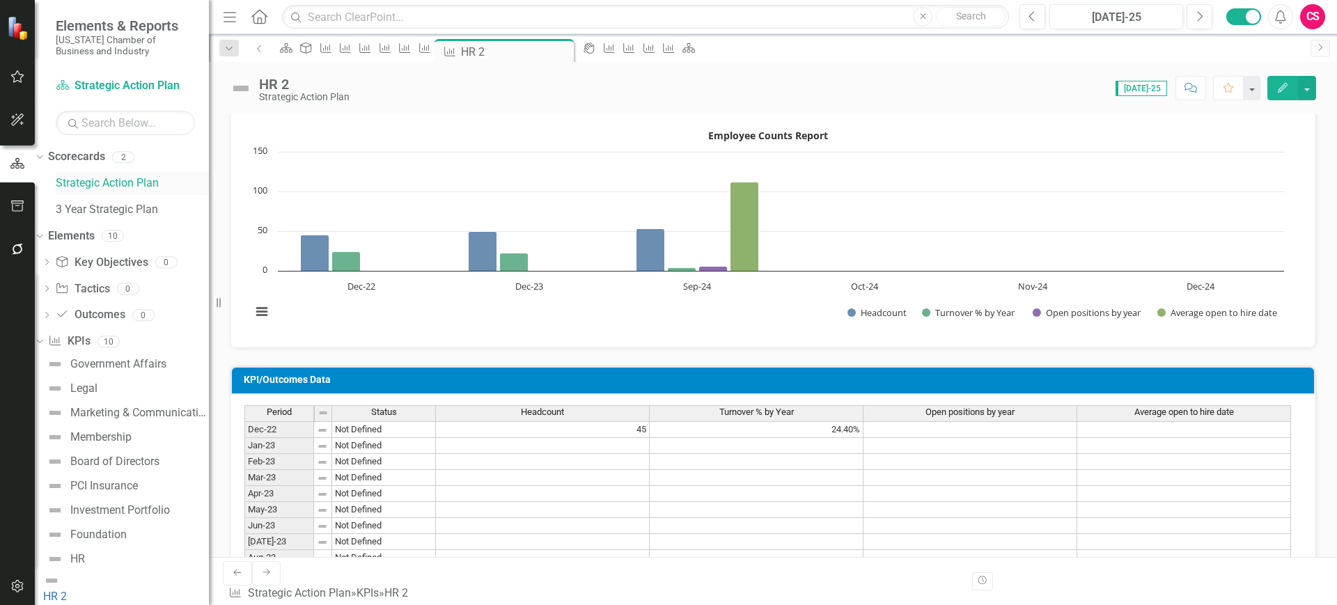
click at [120, 191] on link "Strategic Action Plan" at bounding box center [132, 184] width 153 height 16
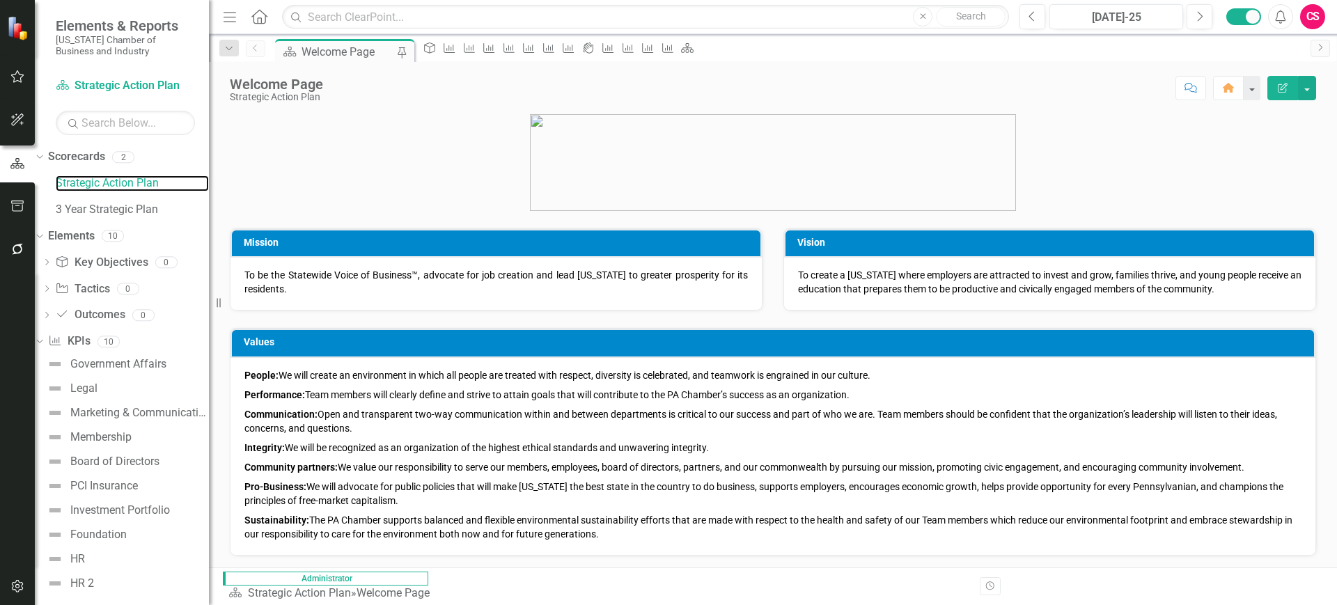
scroll to position [421, 0]
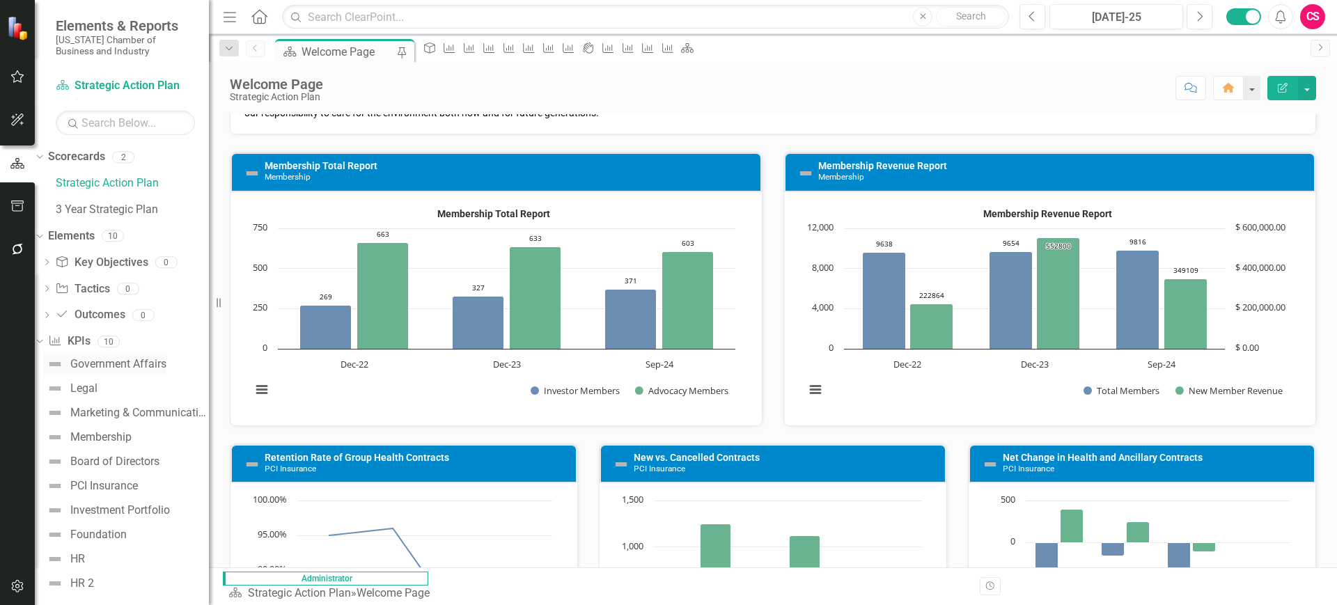
click at [139, 364] on div "Government Affairs" at bounding box center [118, 364] width 96 height 13
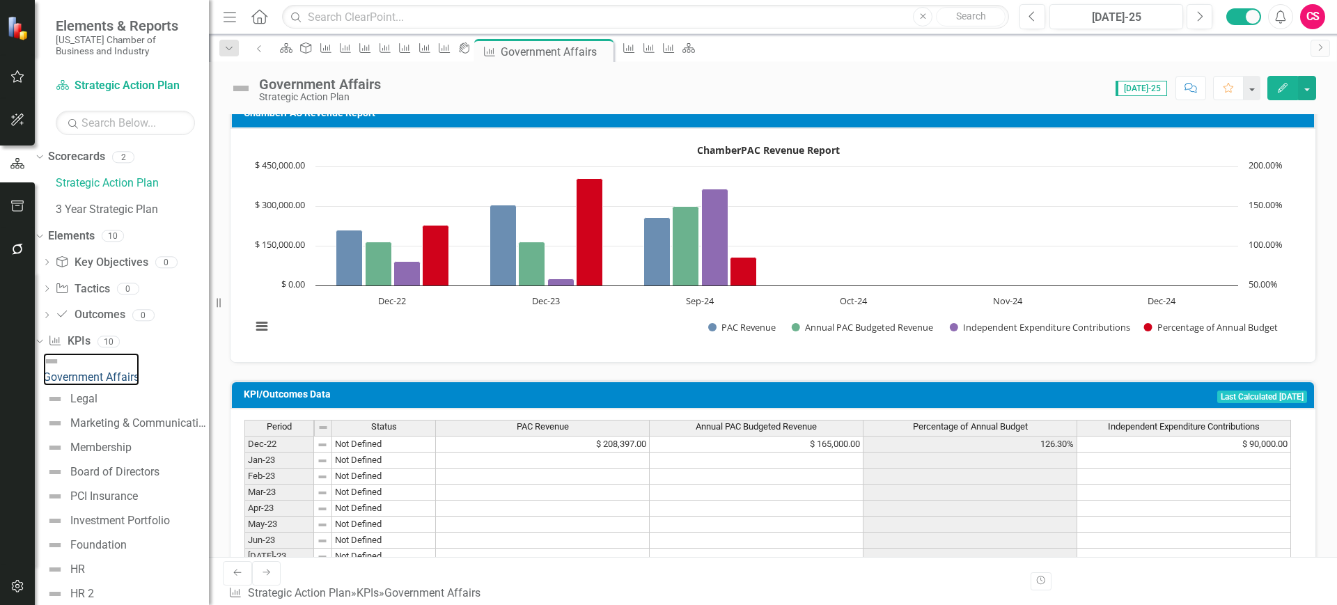
scroll to position [104, 0]
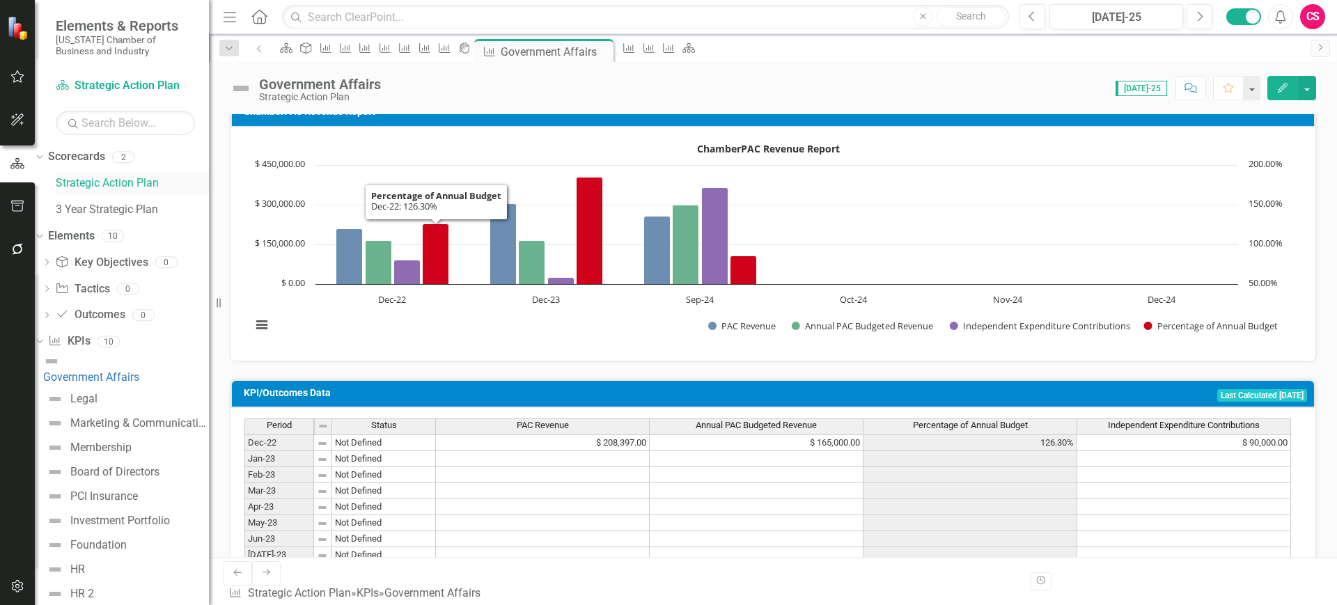
click at [146, 186] on link "Strategic Action Plan" at bounding box center [132, 184] width 153 height 16
click at [115, 212] on link "3 Year Strategic Plan" at bounding box center [132, 210] width 153 height 16
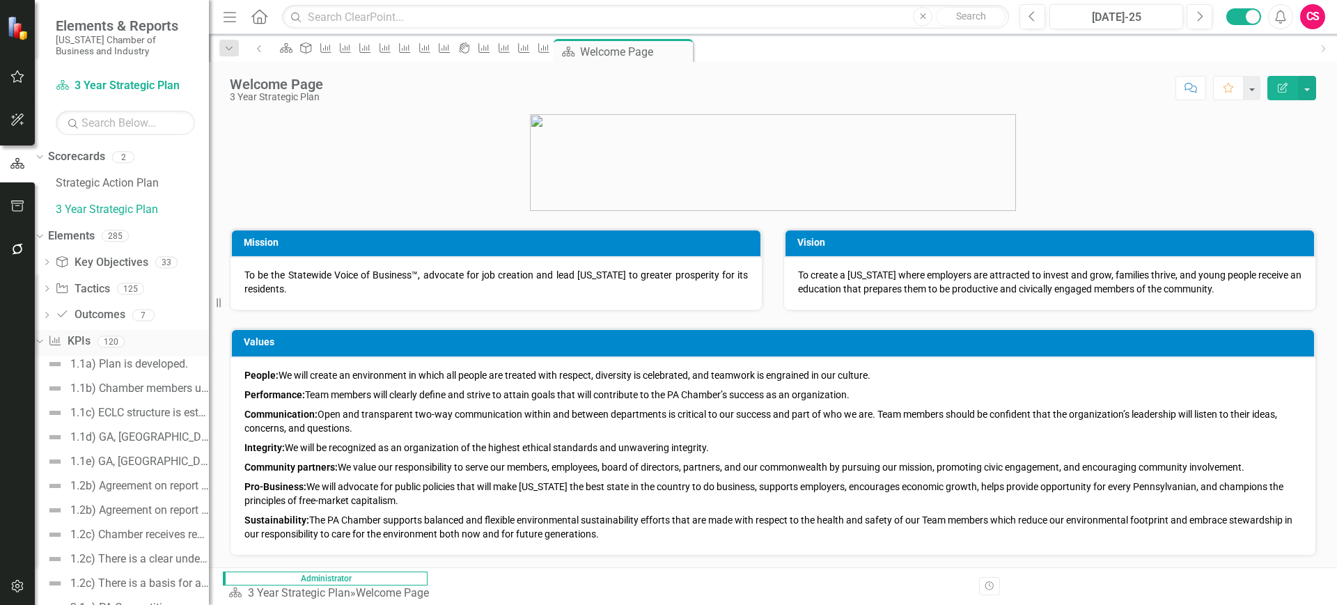
click at [42, 336] on icon "Dropdown" at bounding box center [38, 341] width 8 height 10
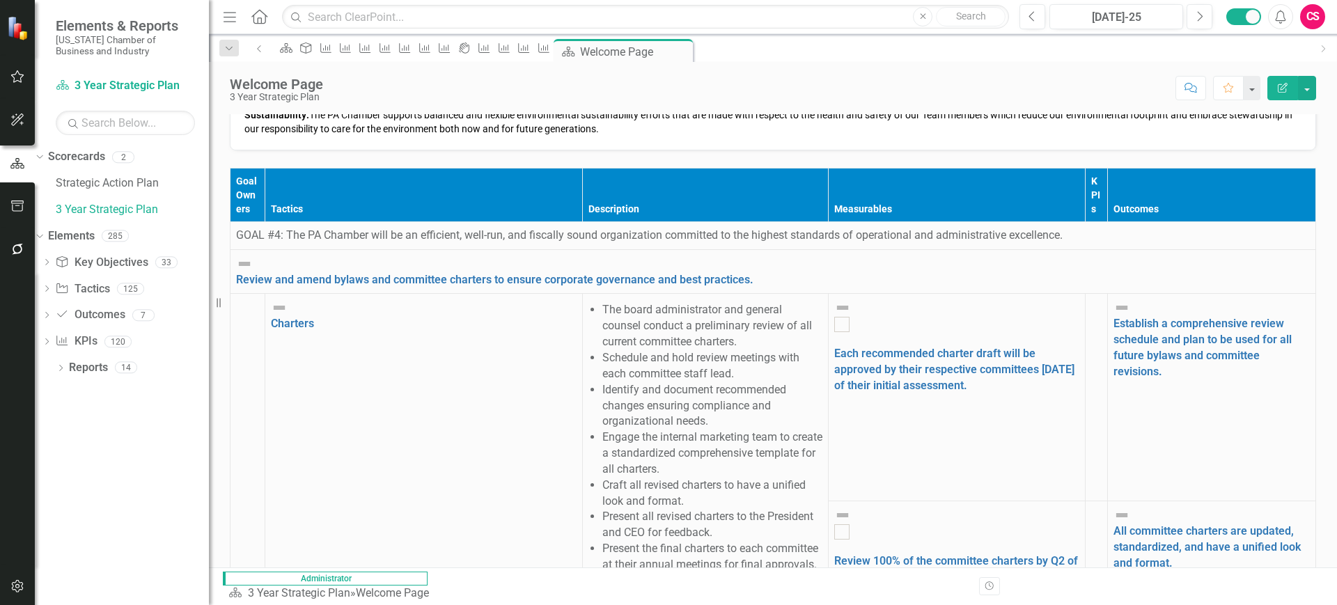
scroll to position [406, 0]
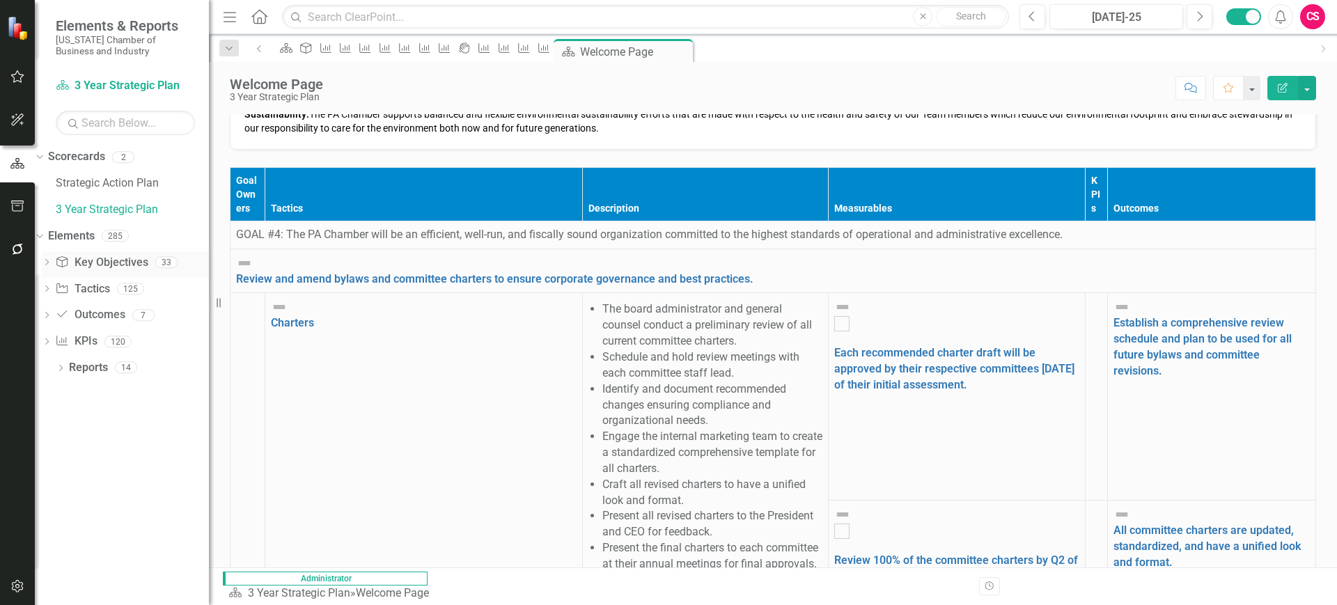
click at [52, 263] on icon "Dropdown" at bounding box center [47, 264] width 10 height 8
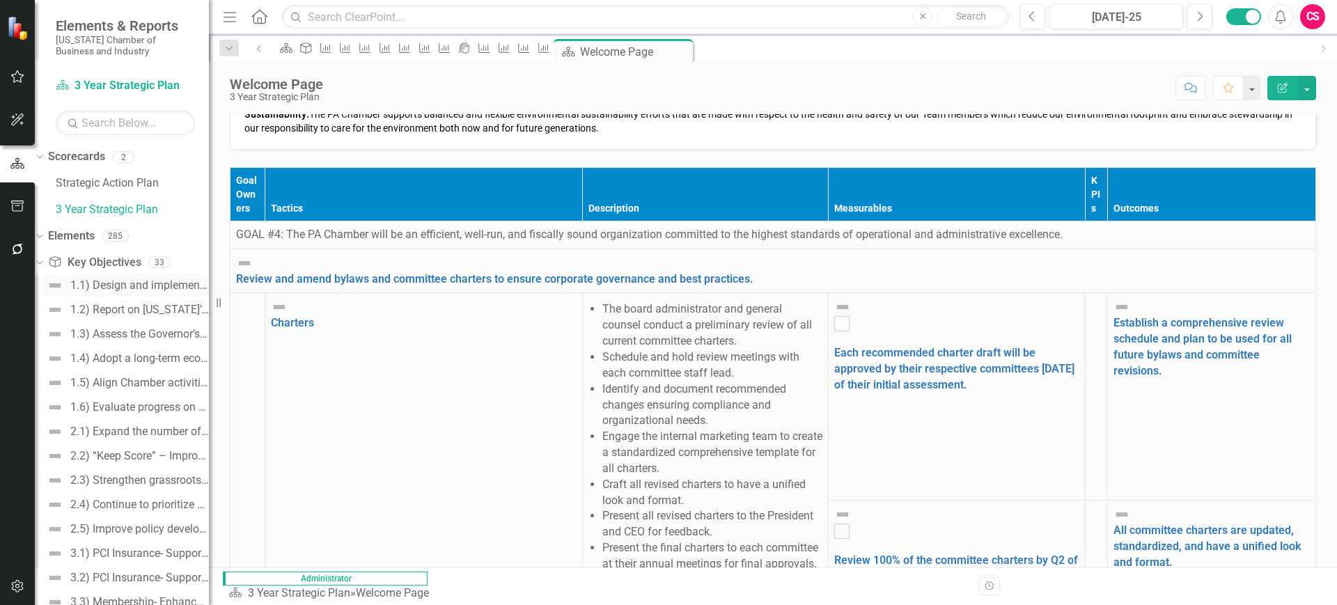
click at [137, 290] on div "1.1) Design and implement a plan to facilitate the development and adoption of …" at bounding box center [139, 285] width 139 height 13
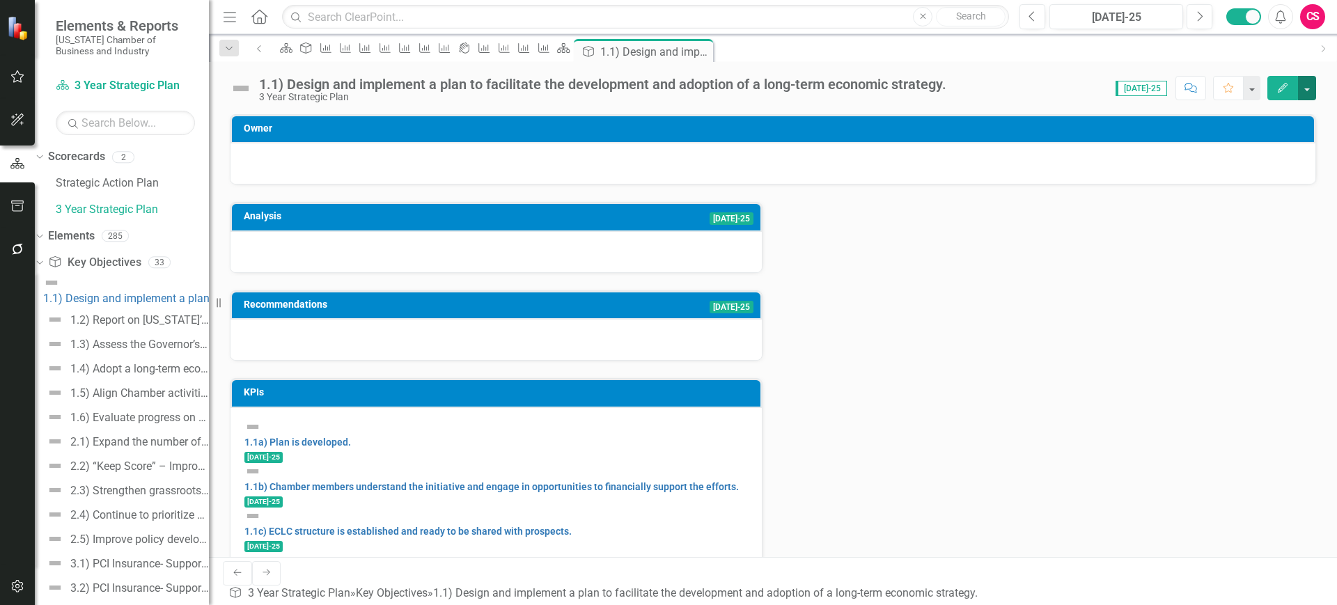
click at [1188, 88] on button "button" at bounding box center [1307, 88] width 18 height 24
click at [1188, 137] on link "Edit Report Edit Layout" at bounding box center [1254, 140] width 121 height 26
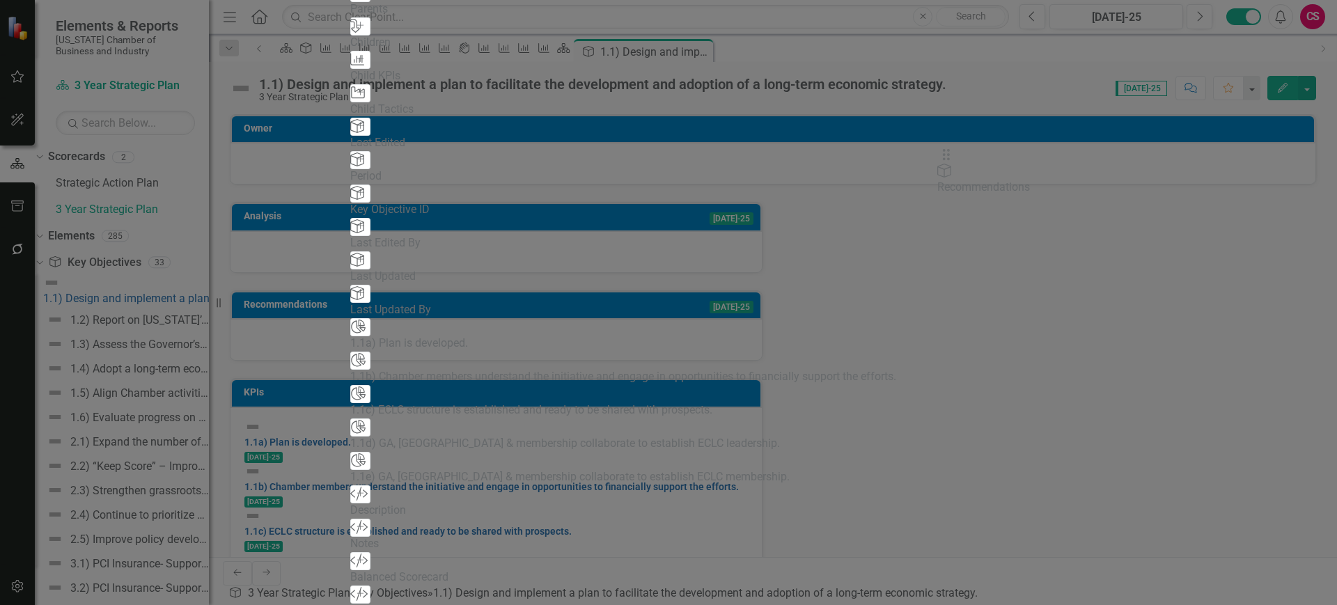
drag, startPoint x: 796, startPoint y: 195, endPoint x: 461, endPoint y: 277, distance: 344.9
drag, startPoint x: 660, startPoint y: 240, endPoint x: 939, endPoint y: 215, distance: 279.7
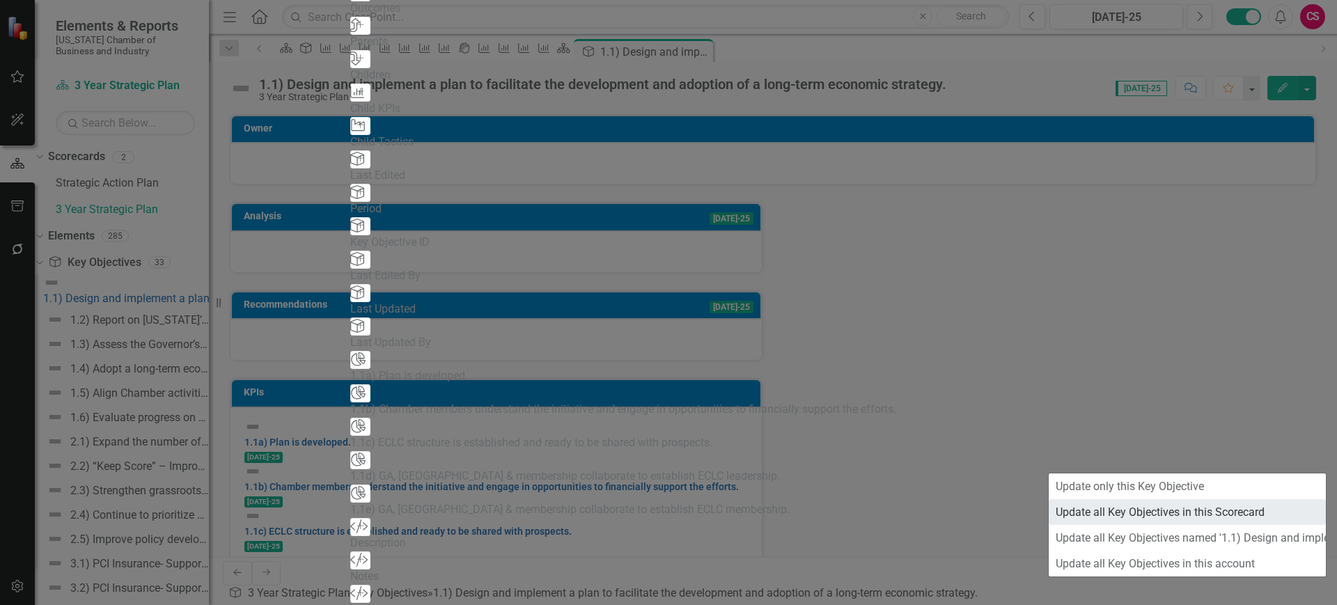
click at [1158, 508] on link "Update all Key Objectives in this Scorecard" at bounding box center [1187, 512] width 277 height 26
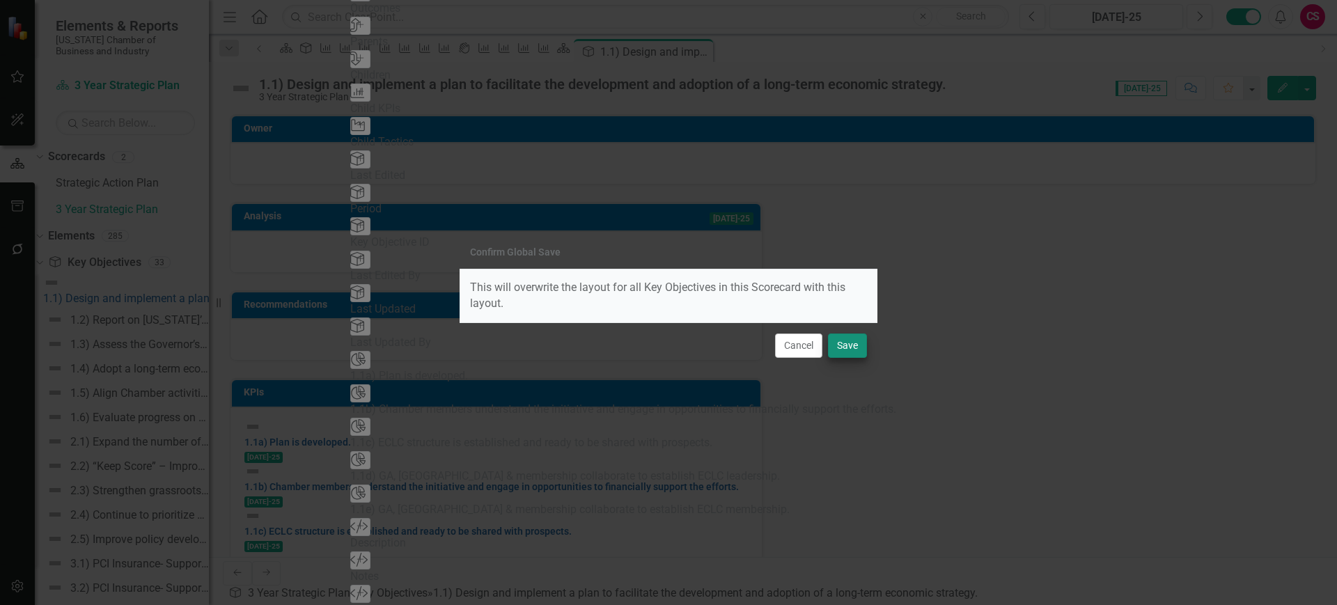
click at [855, 355] on div "Cancel Save" at bounding box center [669, 345] width 418 height 46
click at [855, 355] on button "Save" at bounding box center [847, 346] width 39 height 24
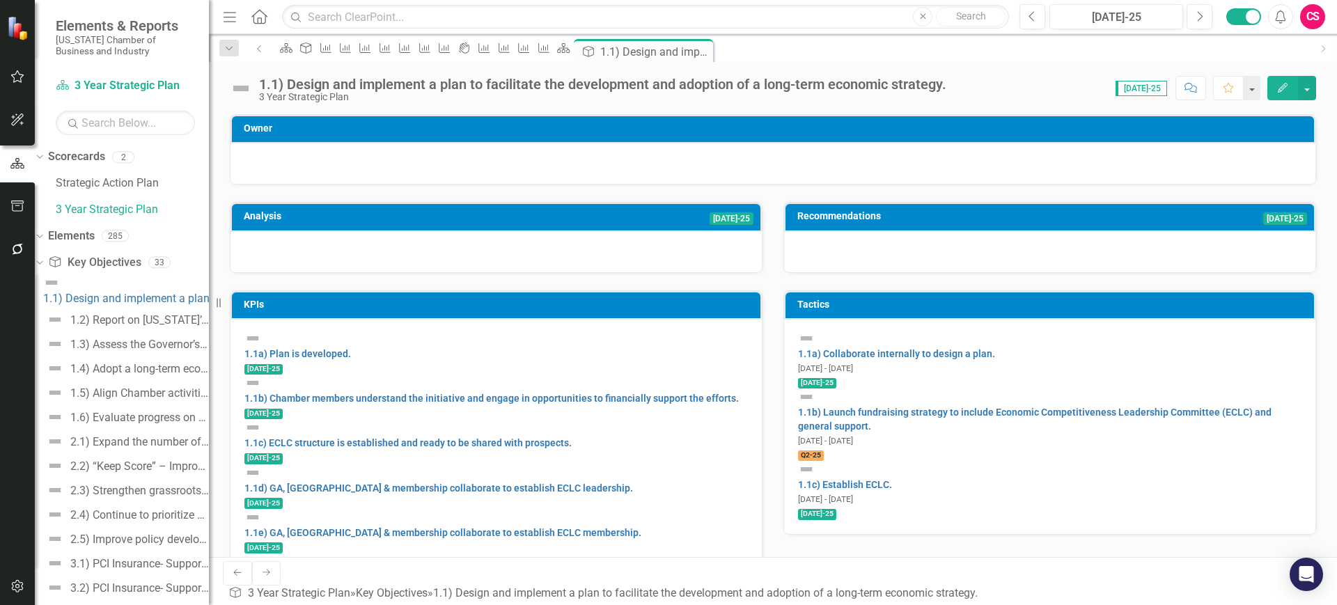
click at [42, 260] on icon "Dropdown" at bounding box center [38, 262] width 8 height 10
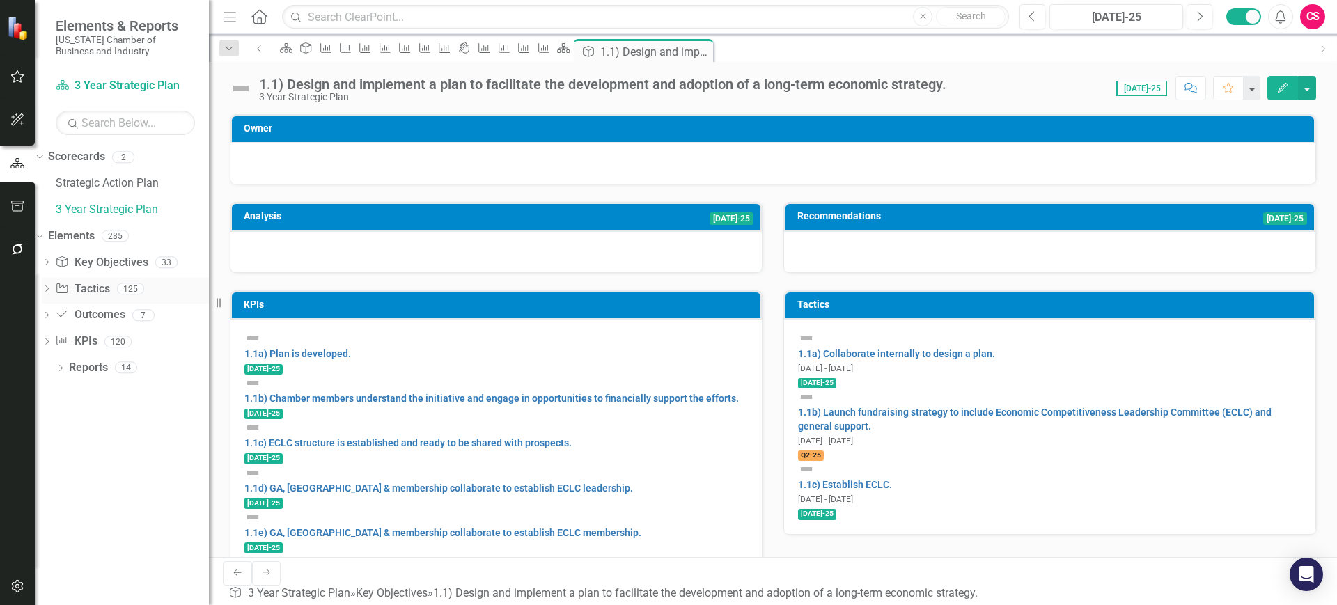
click at [52, 288] on icon "Dropdown" at bounding box center [47, 290] width 10 height 8
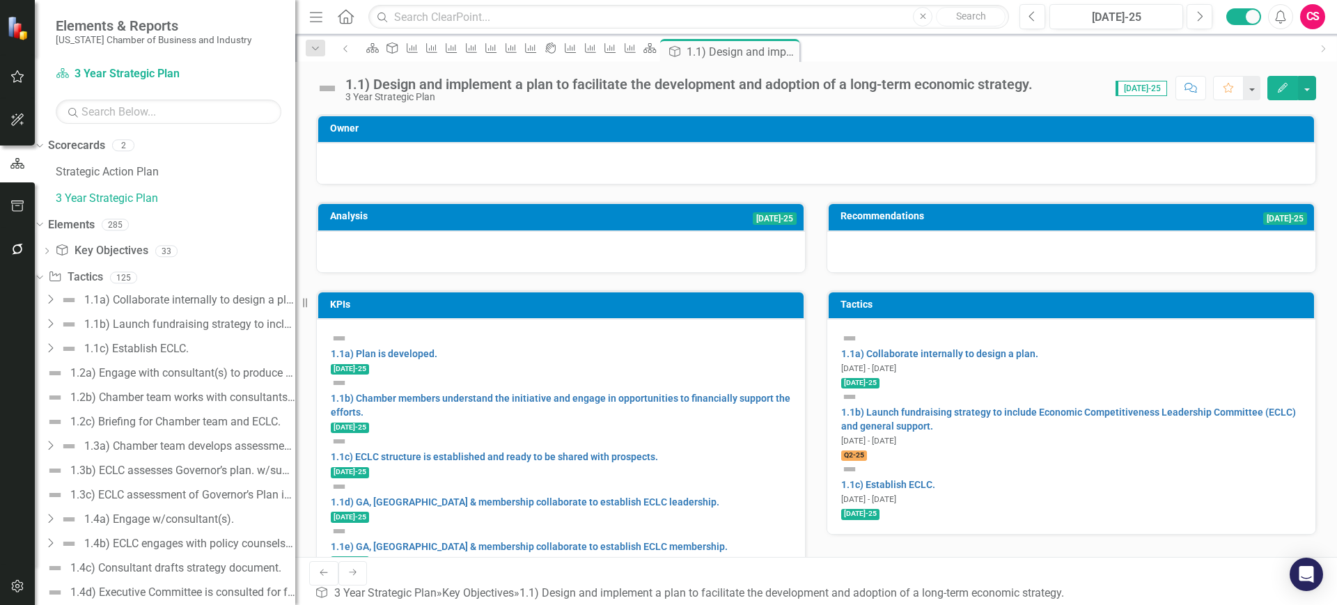
drag, startPoint x: 214, startPoint y: 285, endPoint x: 295, endPoint y: 279, distance: 81.7
click at [295, 279] on div "Resize" at bounding box center [300, 302] width 11 height 605
click at [57, 296] on icon "Dropdown" at bounding box center [50, 299] width 14 height 11
click at [942, 348] on link "1.1a) Collaborate internally to design a plan." at bounding box center [939, 353] width 197 height 11
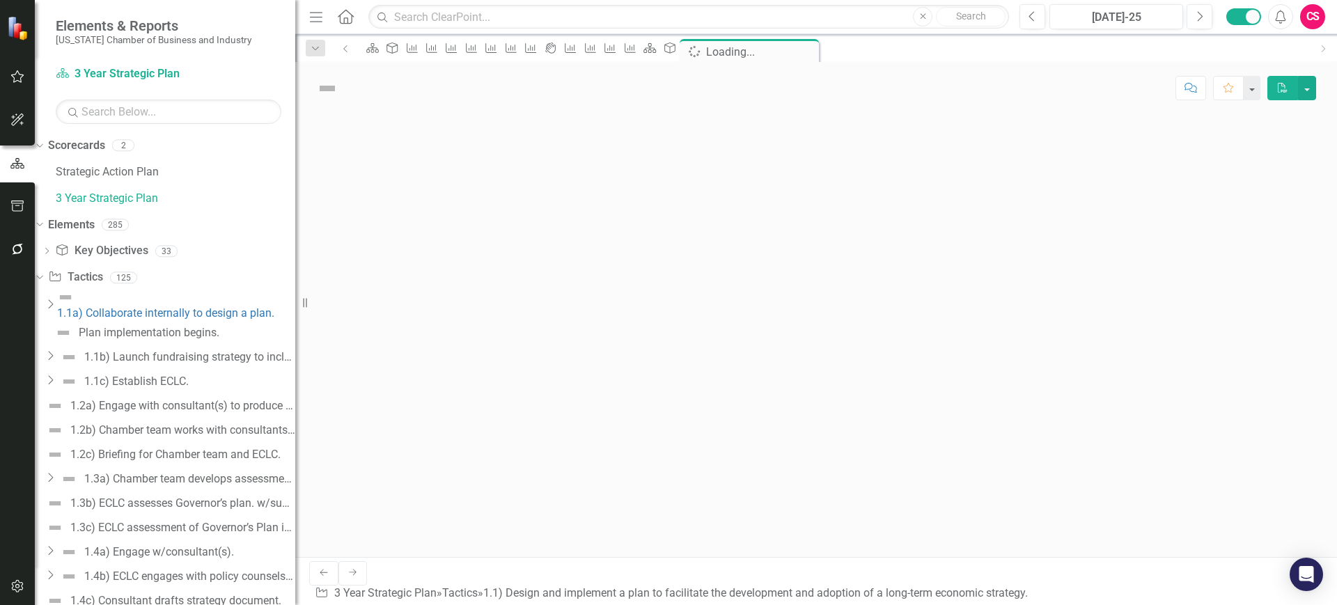
click at [295, 231] on div "Resize" at bounding box center [300, 302] width 11 height 605
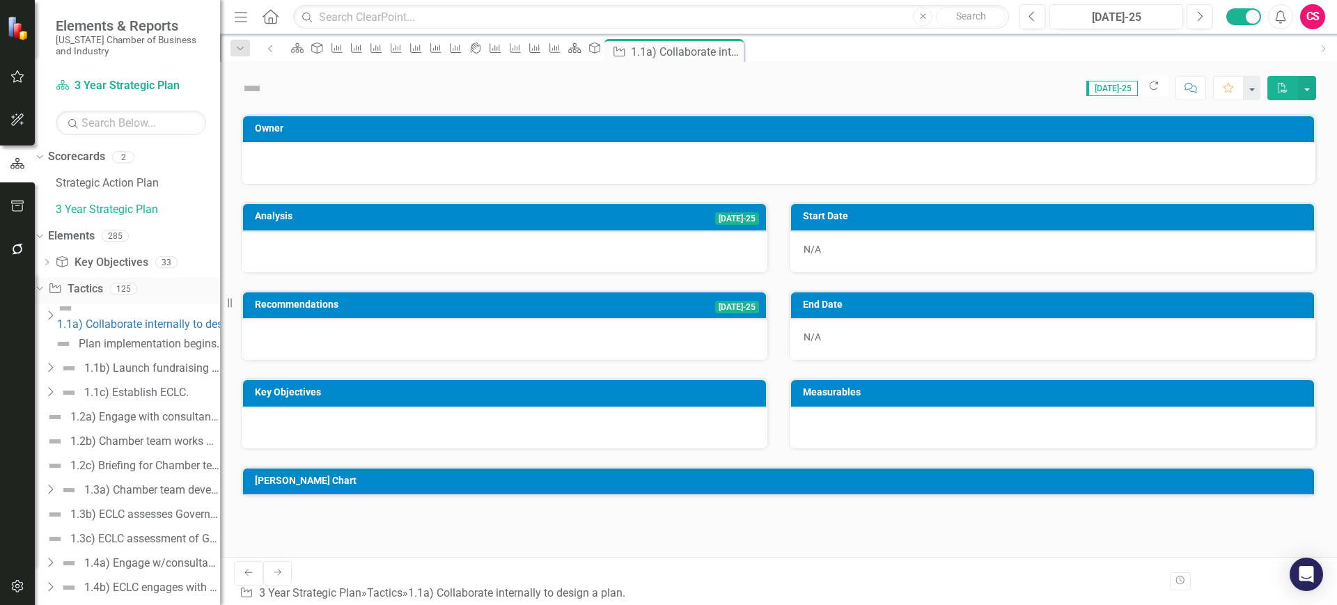
click at [42, 288] on icon "Dropdown" at bounding box center [38, 288] width 8 height 10
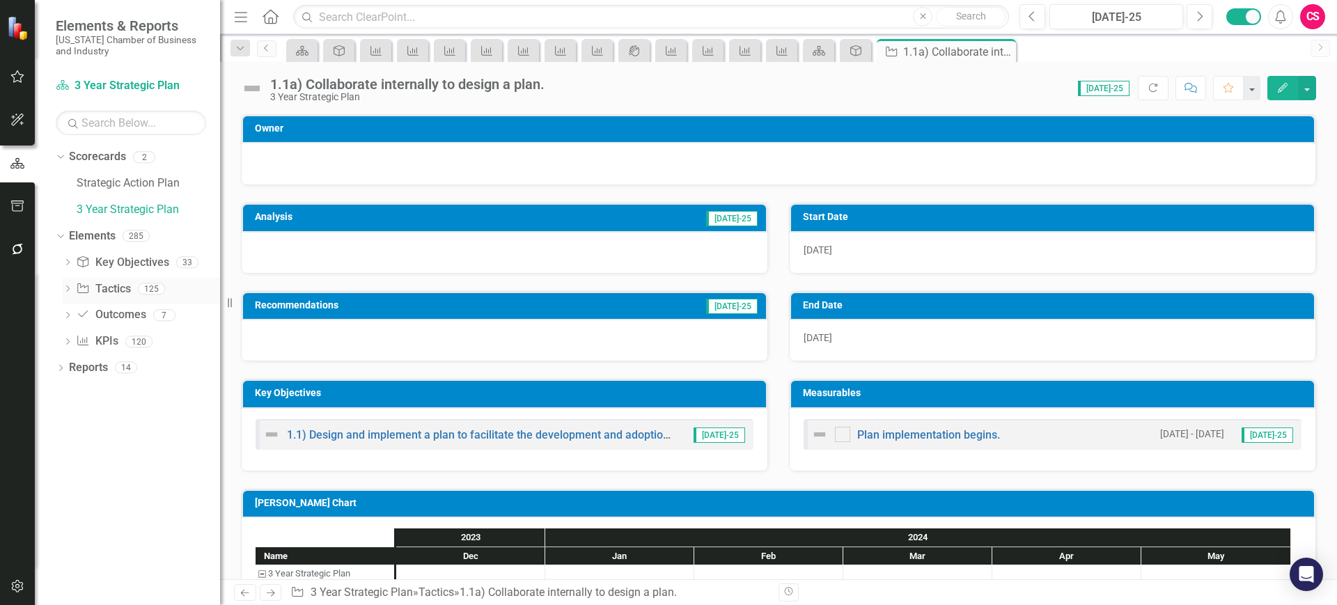
click at [67, 290] on icon "Dropdown" at bounding box center [68, 290] width 10 height 8
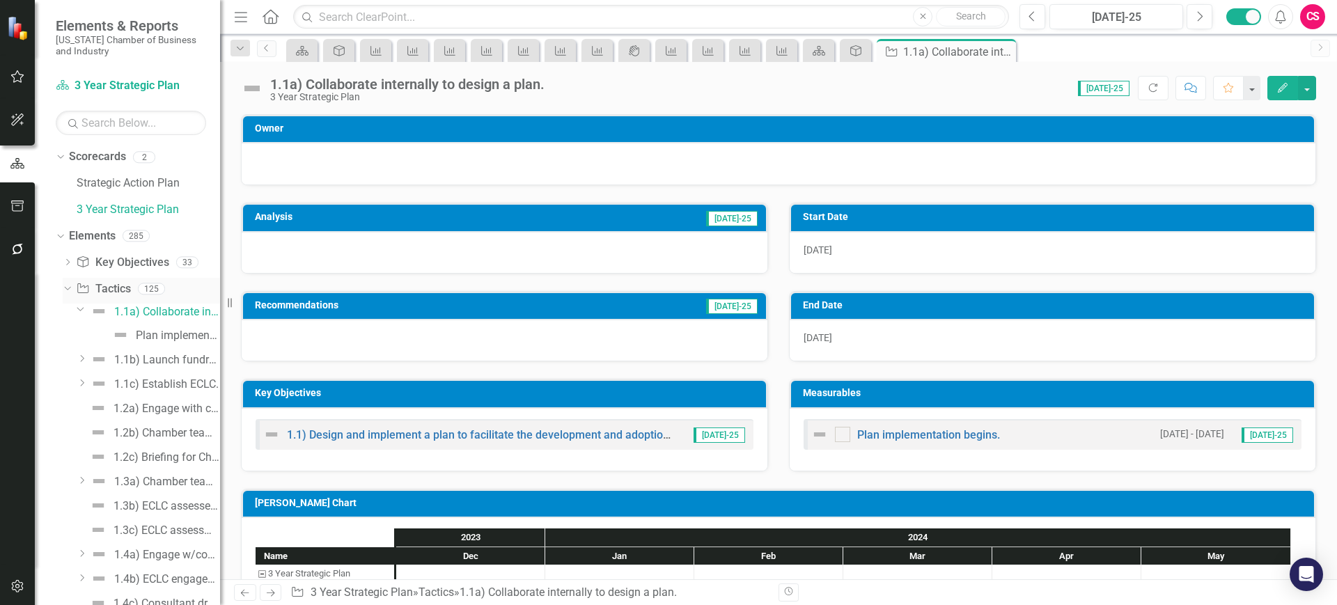
click at [67, 290] on icon "Dropdown" at bounding box center [66, 288] width 8 height 10
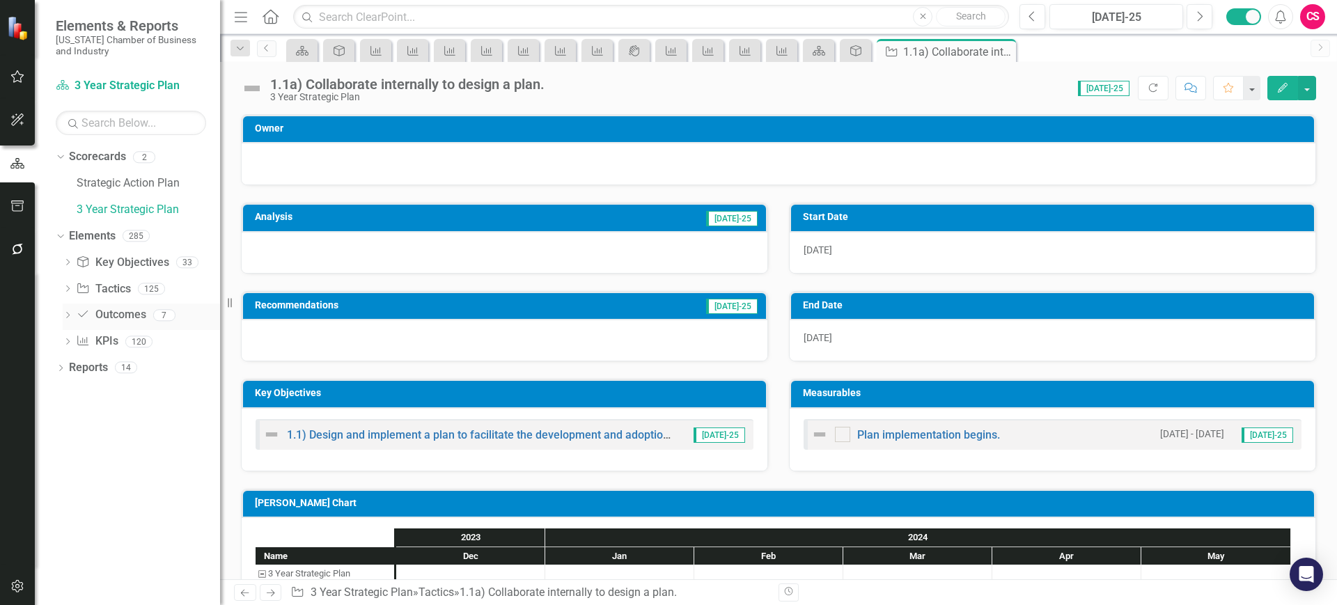
click at [68, 323] on div "Dropdown Outcome Outcomes 7" at bounding box center [141, 317] width 157 height 26
click at [68, 320] on div "Dropdown" at bounding box center [68, 317] width 10 height 12
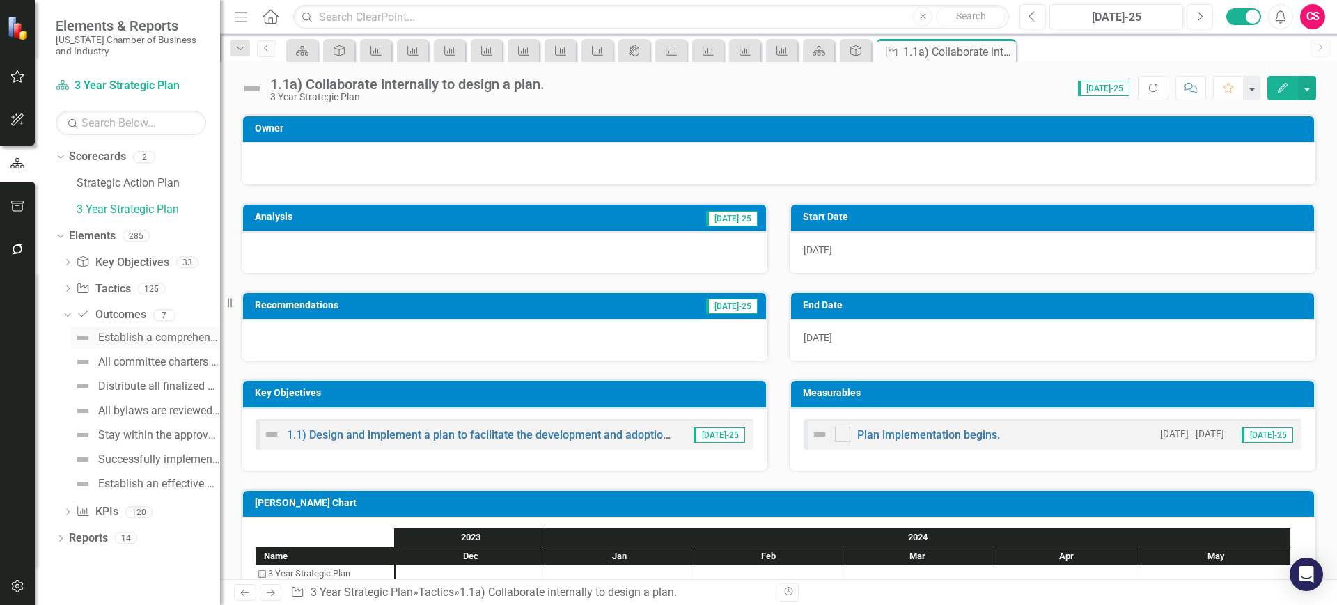
click at [127, 329] on link "Establish a comprehensive review schedule and plan to be used for all future by…" at bounding box center [145, 338] width 149 height 22
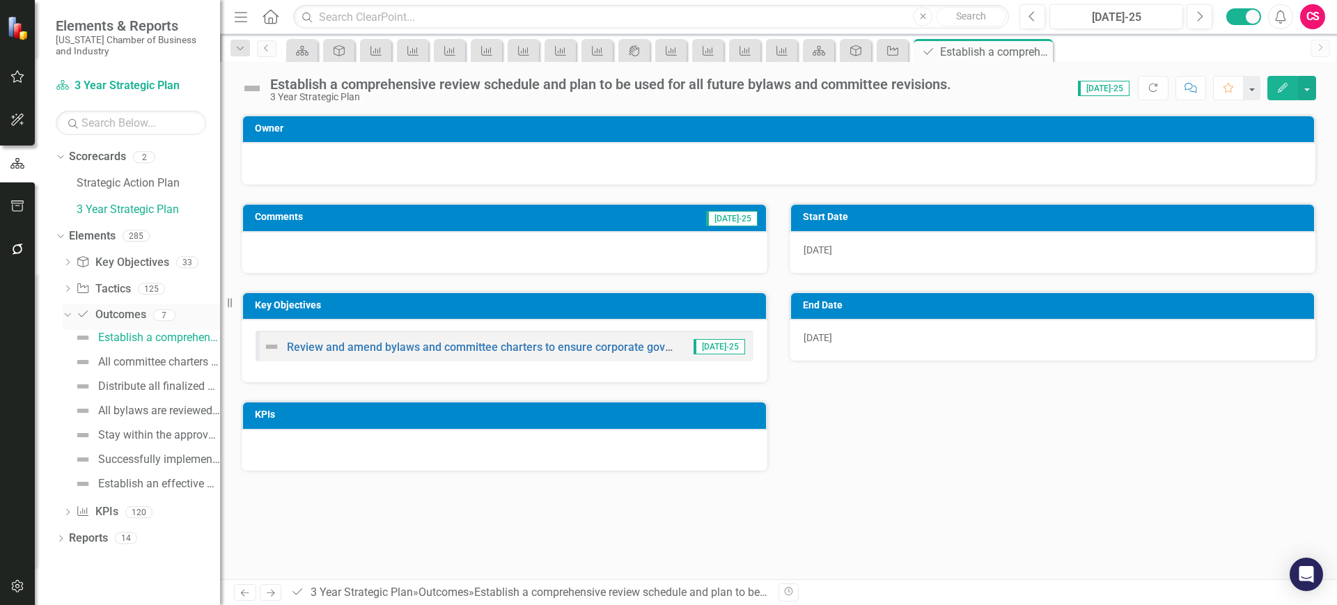
click at [70, 317] on icon "Dropdown" at bounding box center [66, 315] width 8 height 10
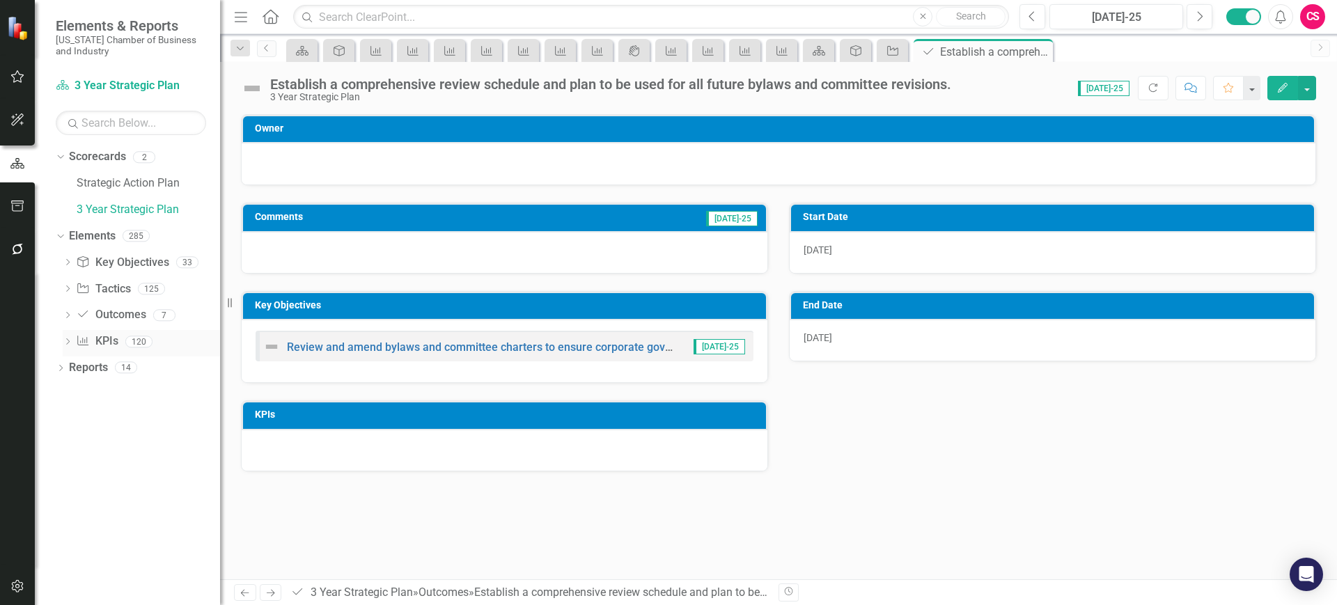
click at [68, 341] on icon "Dropdown" at bounding box center [68, 343] width 10 height 8
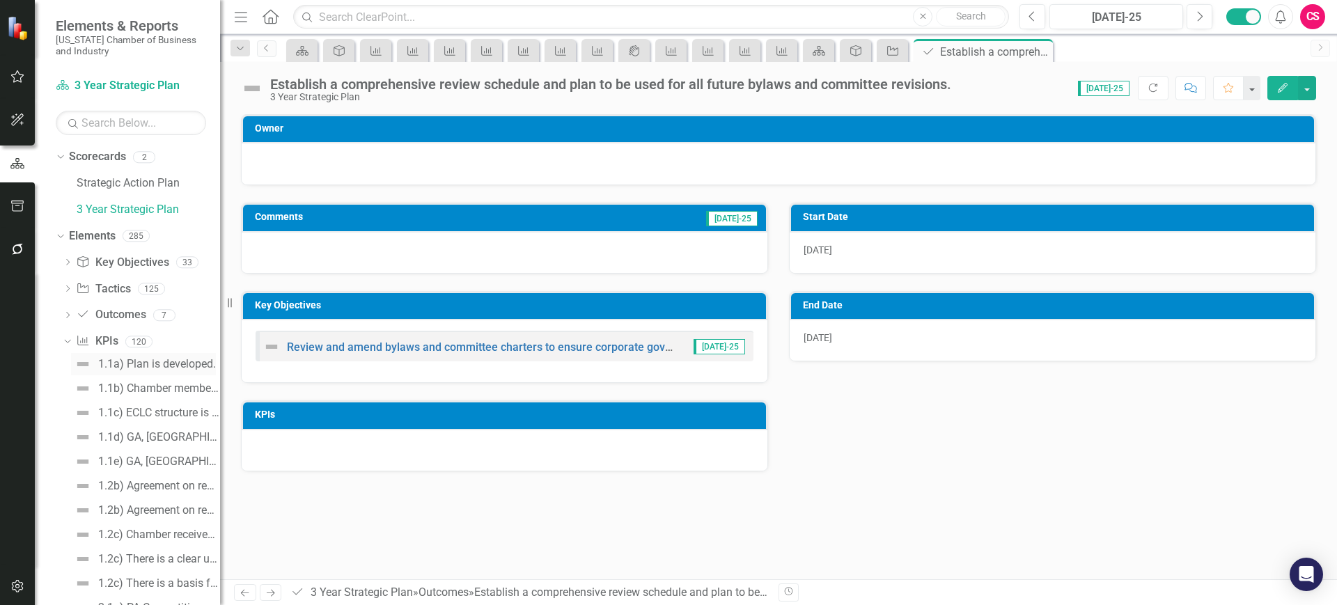
click at [150, 366] on div "1.1a) Plan is developed." at bounding box center [157, 364] width 118 height 13
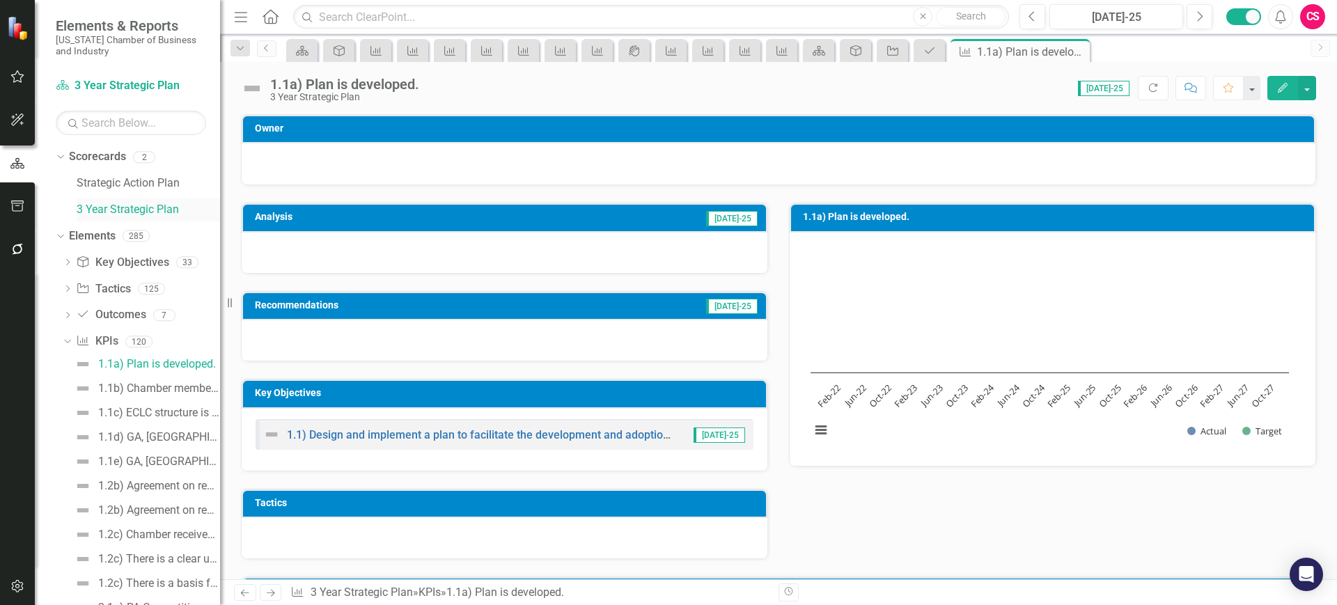
click at [114, 208] on link "3 Year Strategic Plan" at bounding box center [148, 210] width 143 height 16
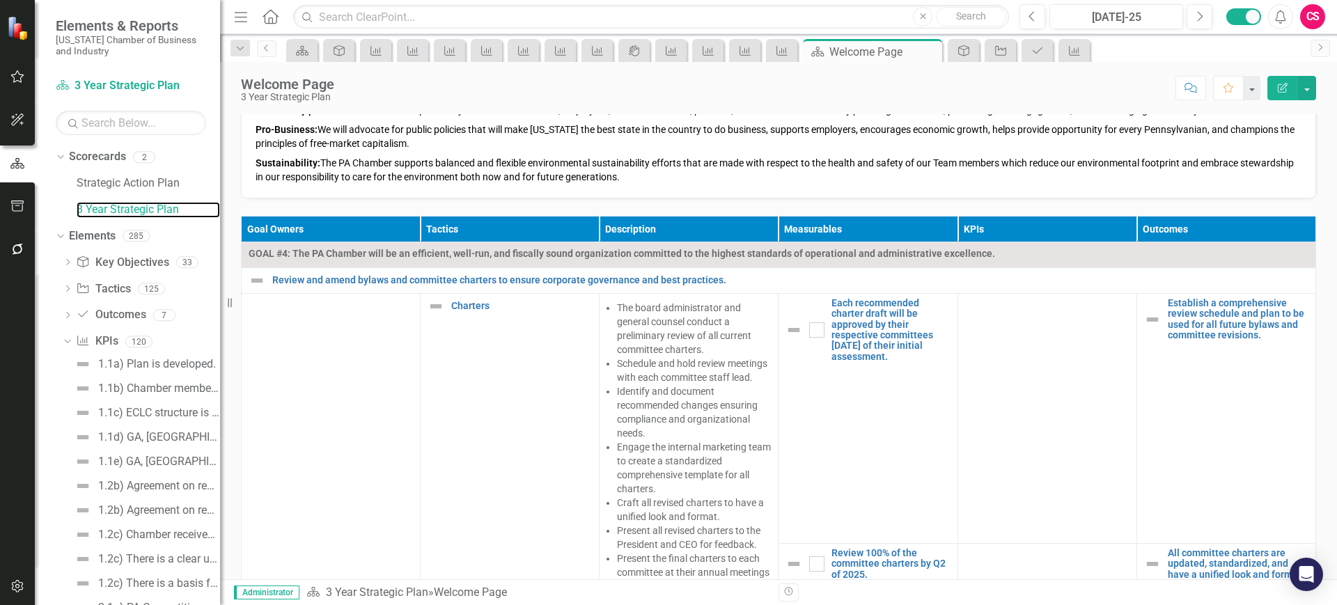
scroll to position [401, 0]
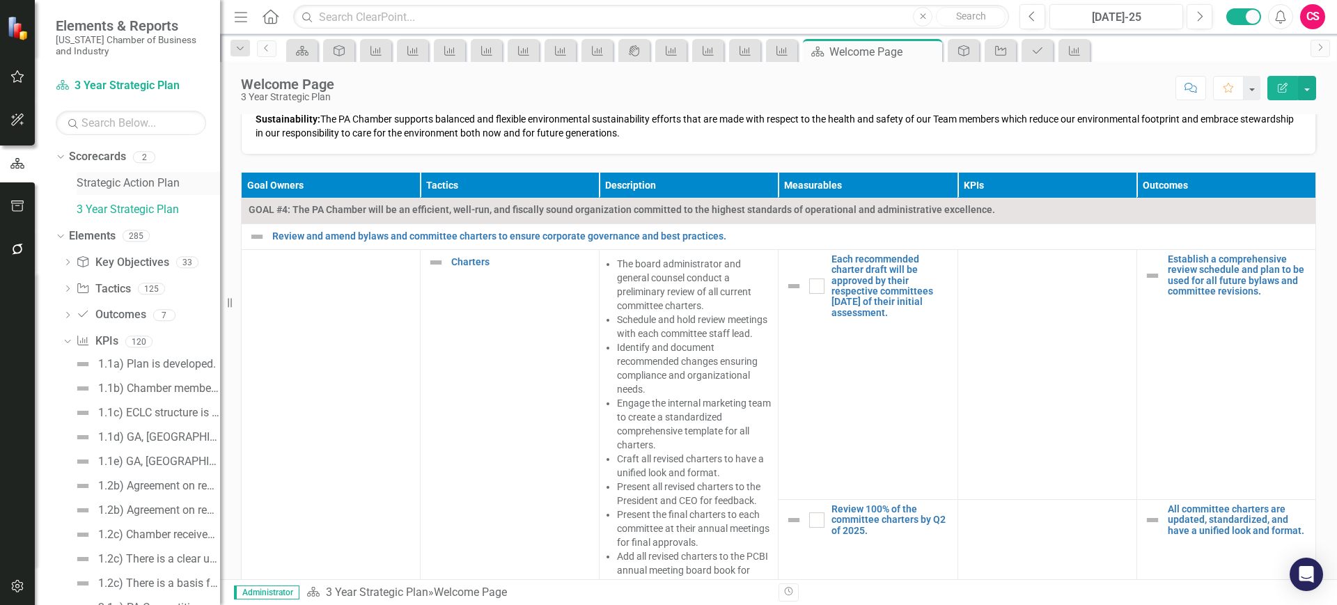
click at [149, 182] on link "Strategic Action Plan" at bounding box center [148, 184] width 143 height 16
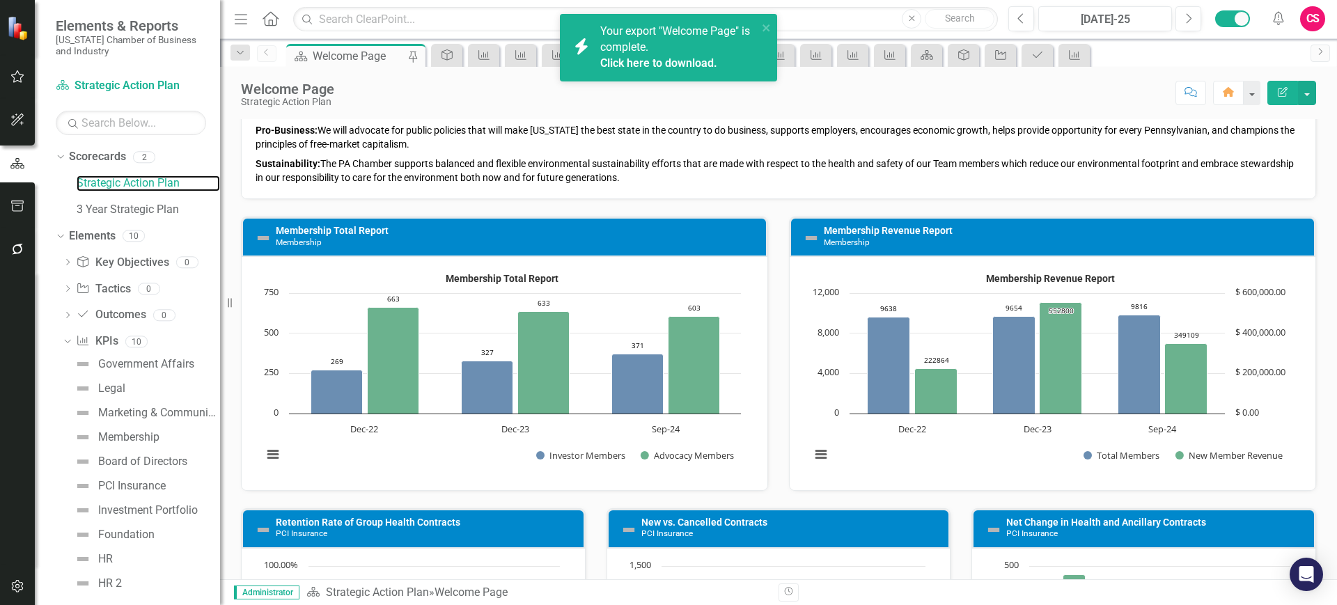
scroll to position [362, 0]
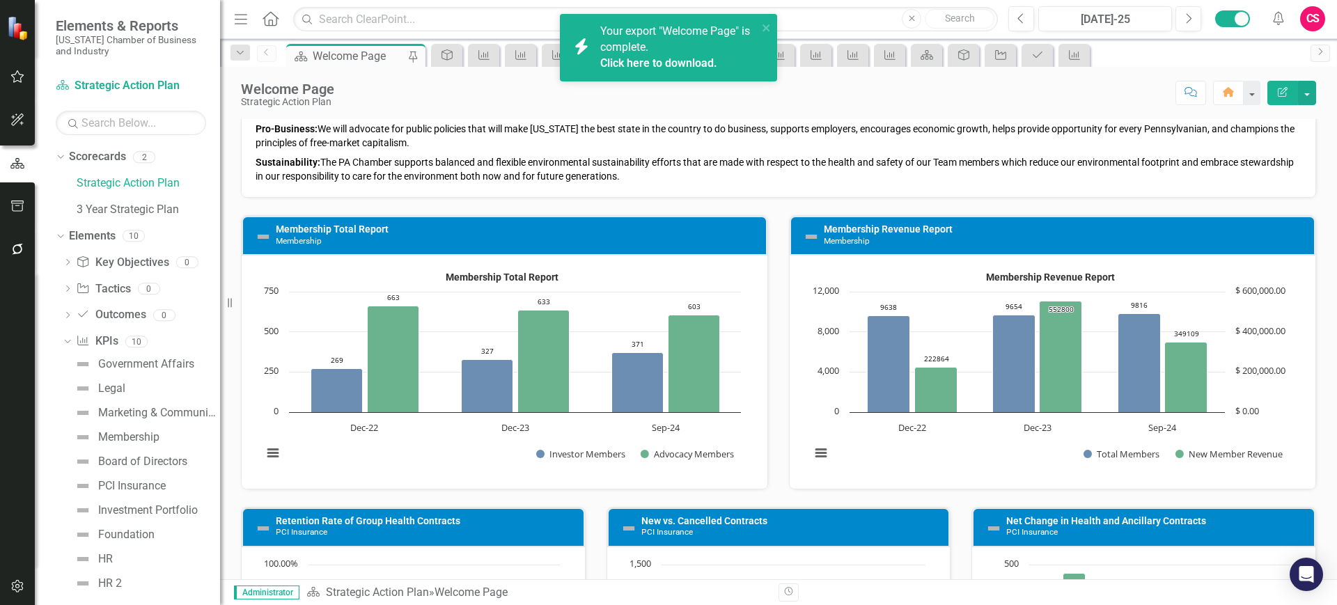
click at [449, 191] on div "People: We will create an environment in which all people are treated with resp…" at bounding box center [779, 98] width 1074 height 197
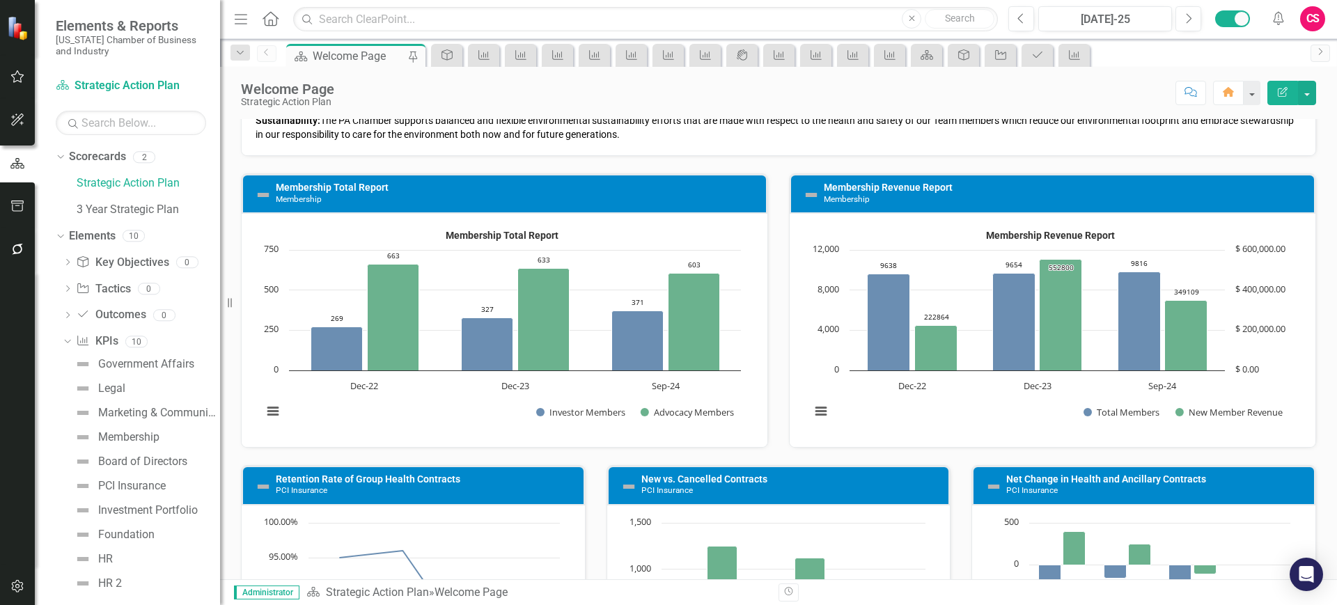
scroll to position [406, 0]
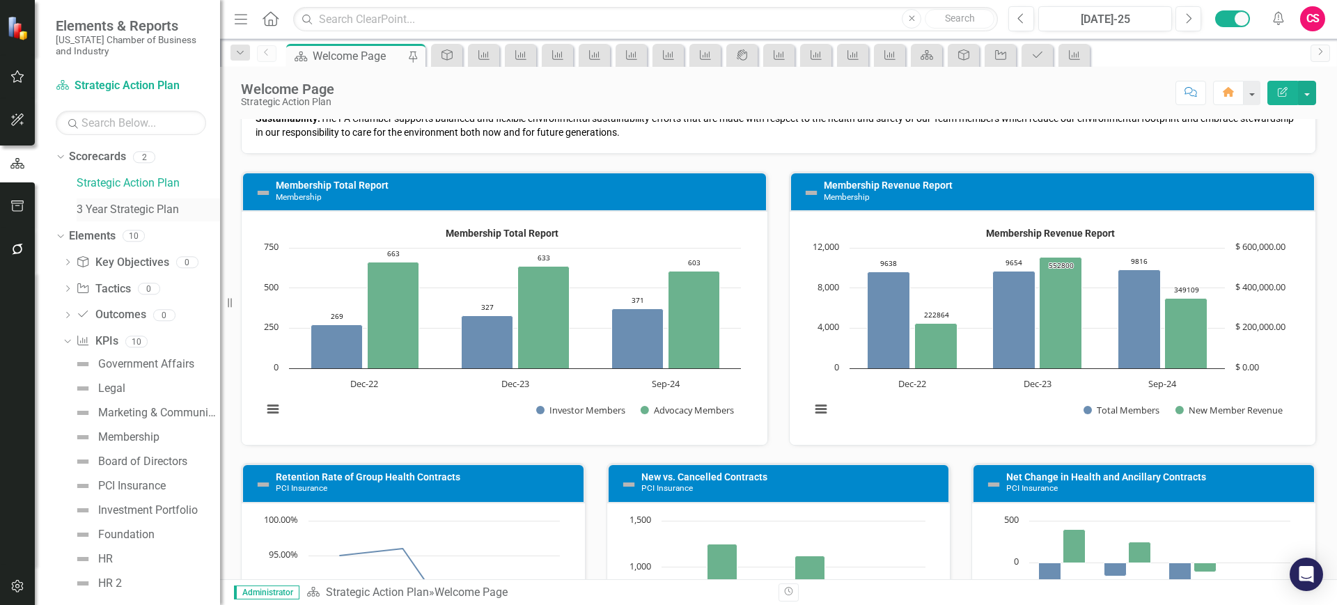
click at [137, 205] on link "3 Year Strategic Plan" at bounding box center [148, 210] width 143 height 16
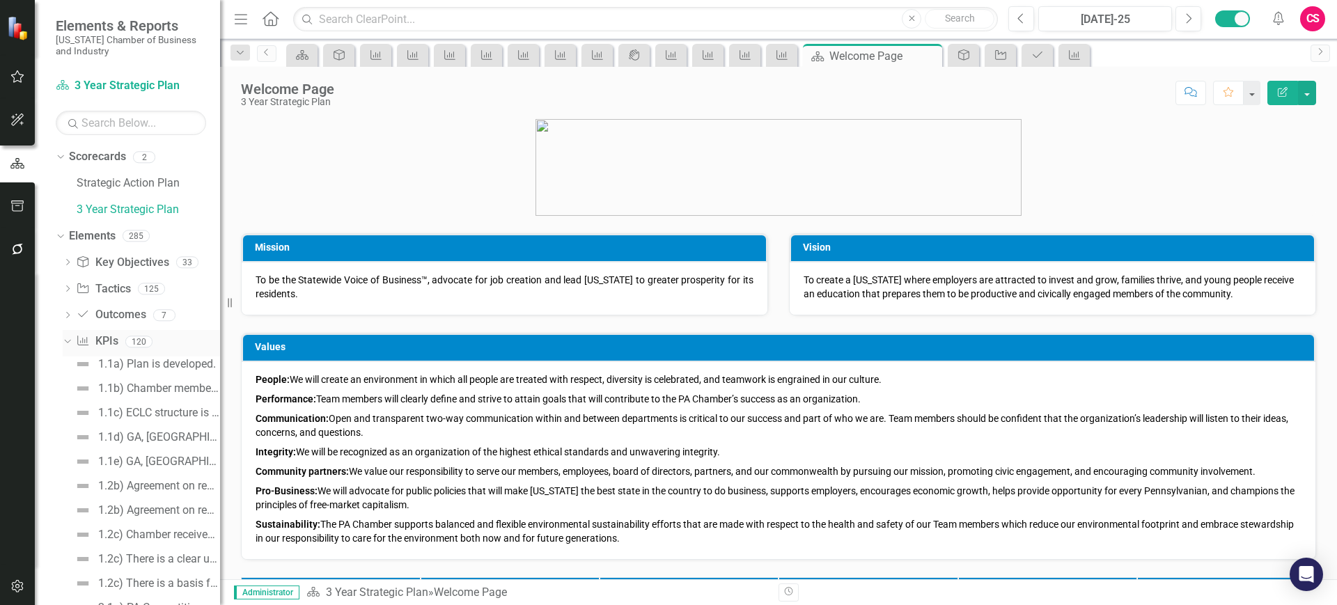
click at [65, 341] on icon "Dropdown" at bounding box center [66, 341] width 8 height 10
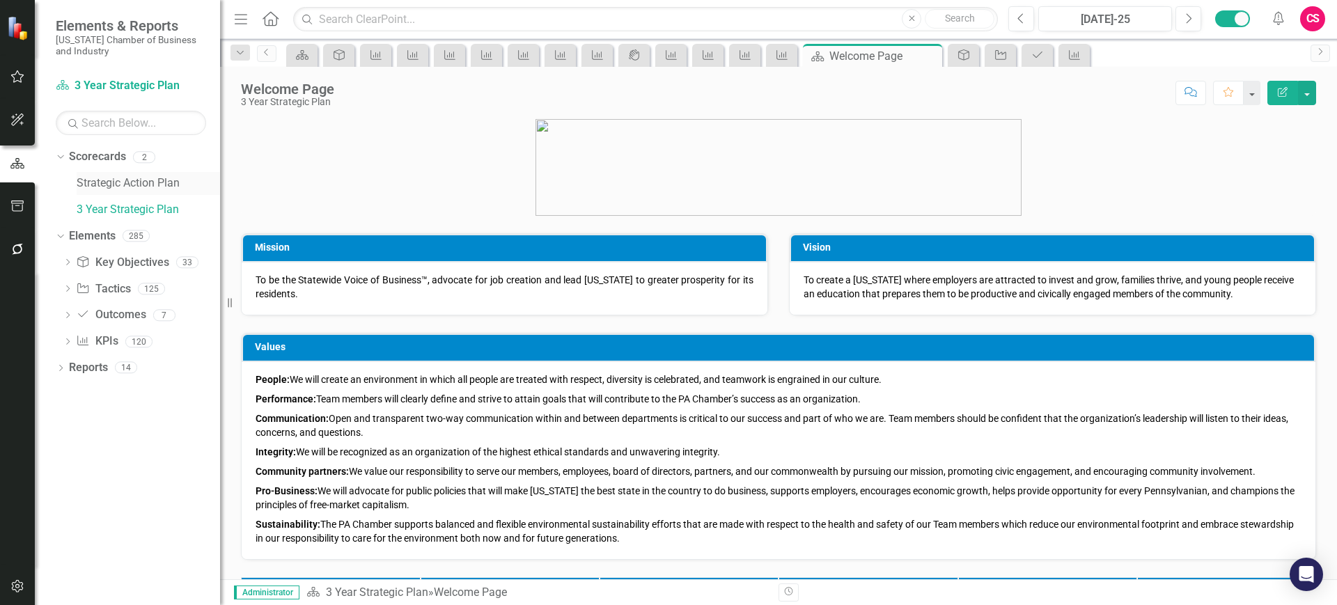
click at [151, 179] on link "Strategic Action Plan" at bounding box center [148, 184] width 143 height 16
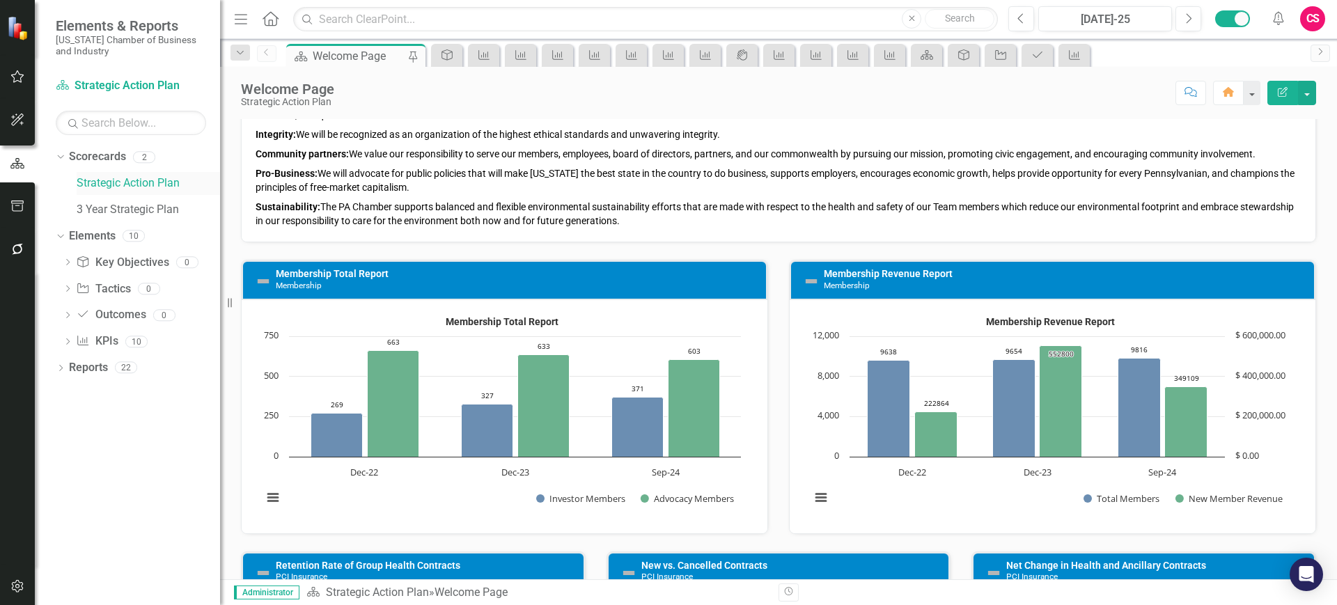
scroll to position [320, 0]
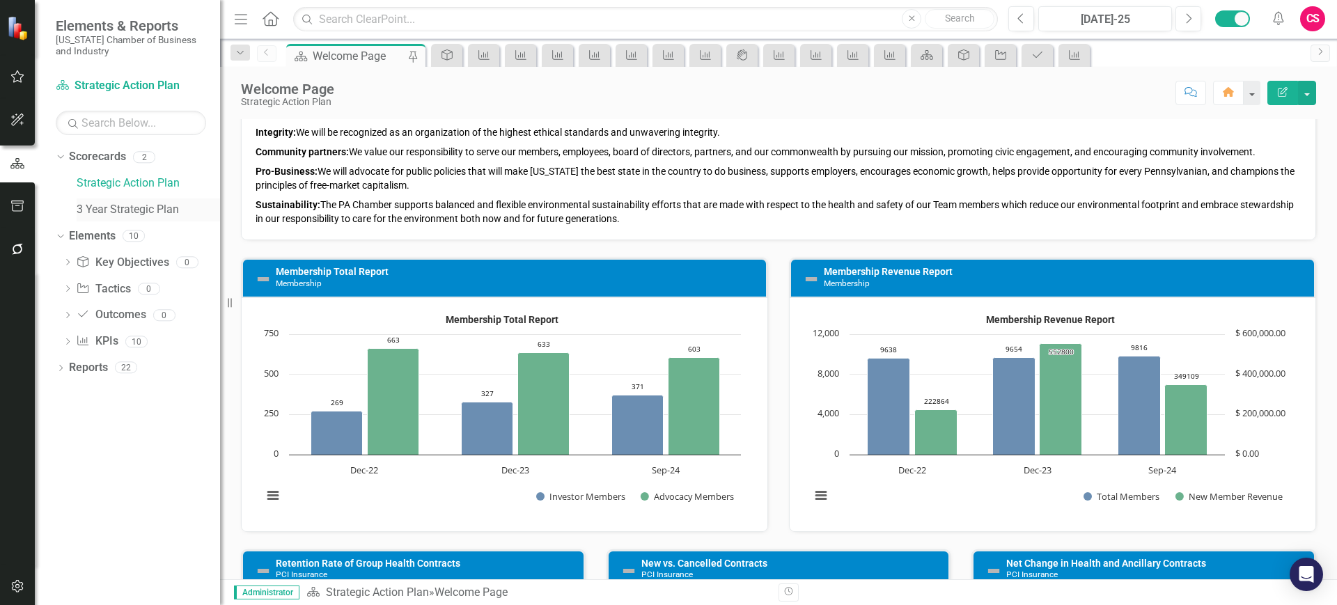
click at [149, 215] on link "3 Year Strategic Plan" at bounding box center [148, 210] width 143 height 16
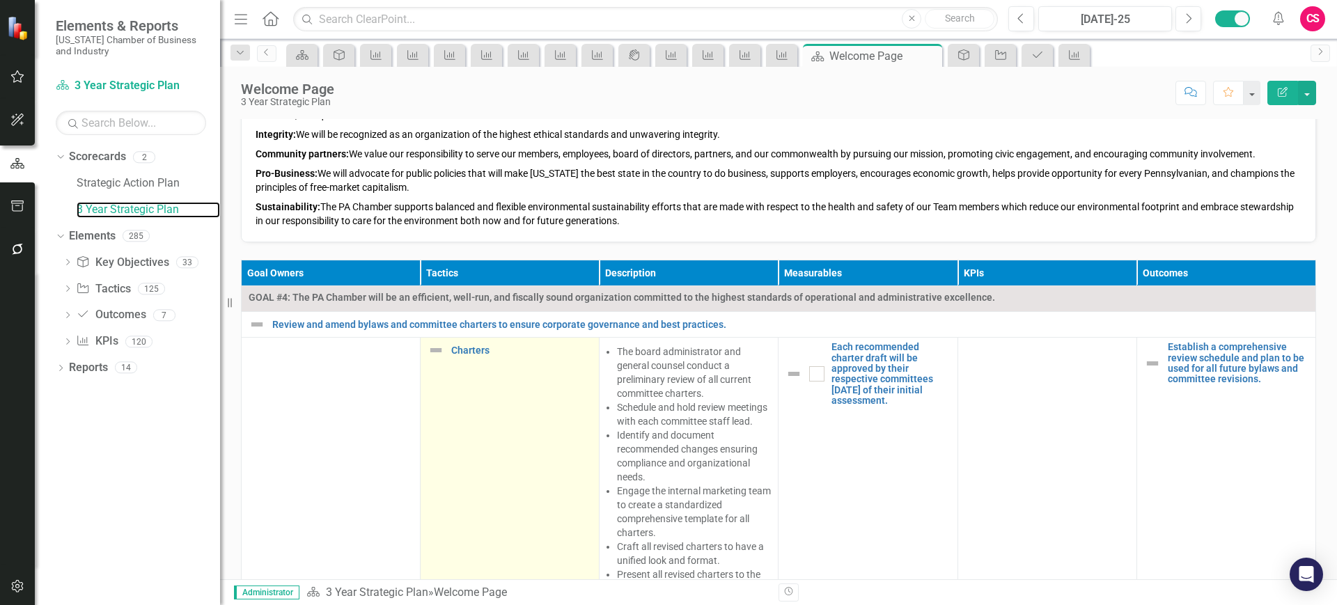
scroll to position [316, 0]
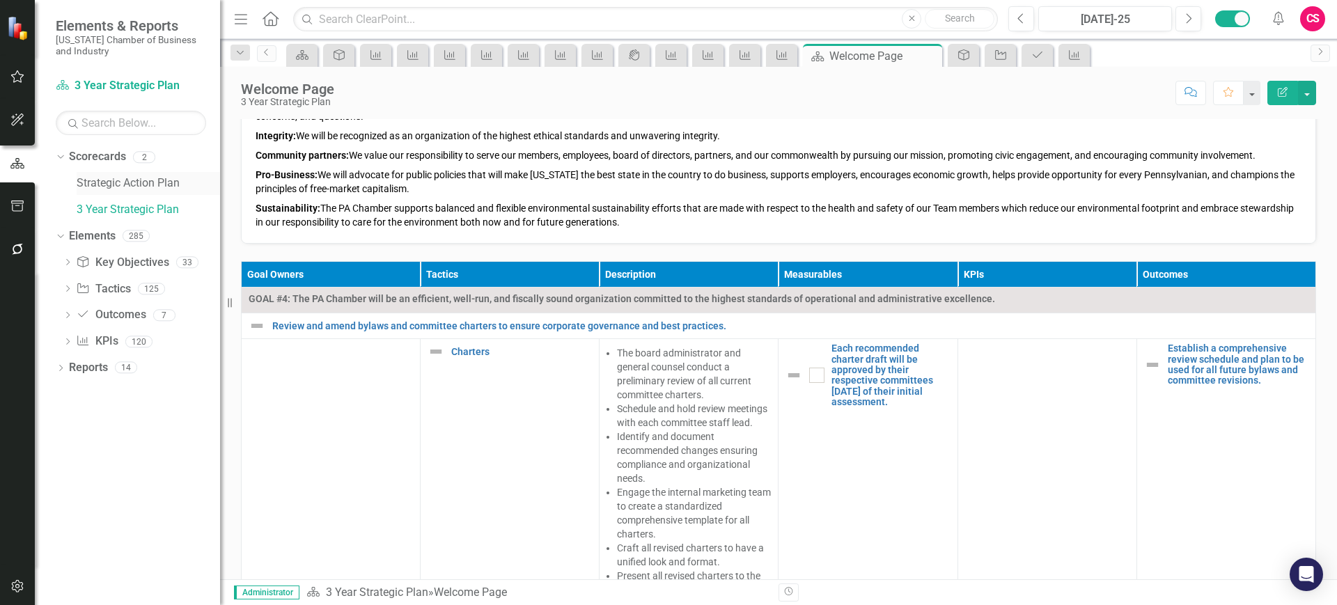
click at [119, 176] on link "Strategic Action Plan" at bounding box center [148, 184] width 143 height 16
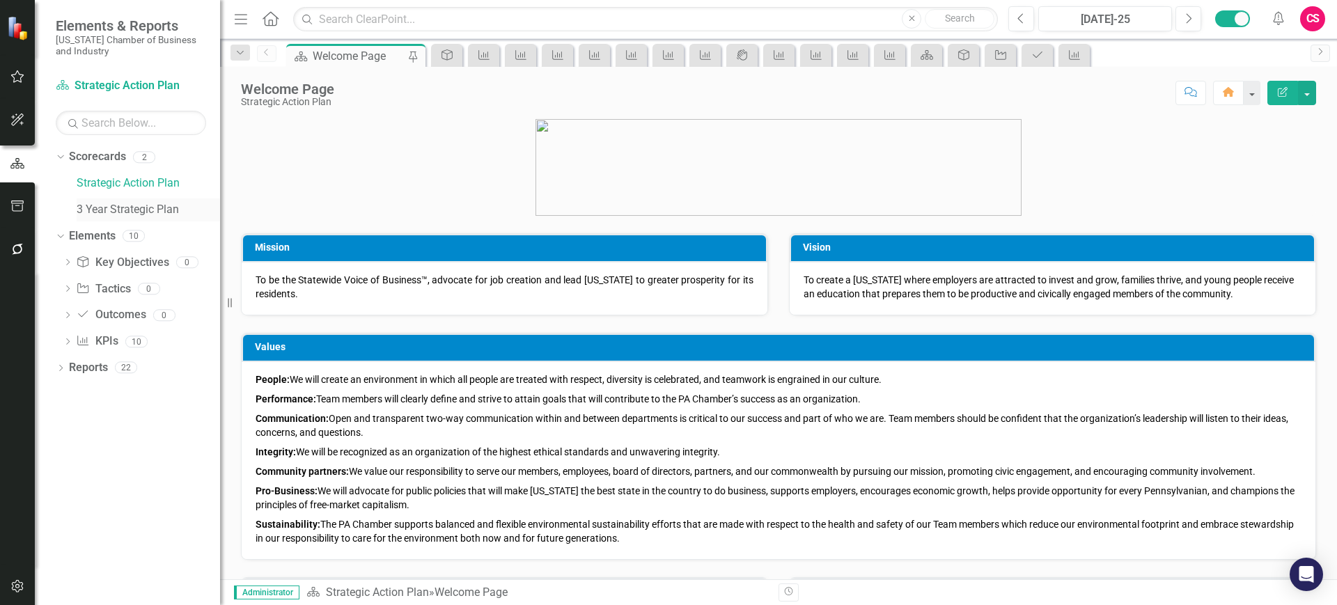
click at [155, 217] on link "3 Year Strategic Plan" at bounding box center [148, 210] width 143 height 16
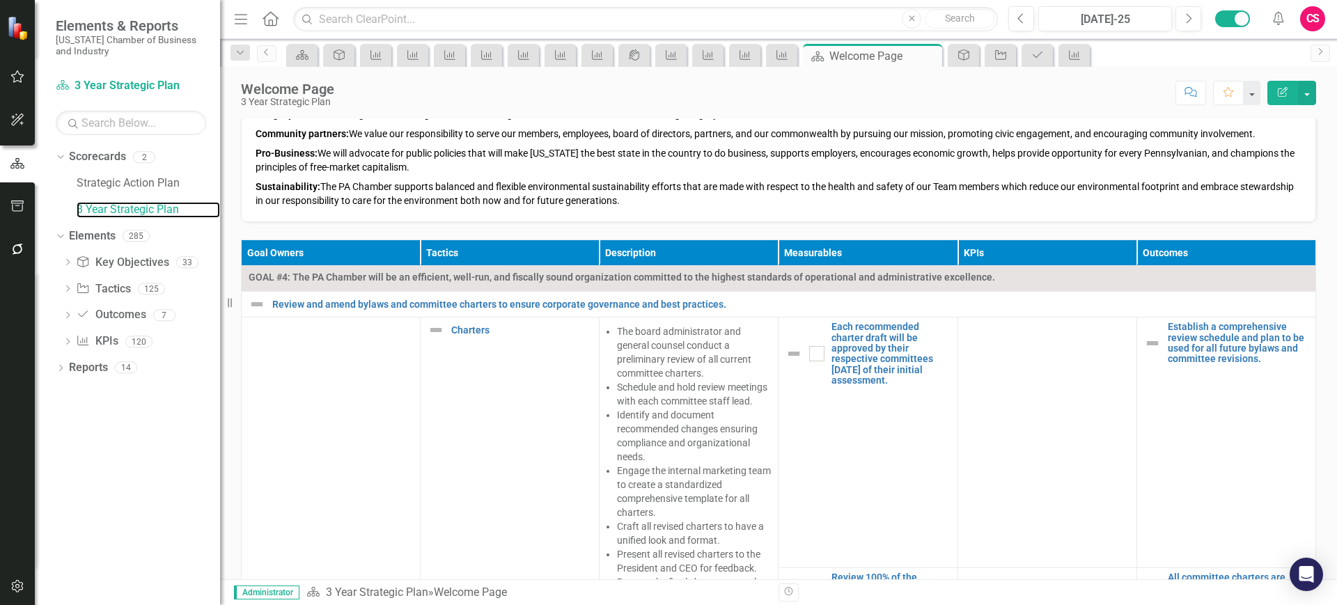
scroll to position [338, 0]
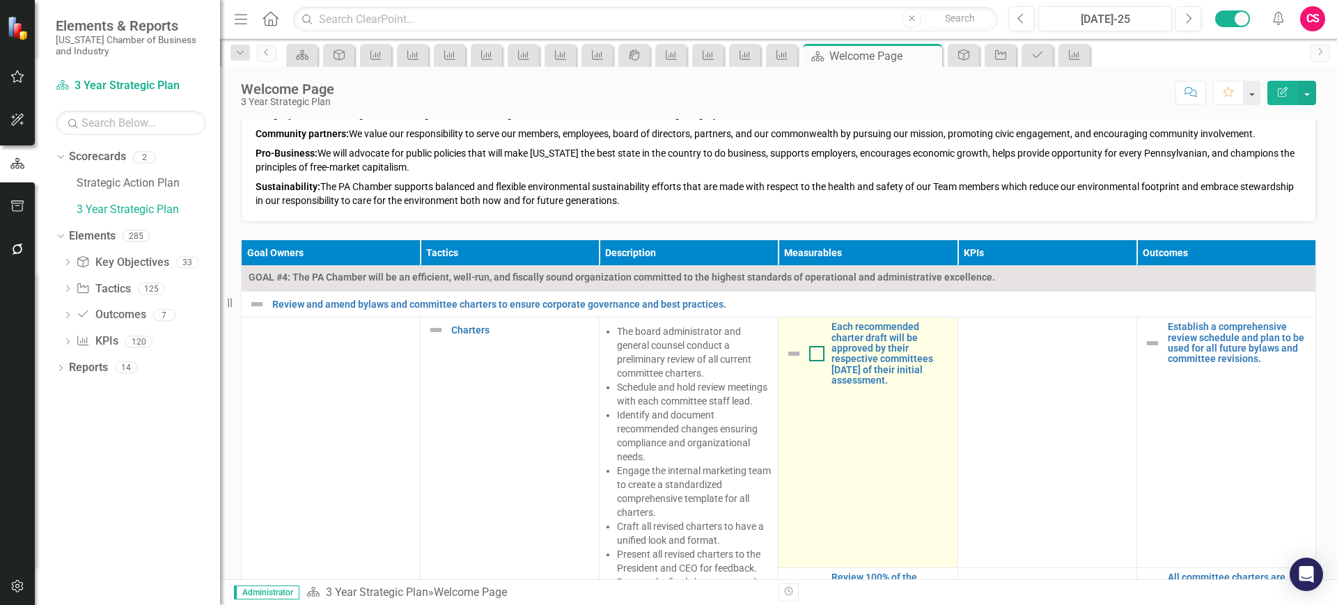
click at [809, 346] on input "checkbox" at bounding box center [813, 350] width 9 height 9
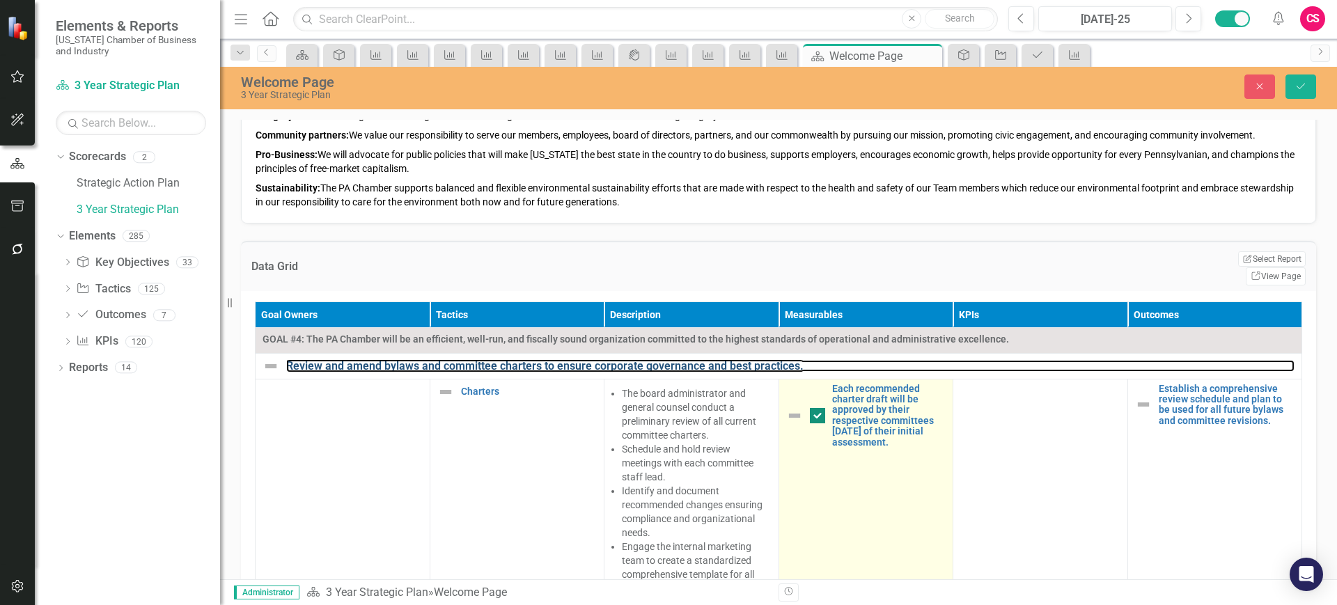
click at [804, 360] on link "Review and amend bylaws and committee charters to ensure corporate governance a…" at bounding box center [790, 366] width 1009 height 13
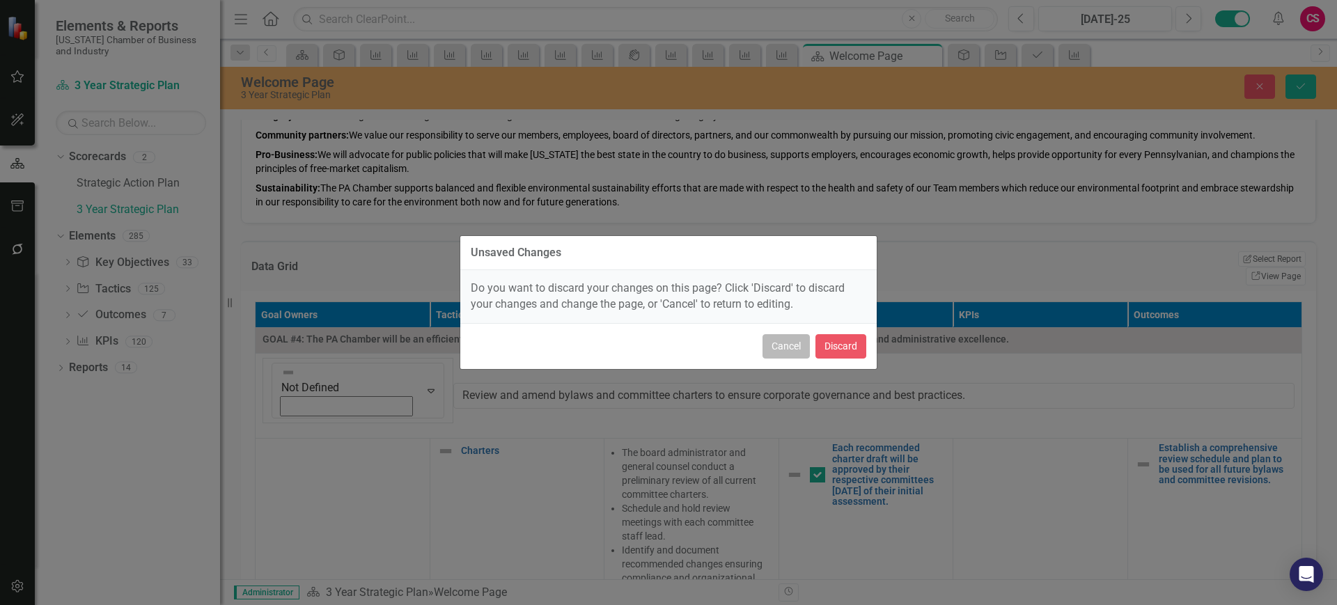
click at [780, 347] on button "Cancel" at bounding box center [786, 346] width 47 height 24
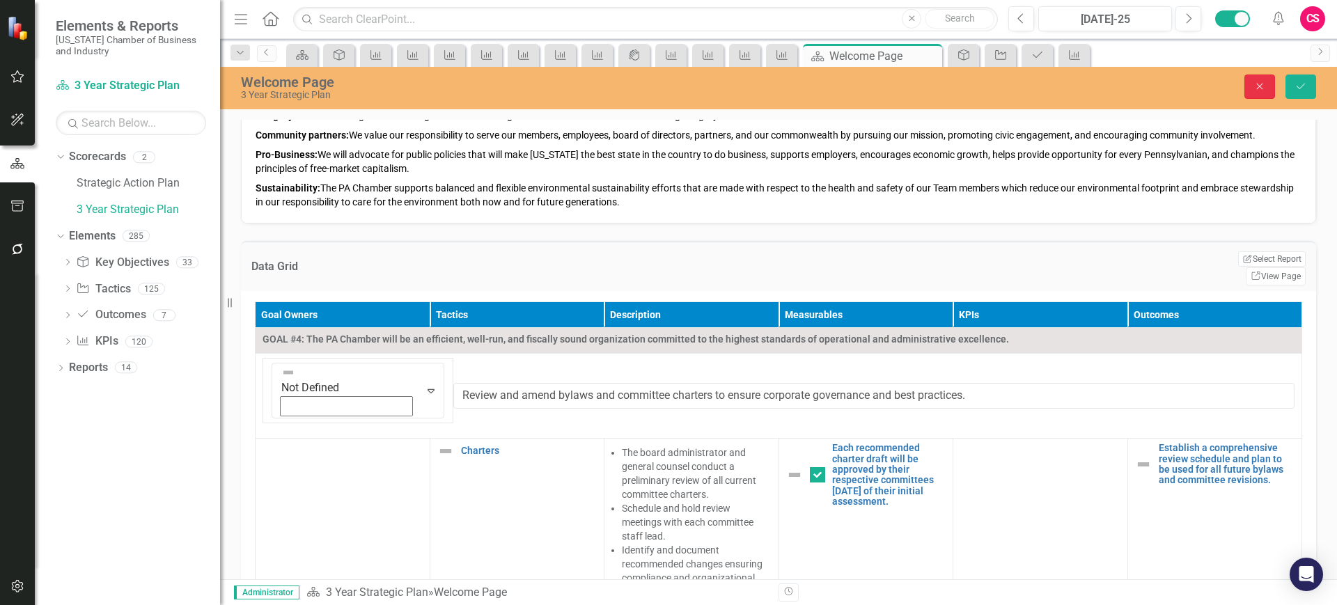
click at [1248, 90] on button "Close" at bounding box center [1260, 87] width 31 height 24
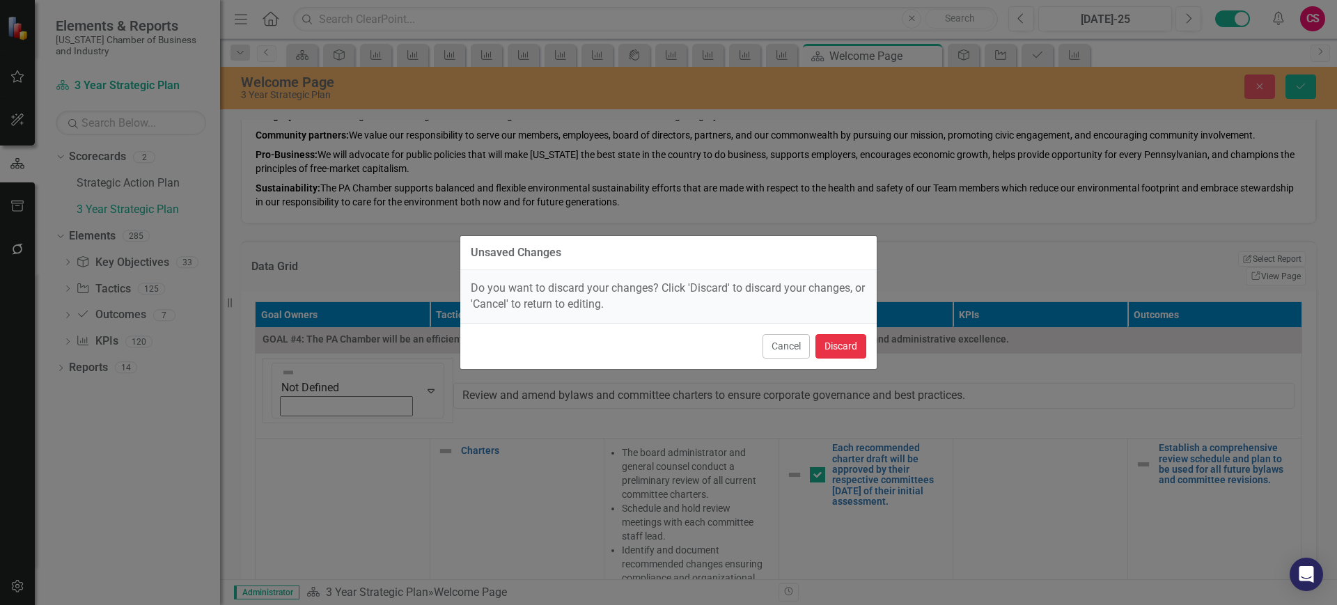
click at [841, 354] on button "Discard" at bounding box center [841, 346] width 51 height 24
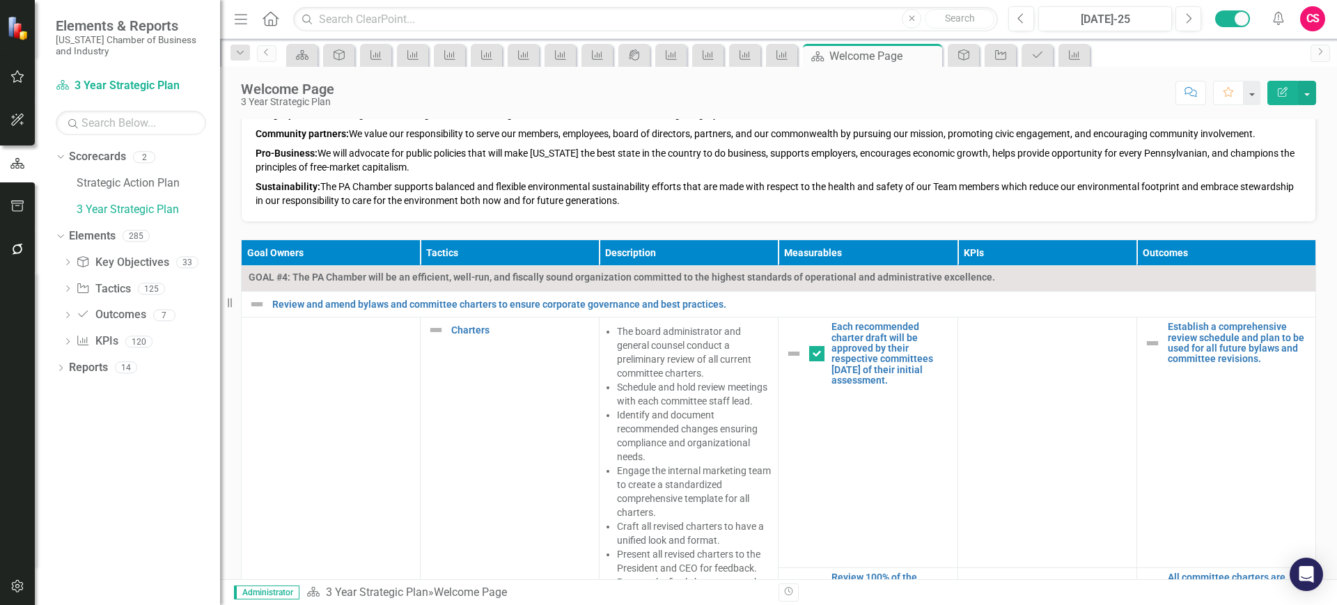
checkbox input "false"
click at [143, 182] on link "Strategic Action Plan" at bounding box center [148, 184] width 143 height 16
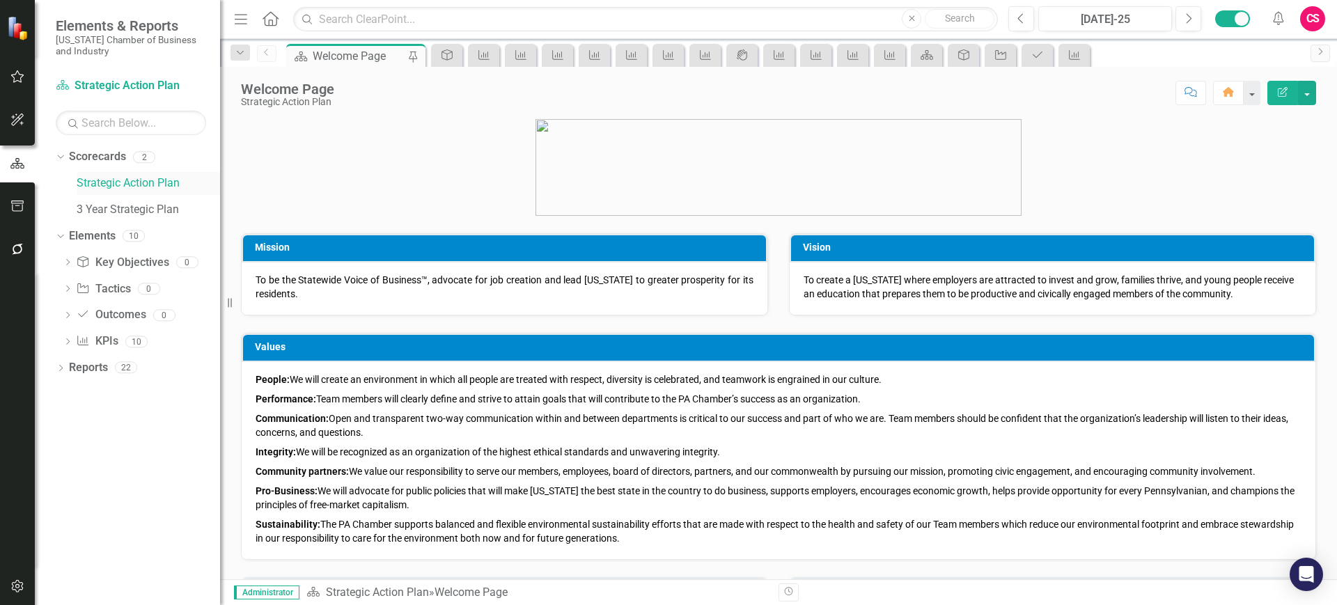
scroll to position [392, 0]
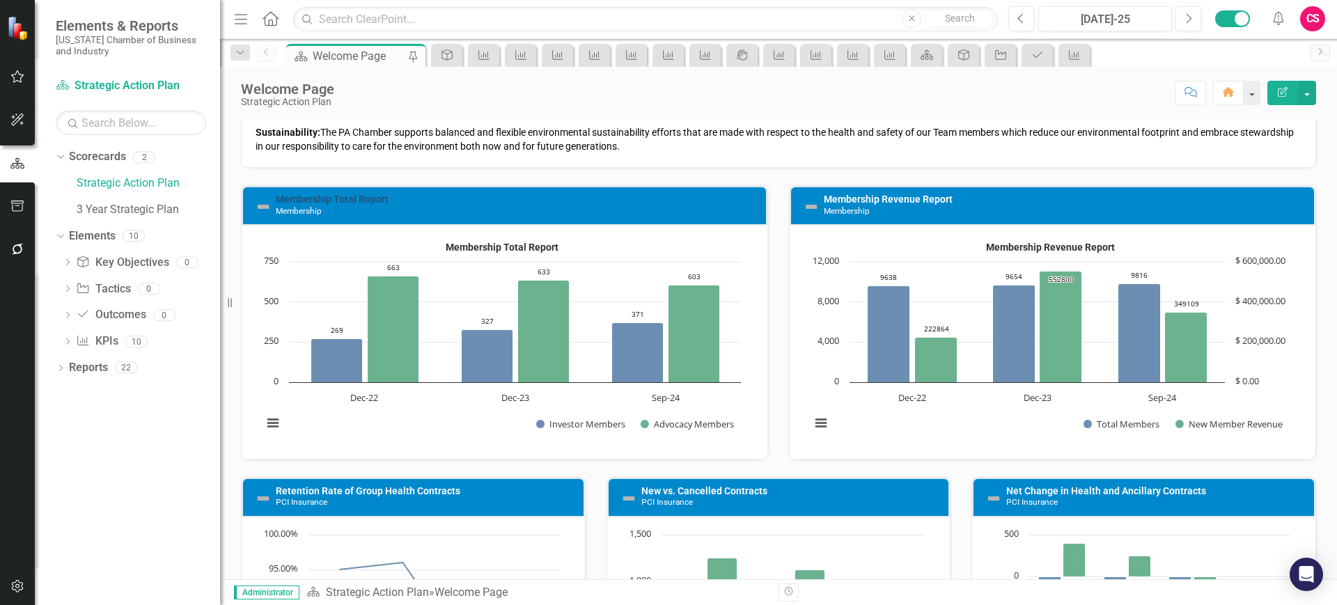
click at [354, 194] on link "Membership Total Report" at bounding box center [332, 199] width 113 height 11
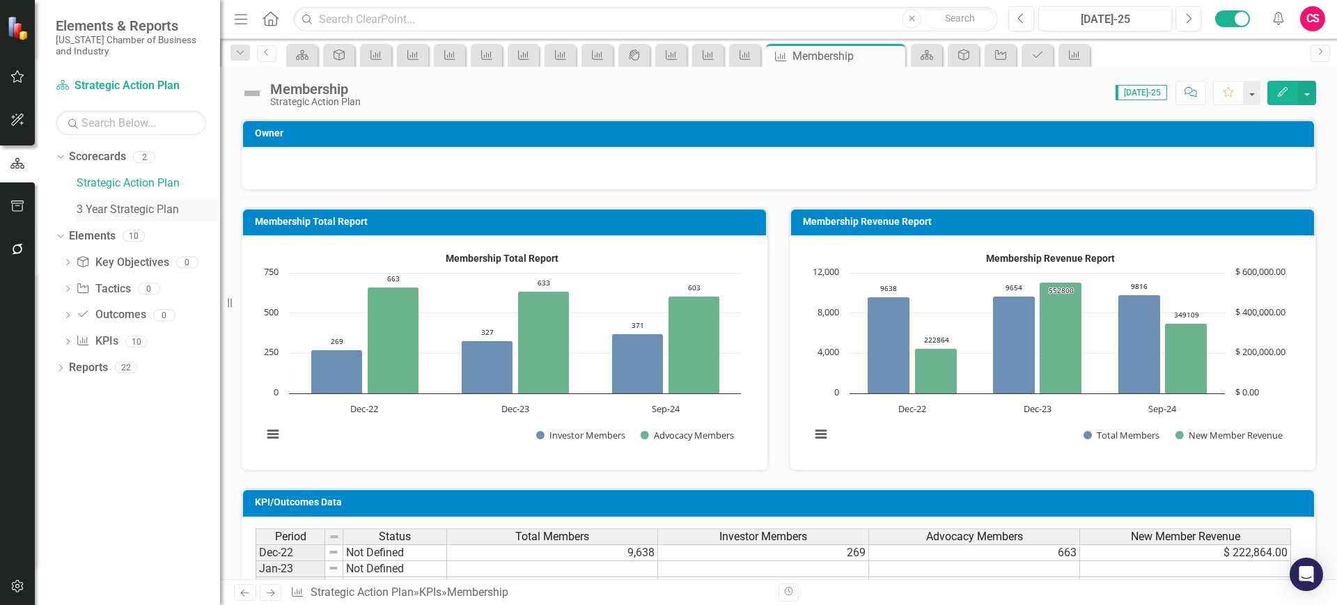
click at [100, 207] on link "3 Year Strategic Plan" at bounding box center [148, 210] width 143 height 16
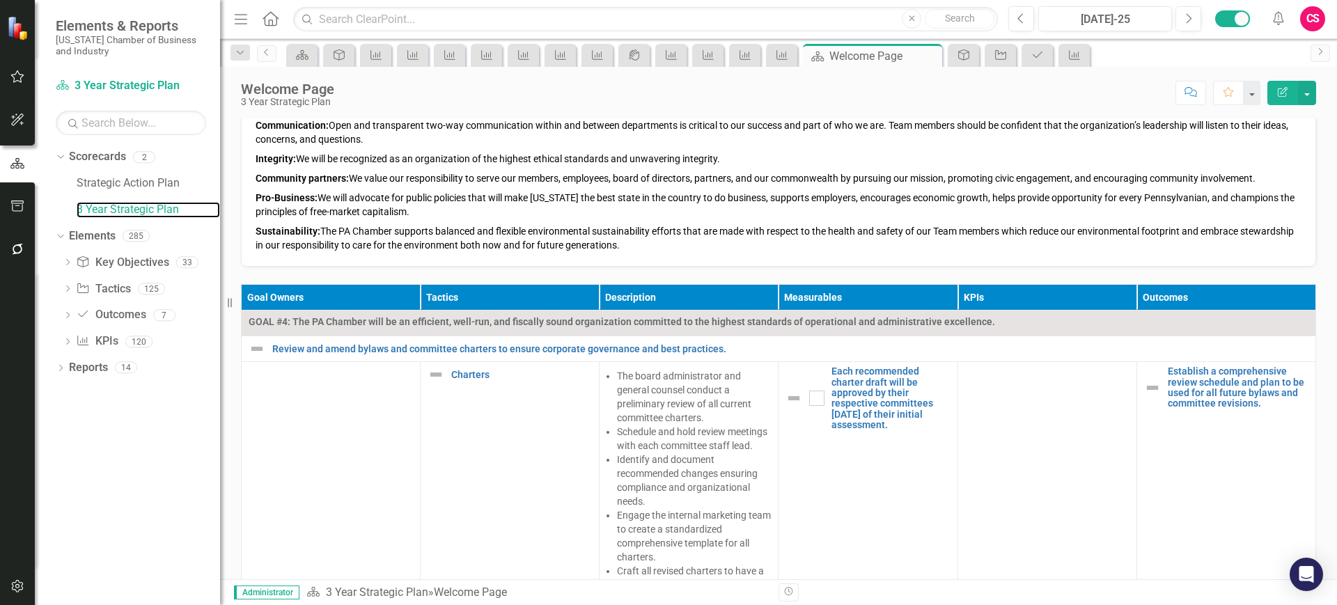
scroll to position [345, 0]
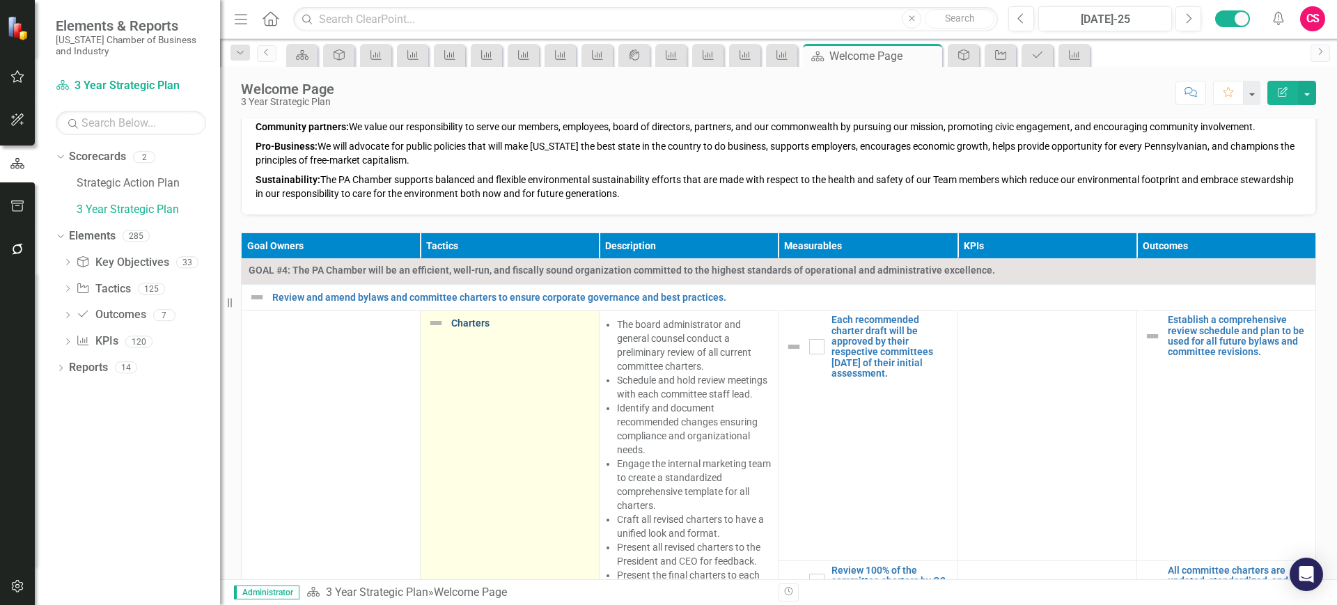
click at [451, 318] on link "Charters" at bounding box center [521, 323] width 141 height 10
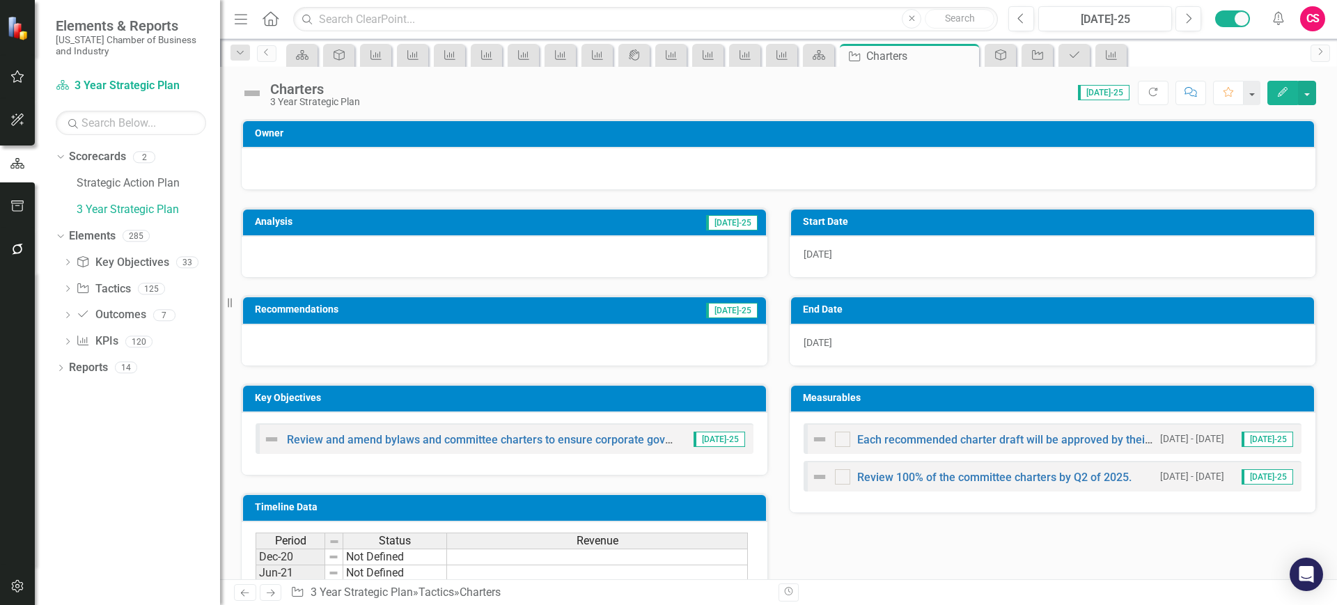
click at [249, 84] on img at bounding box center [252, 93] width 22 height 22
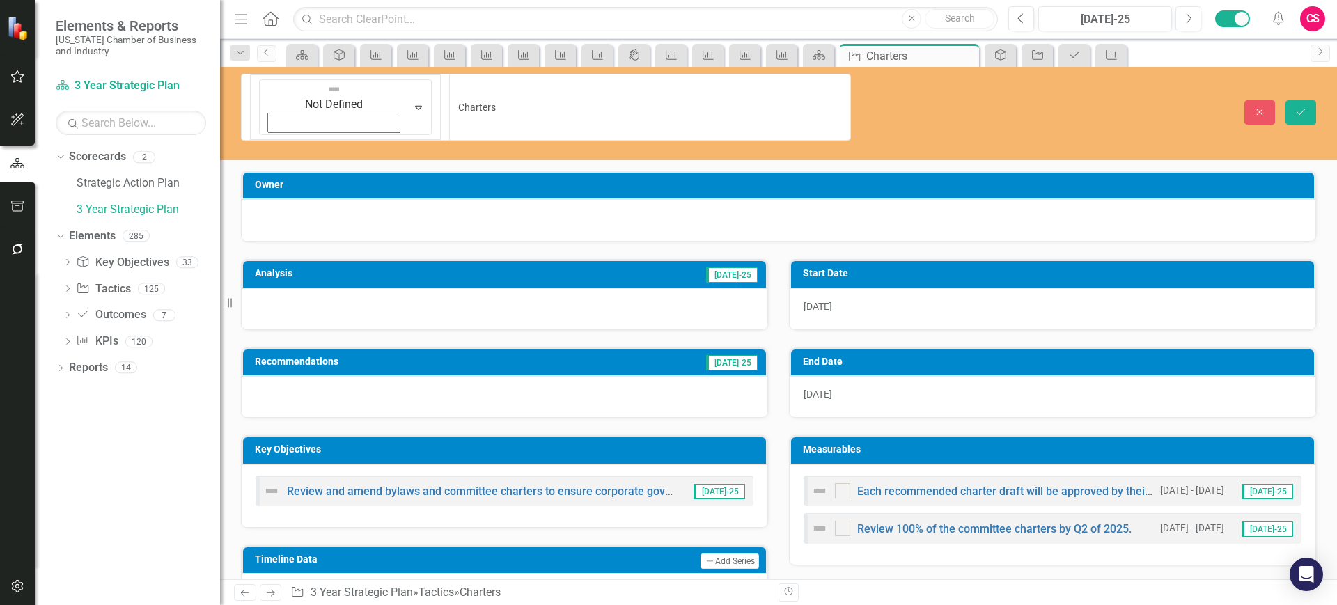
click at [327, 84] on img at bounding box center [334, 89] width 14 height 14
click at [444, 289] on div at bounding box center [505, 309] width 526 height 40
drag, startPoint x: 444, startPoint y: 253, endPoint x: 418, endPoint y: 242, distance: 27.8
click at [444, 289] on div at bounding box center [505, 309] width 526 height 40
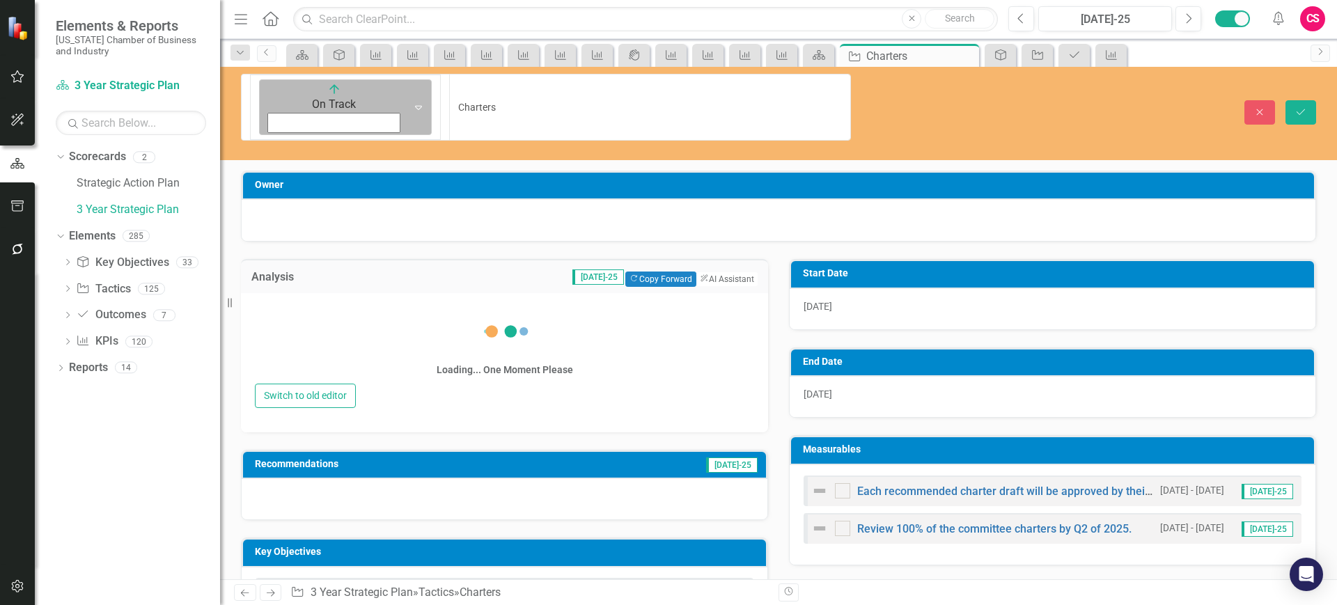
click at [327, 82] on img at bounding box center [334, 89] width 14 height 14
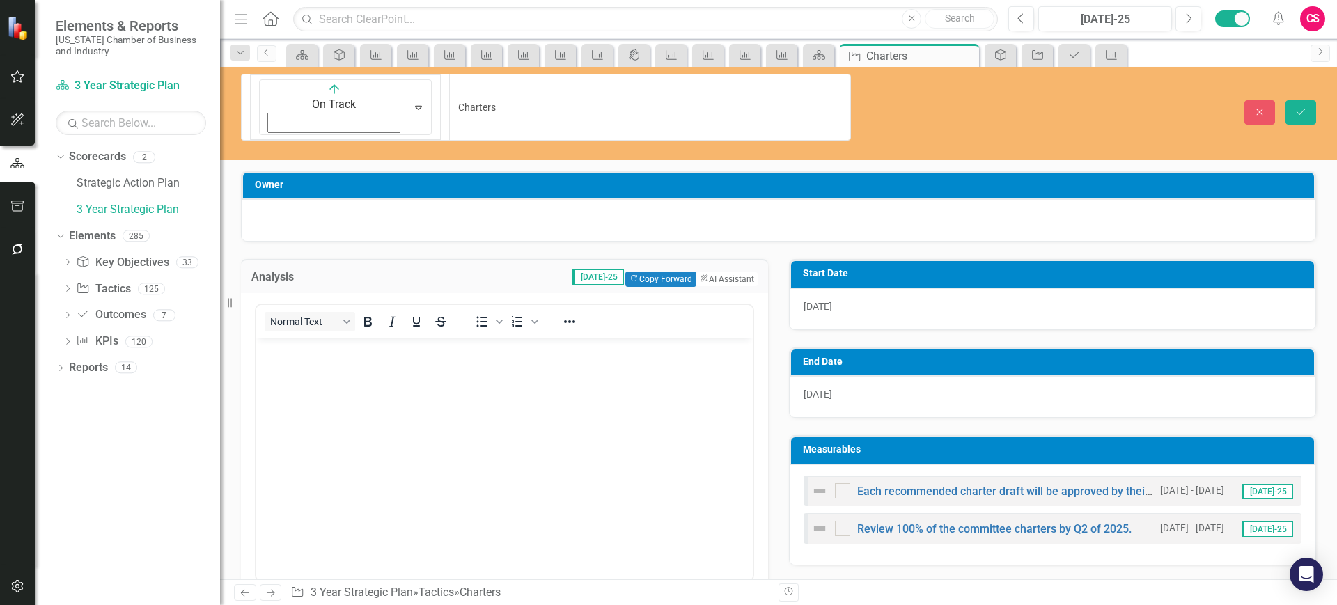
click at [309, 375] on body "Rich Text Area. Press ALT-0 for help." at bounding box center [504, 442] width 497 height 209
click at [406, 80] on div "Expand" at bounding box center [418, 107] width 25 height 55
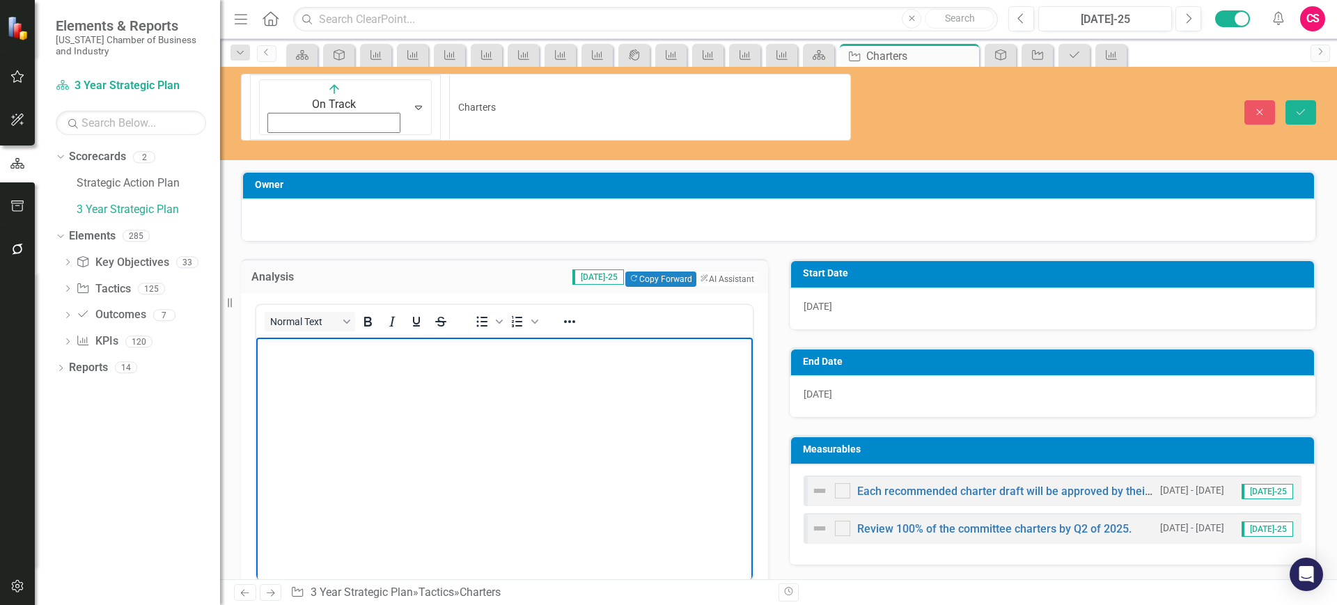
click at [318, 423] on body "Rich Text Area. Press ALT-0 for help." at bounding box center [504, 442] width 497 height 209
click at [719, 272] on button "ClearPoint AI AI Assistant" at bounding box center [726, 279] width 63 height 15
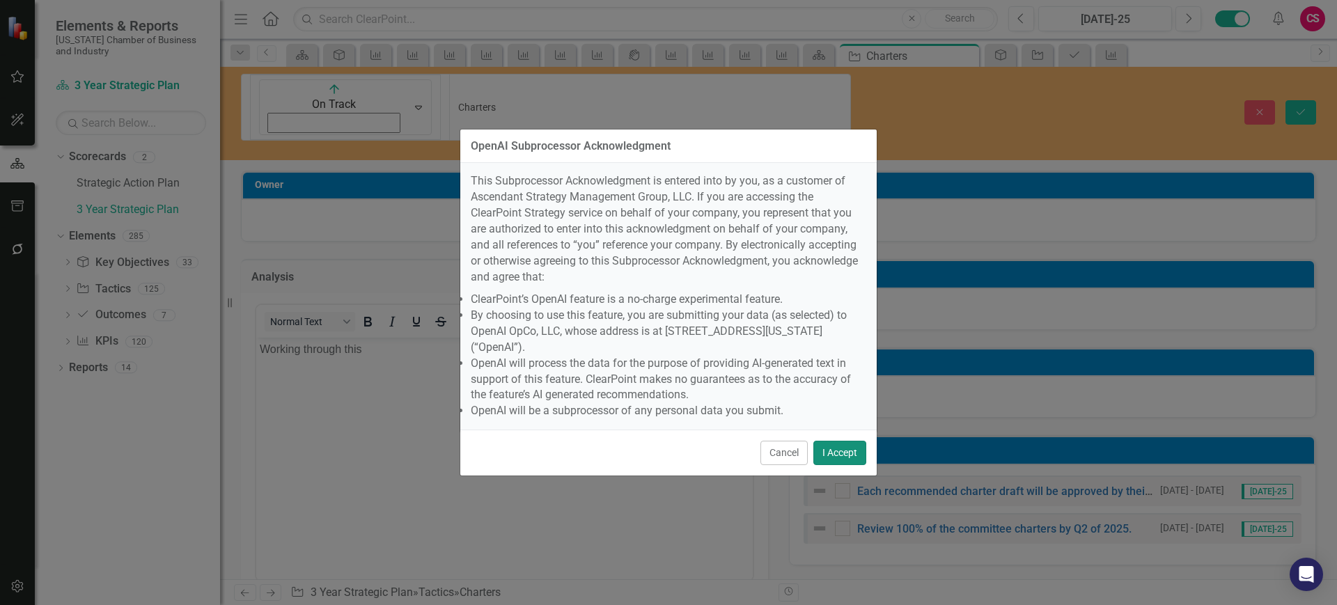
click at [848, 441] on button "I Accept" at bounding box center [839, 453] width 53 height 24
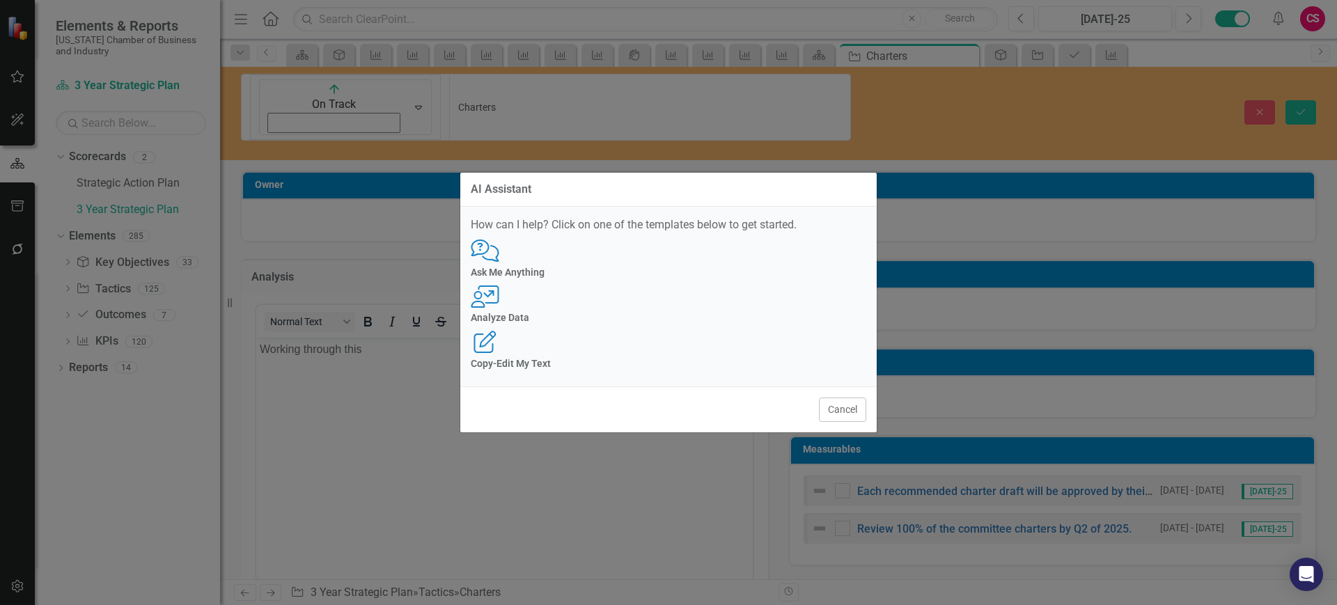
click at [851, 407] on div "Cancel" at bounding box center [668, 410] width 416 height 46
click at [839, 400] on button "Cancel" at bounding box center [842, 410] width 47 height 24
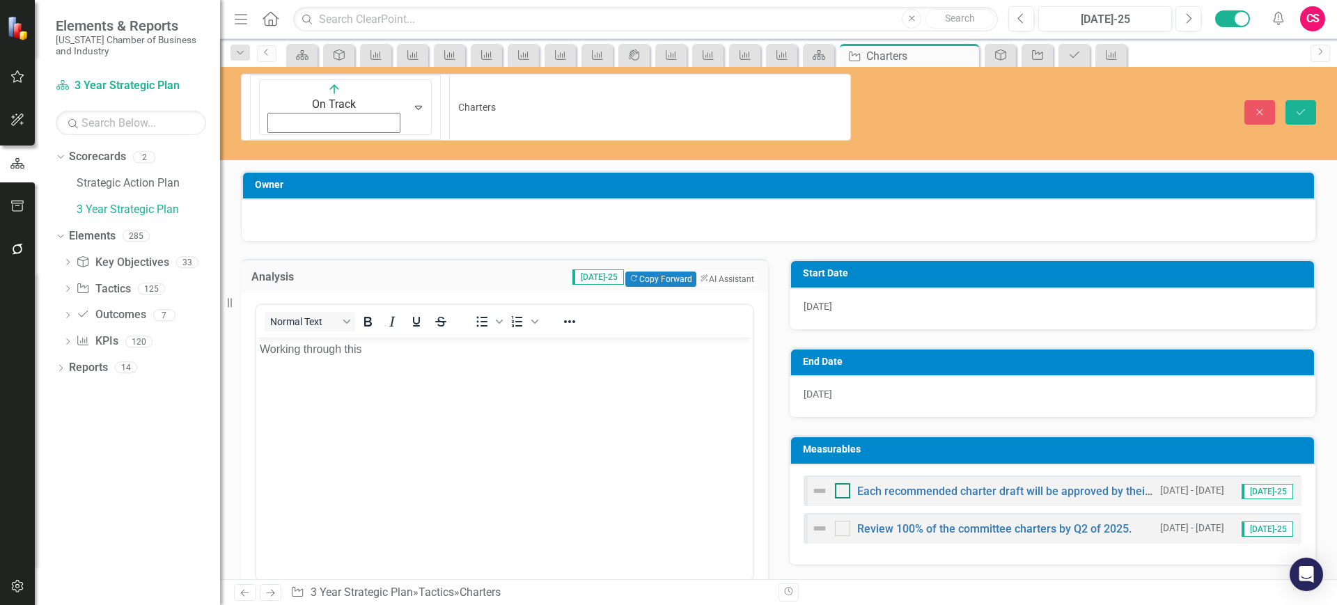
click at [835, 483] on input "checkbox" at bounding box center [839, 487] width 9 height 9
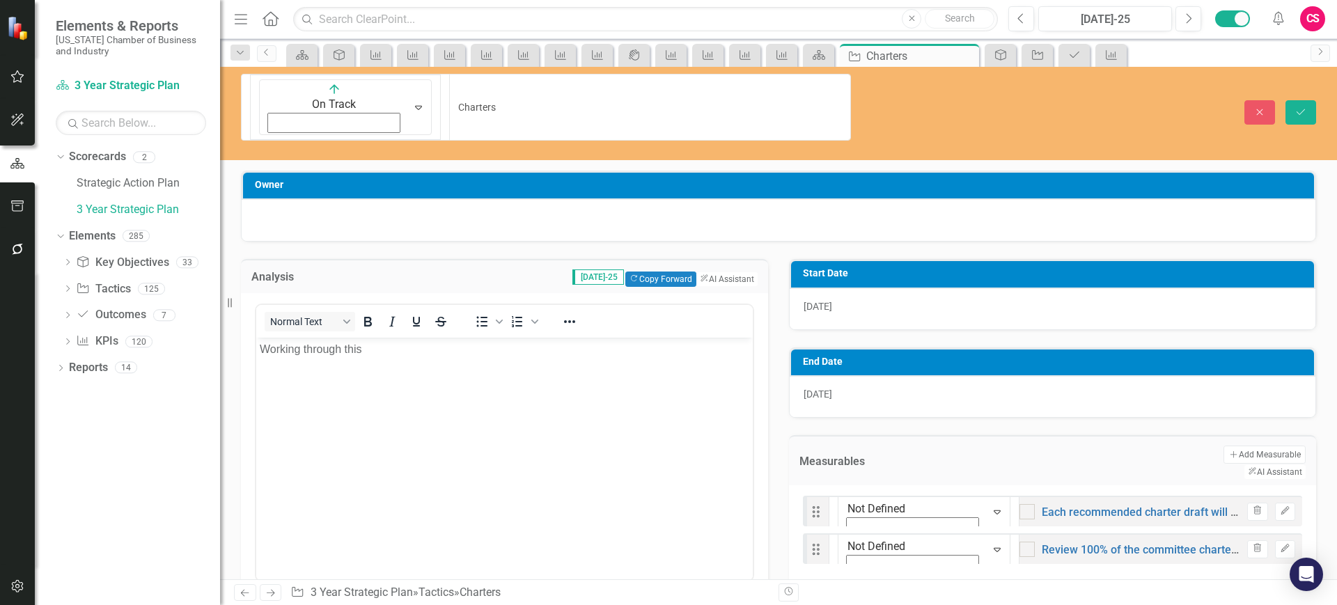
checkbox input "true"
click at [848, 487] on img at bounding box center [855, 494] width 14 height 14
click at [1294, 100] on button "Save" at bounding box center [1301, 112] width 31 height 24
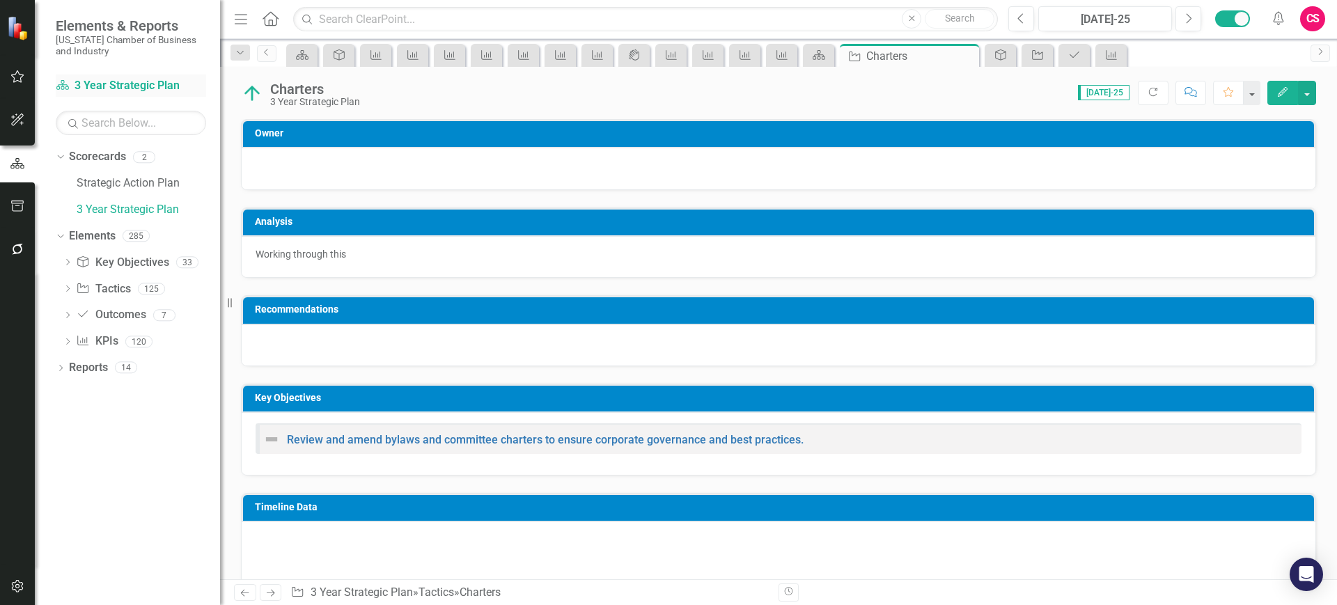
click at [114, 91] on link "Scorecard 3 Year Strategic Plan" at bounding box center [131, 86] width 150 height 16
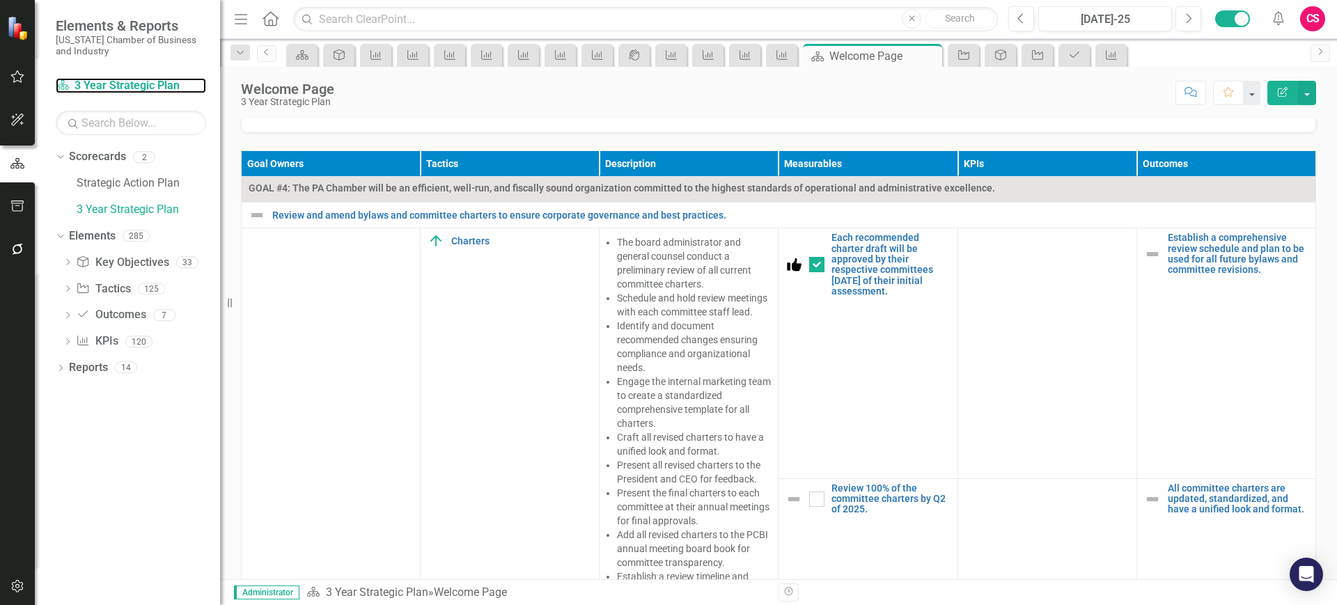
scroll to position [426, 0]
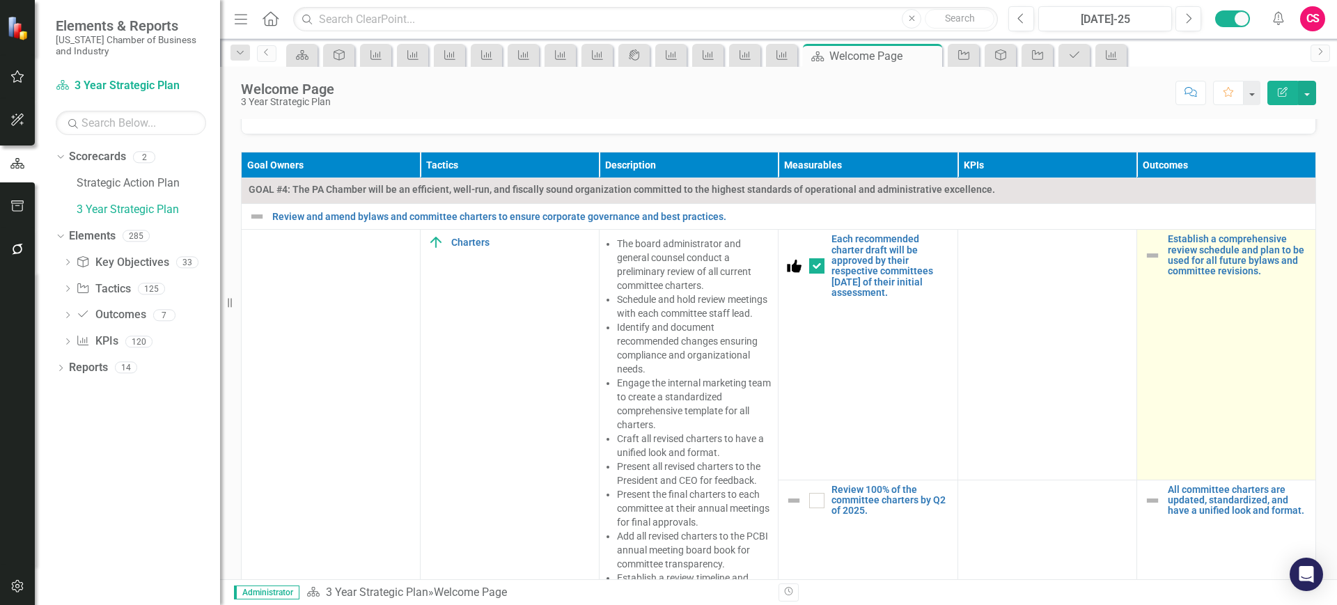
click at [1144, 247] on img at bounding box center [1152, 255] width 17 height 17
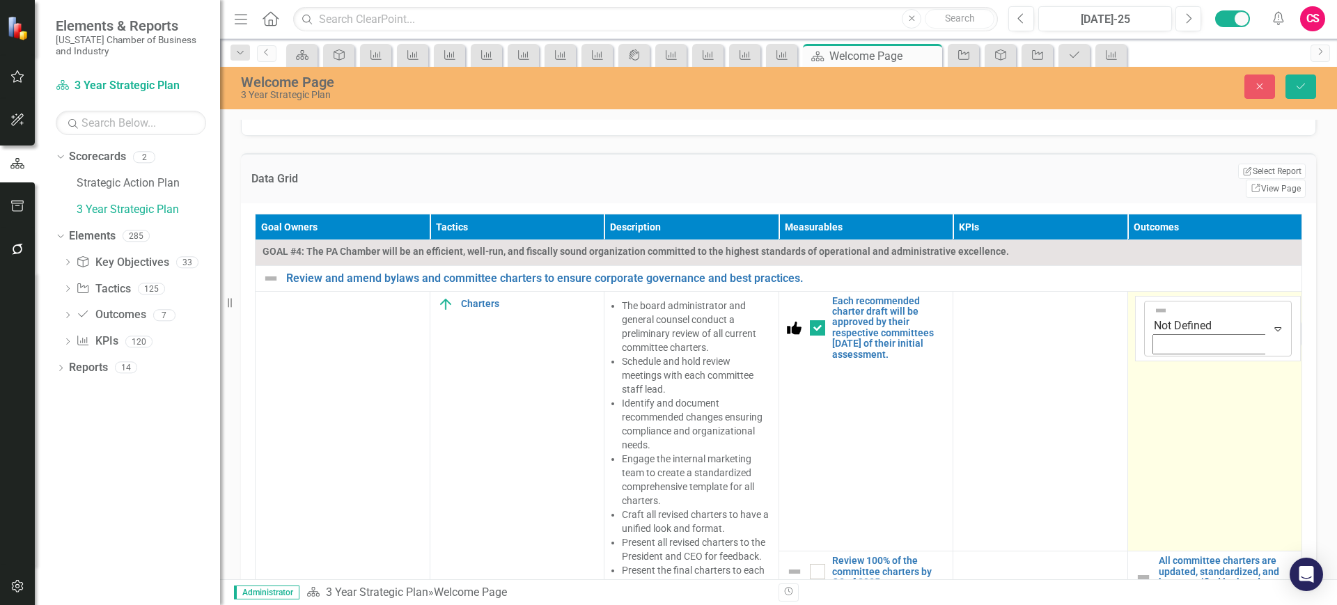
click at [1147, 302] on div "Not Defined" at bounding box center [1206, 329] width 119 height 55
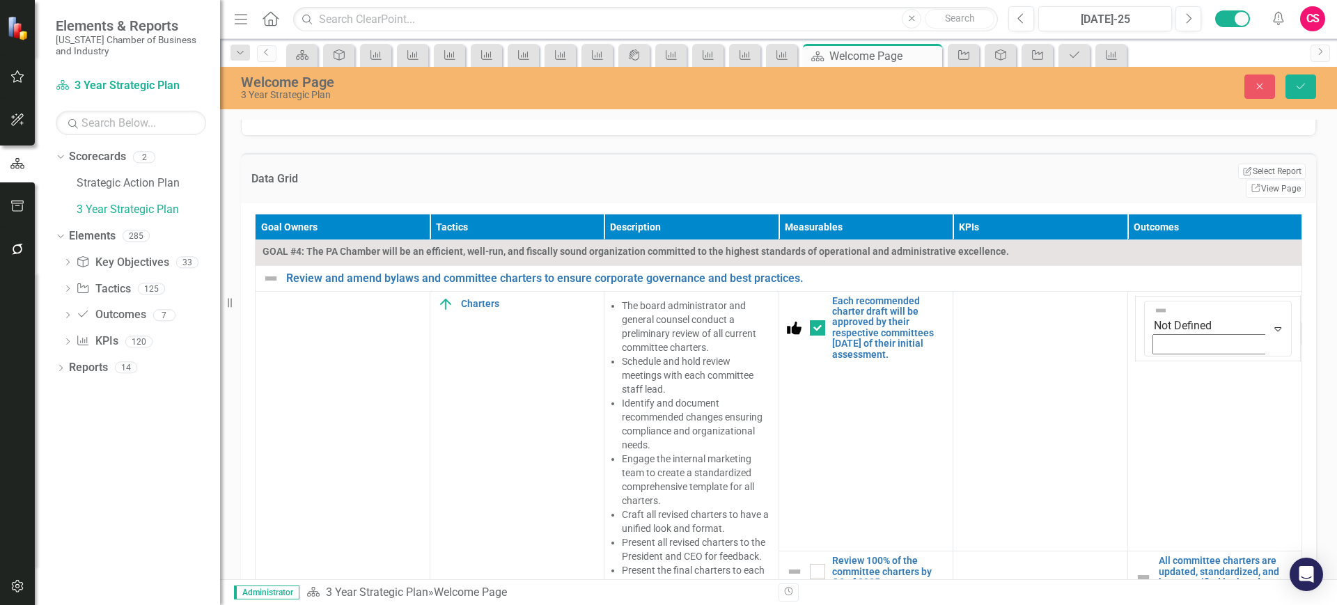
click at [1305, 84] on icon "submit" at bounding box center [1301, 87] width 8 height 6
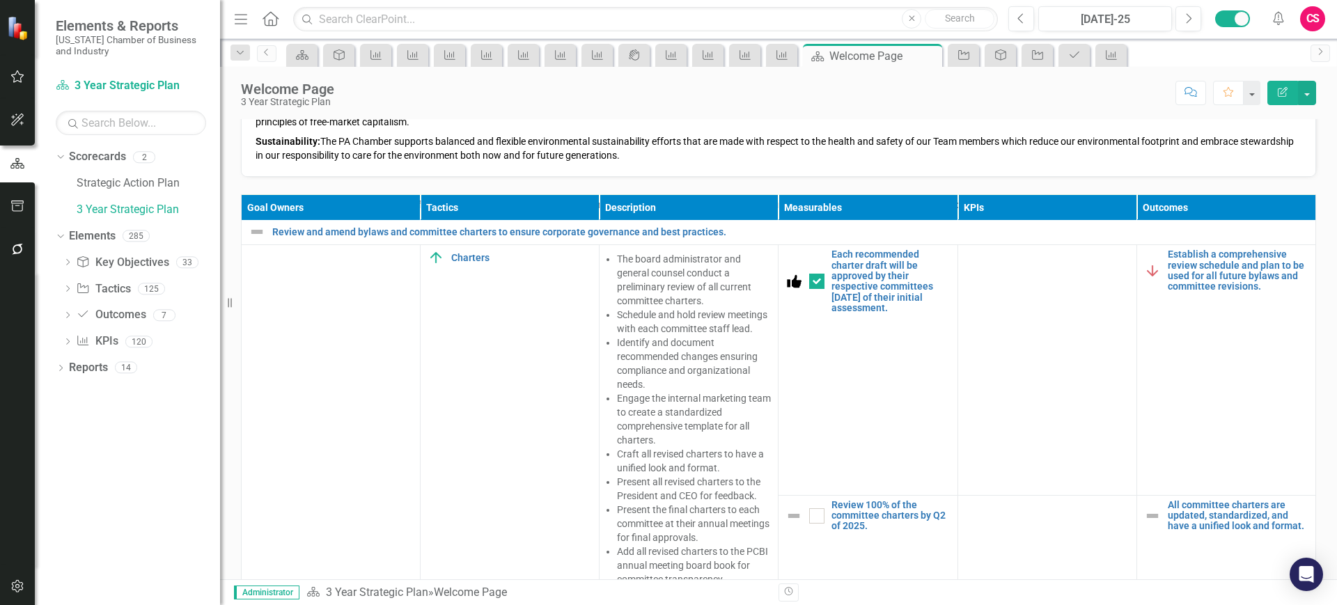
scroll to position [0, 0]
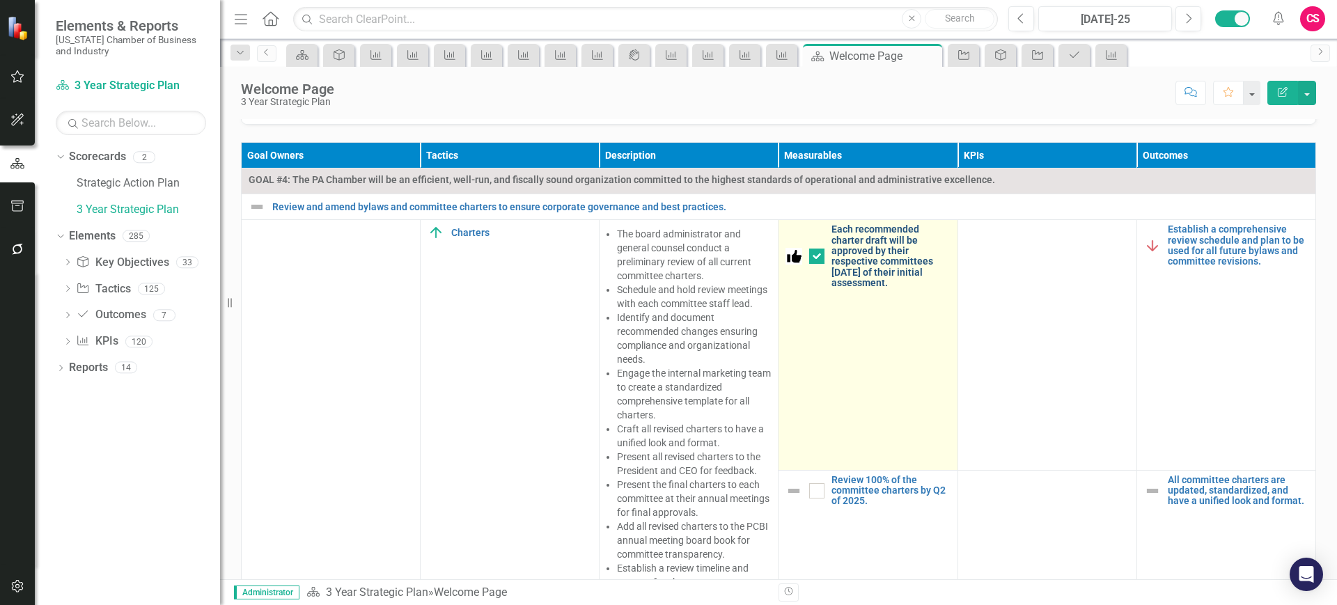
click at [845, 265] on link "Each recommended charter draft will be approved by their respective committees …" at bounding box center [891, 256] width 118 height 64
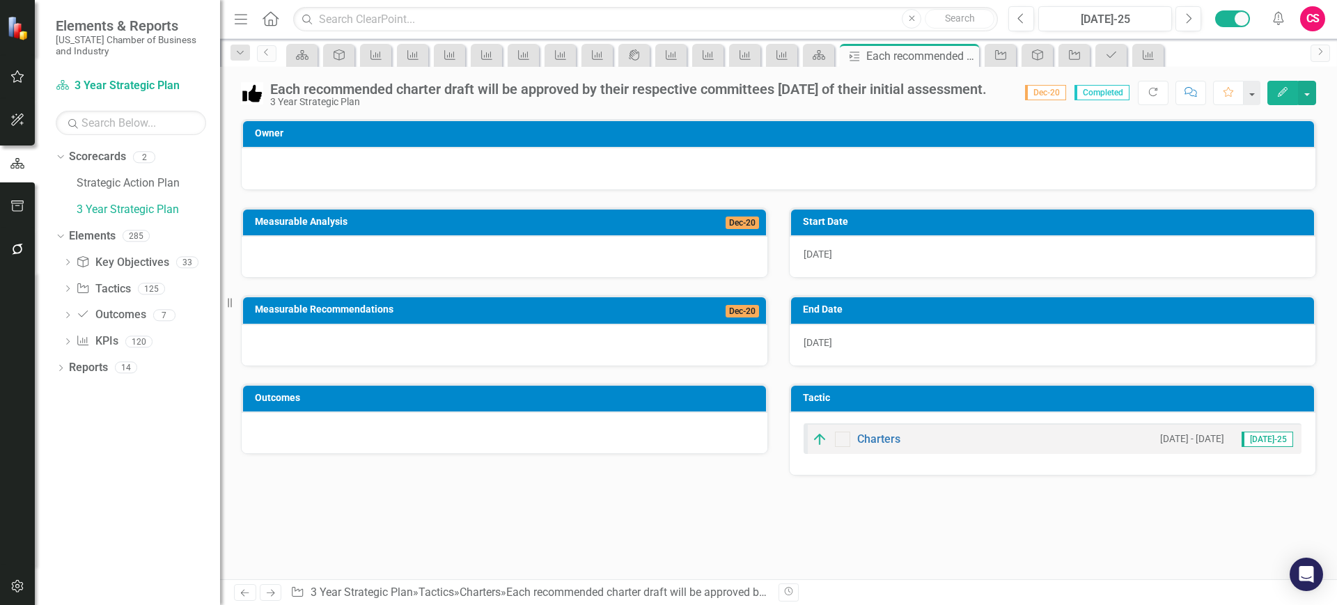
click at [475, 253] on div at bounding box center [505, 257] width 526 height 40
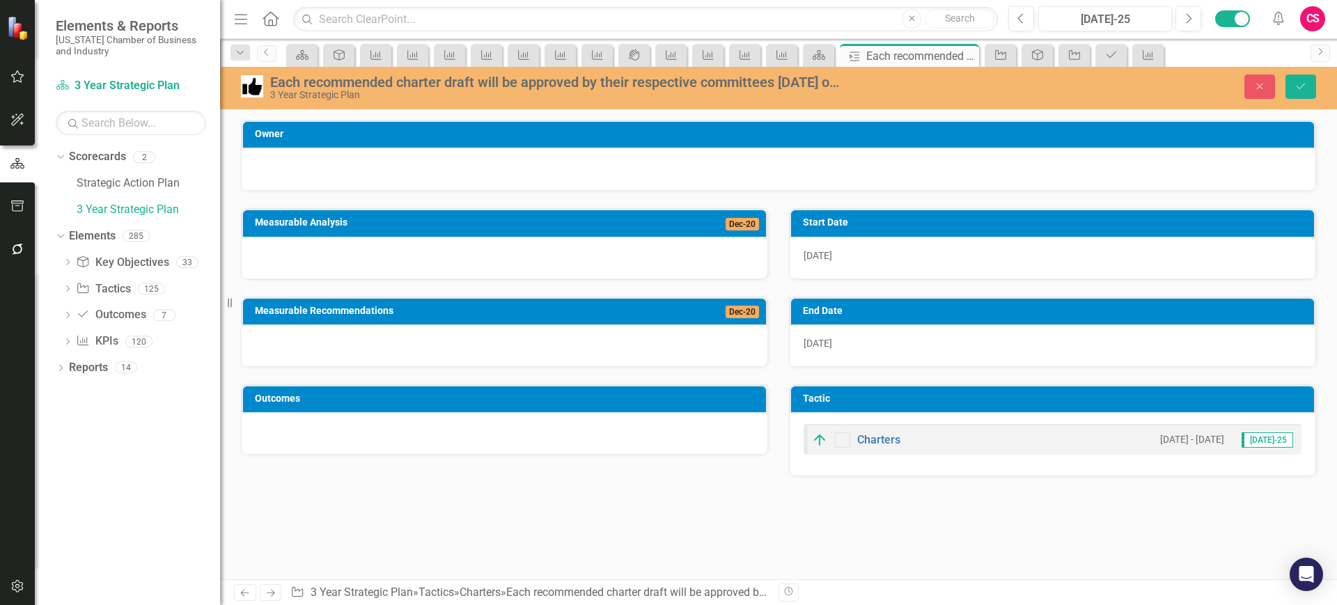
click at [425, 266] on div at bounding box center [505, 258] width 526 height 40
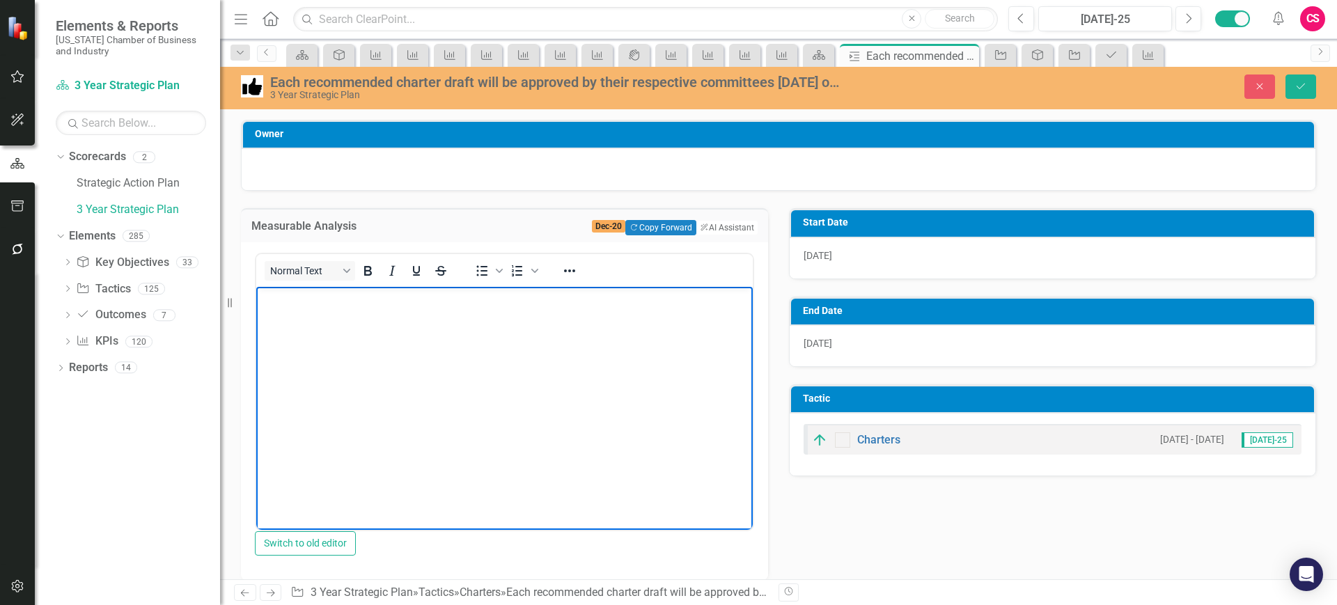
click at [361, 377] on body "Rich Text Area. Press ALT-0 for help." at bounding box center [504, 390] width 497 height 209
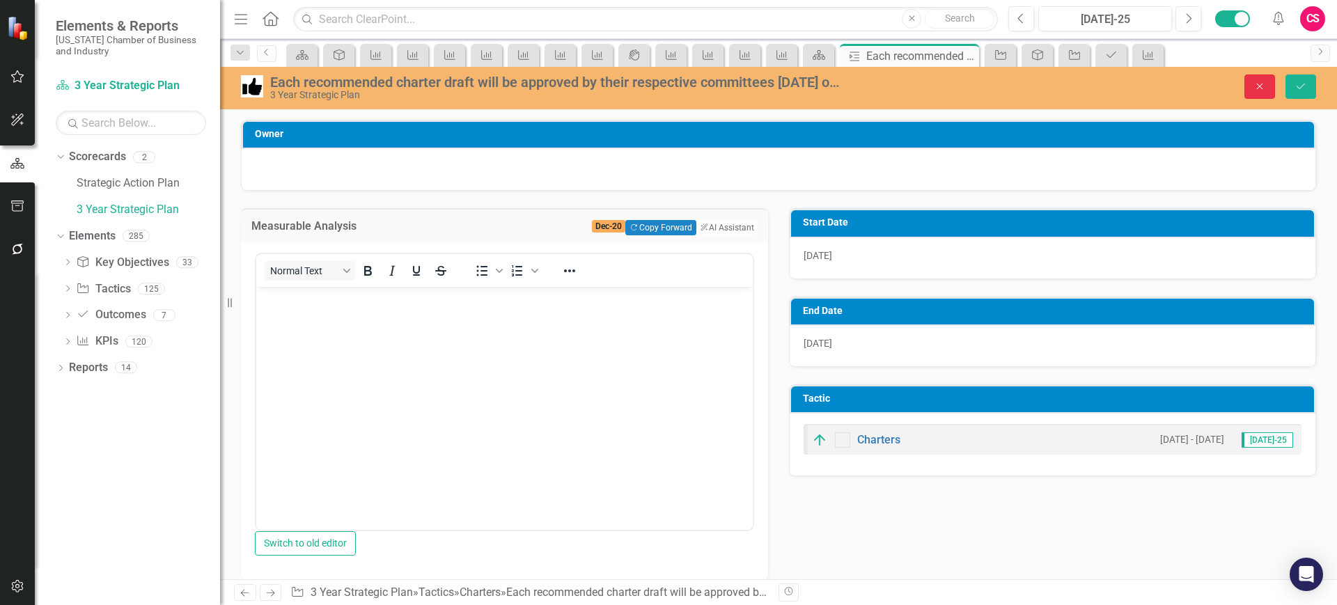
click at [1257, 87] on button "Close" at bounding box center [1260, 87] width 31 height 24
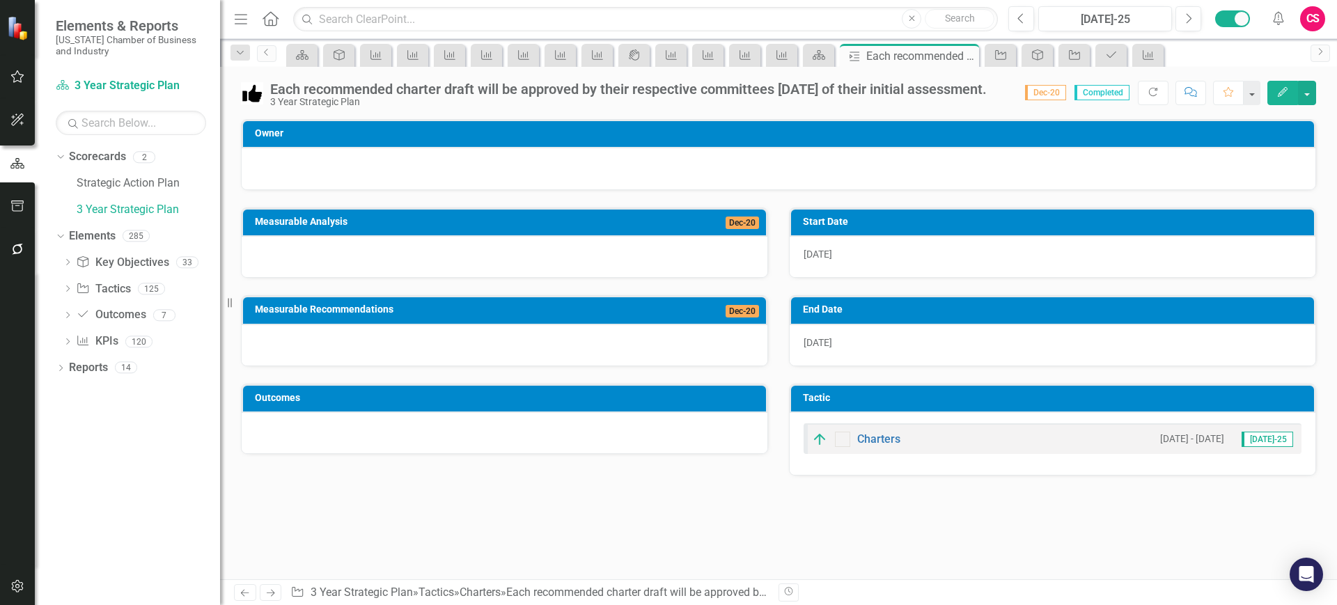
click at [245, 95] on img at bounding box center [252, 93] width 22 height 22
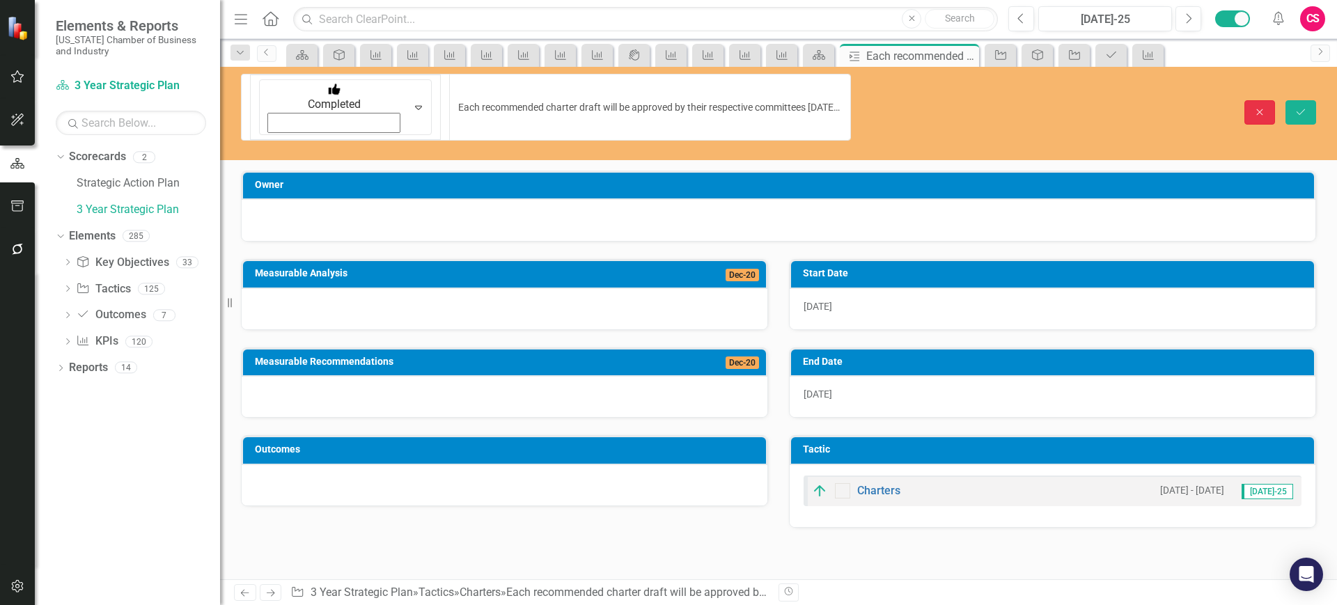
click at [1261, 107] on icon "Close" at bounding box center [1260, 112] width 13 height 10
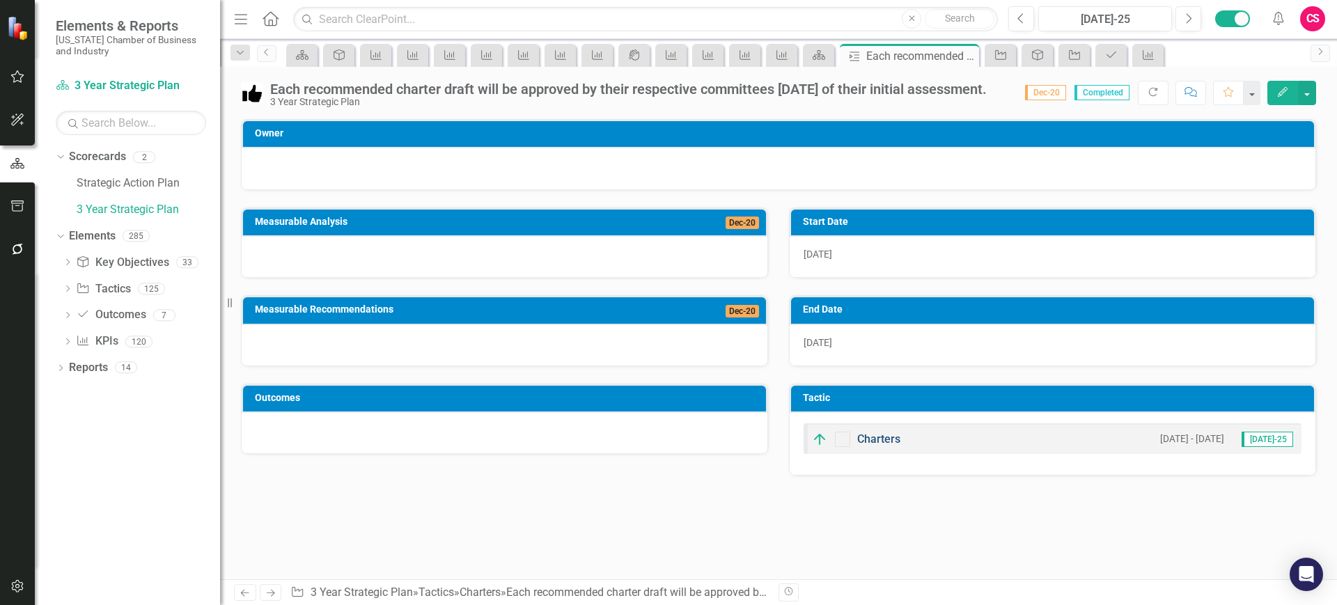
click at [889, 433] on link "Charters" at bounding box center [878, 439] width 43 height 13
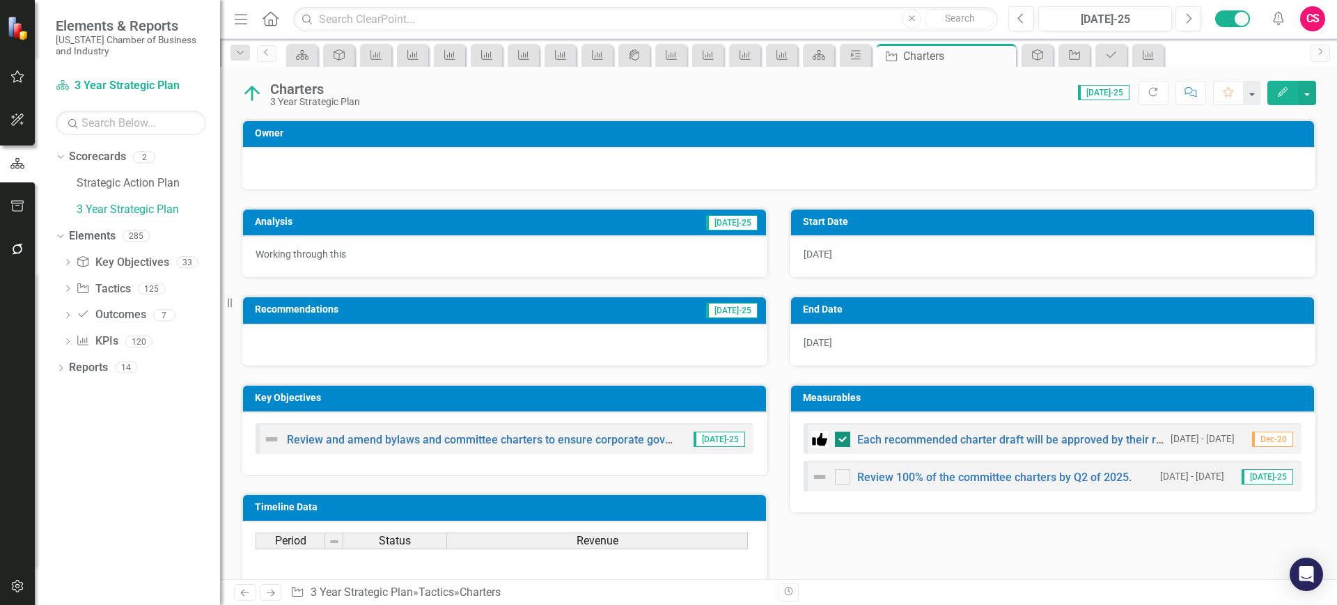
click at [840, 435] on div at bounding box center [842, 439] width 15 height 15
click at [840, 435] on input "checkbox" at bounding box center [839, 436] width 9 height 9
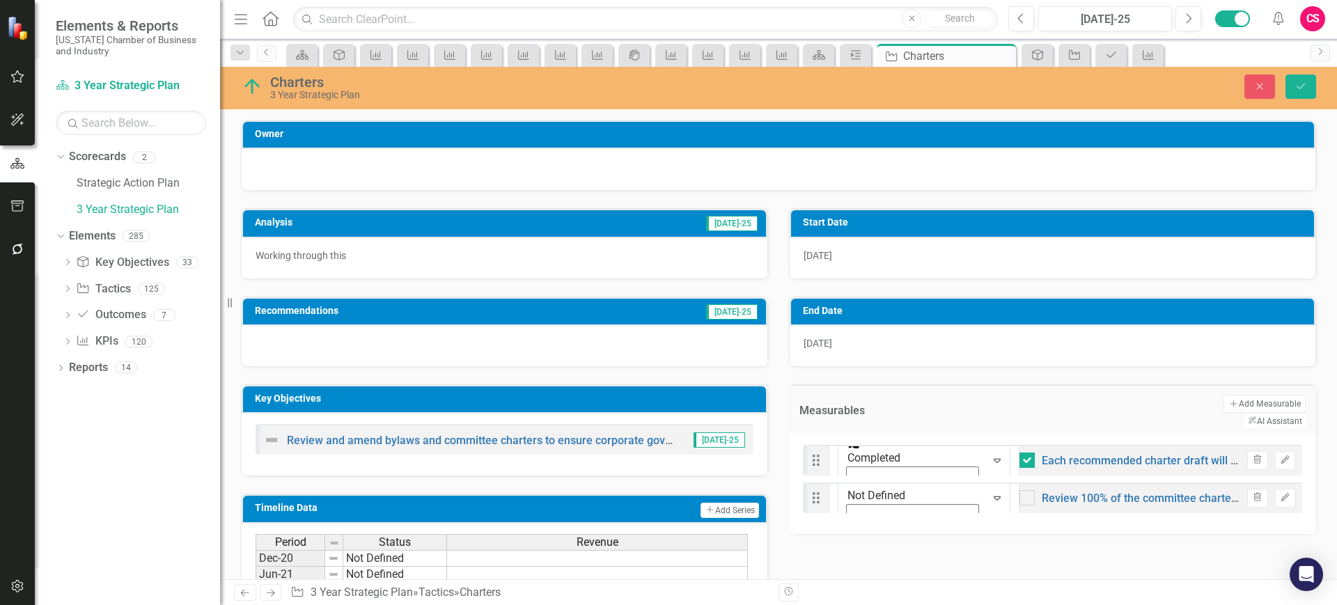
checkbox input "false"
click at [990, 455] on icon "Expand" at bounding box center [997, 460] width 14 height 11
click at [251, 88] on img at bounding box center [252, 86] width 22 height 22
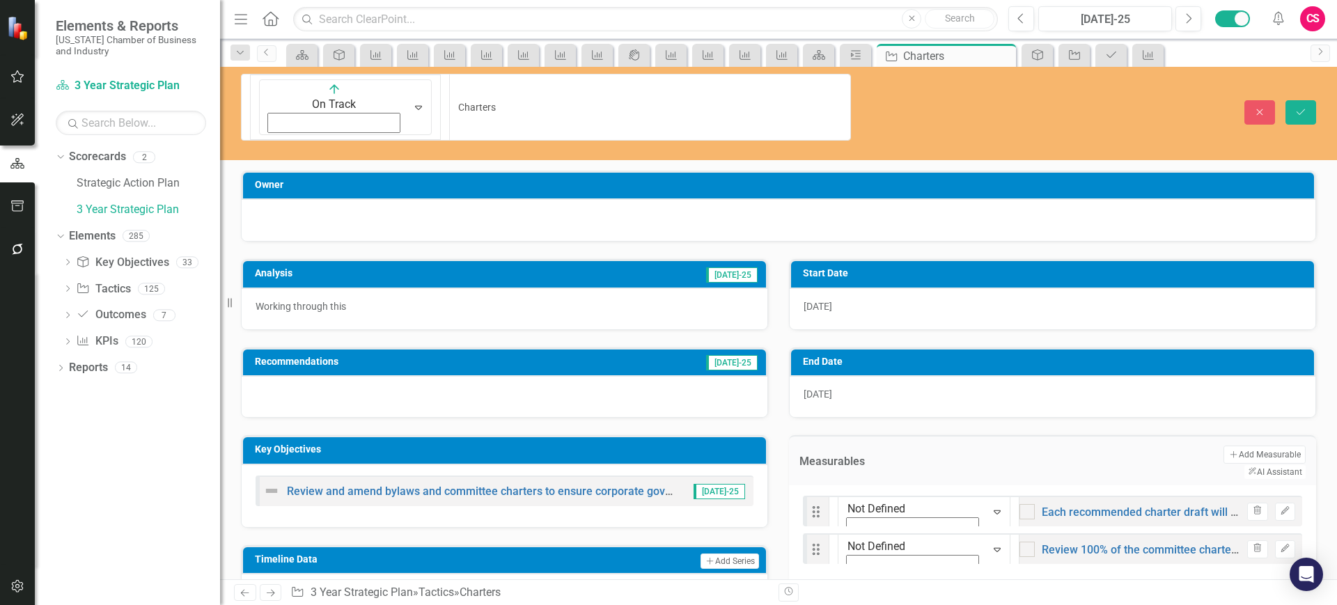
click at [327, 88] on img at bounding box center [334, 89] width 14 height 14
click at [1286, 100] on button "Save" at bounding box center [1301, 112] width 31 height 24
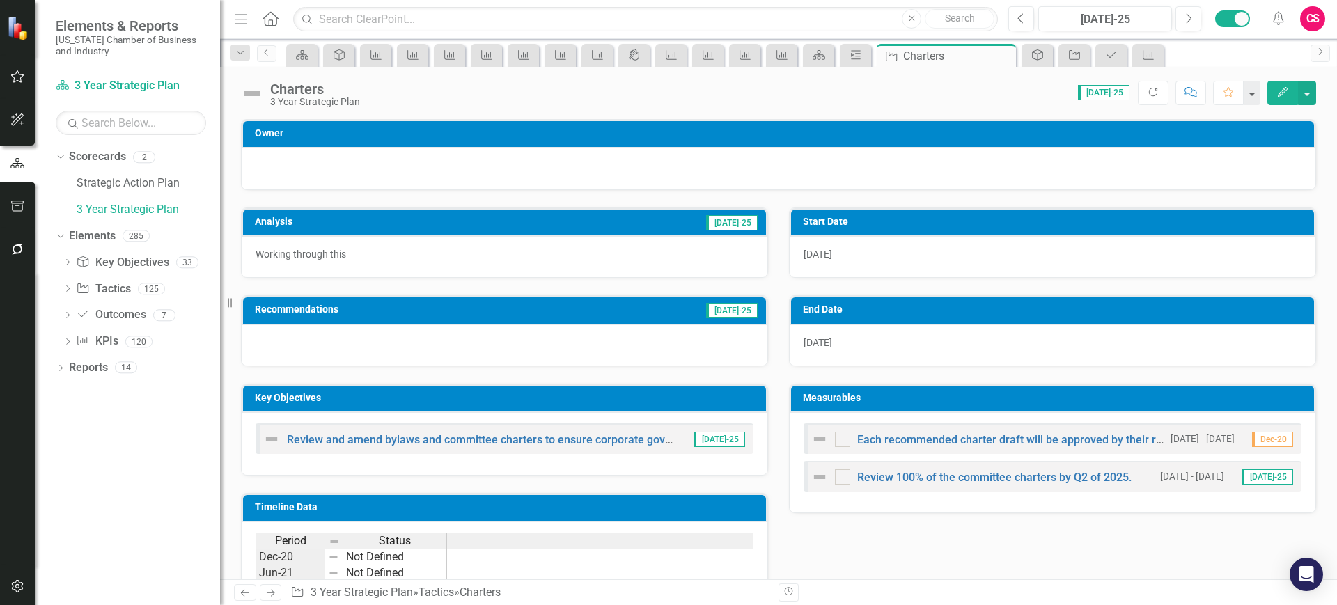
click at [543, 247] on p "Working through this" at bounding box center [505, 254] width 498 height 14
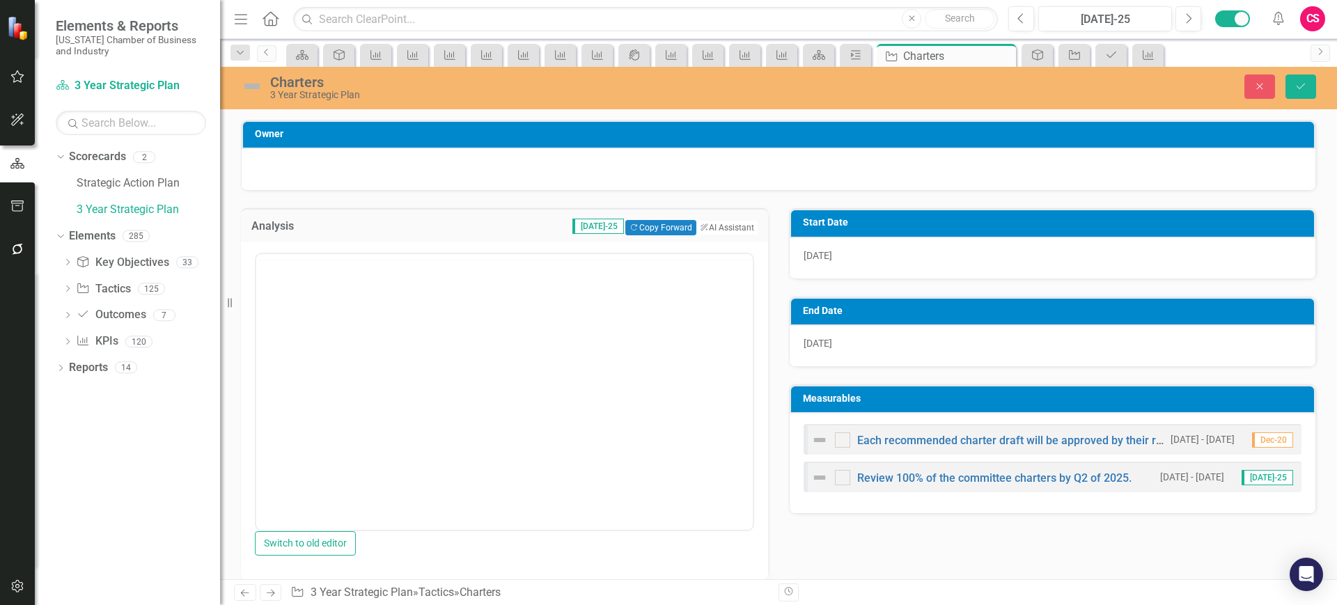
click at [432, 253] on div "<p>Working through this&nbsp;</p>" at bounding box center [504, 392] width 499 height 279
click at [305, 286] on body "Working through this" at bounding box center [504, 390] width 497 height 209
drag, startPoint x: 1300, startPoint y: 82, endPoint x: 840, endPoint y: 335, distance: 524.6
click at [1300, 83] on icon "Save" at bounding box center [1301, 86] width 13 height 10
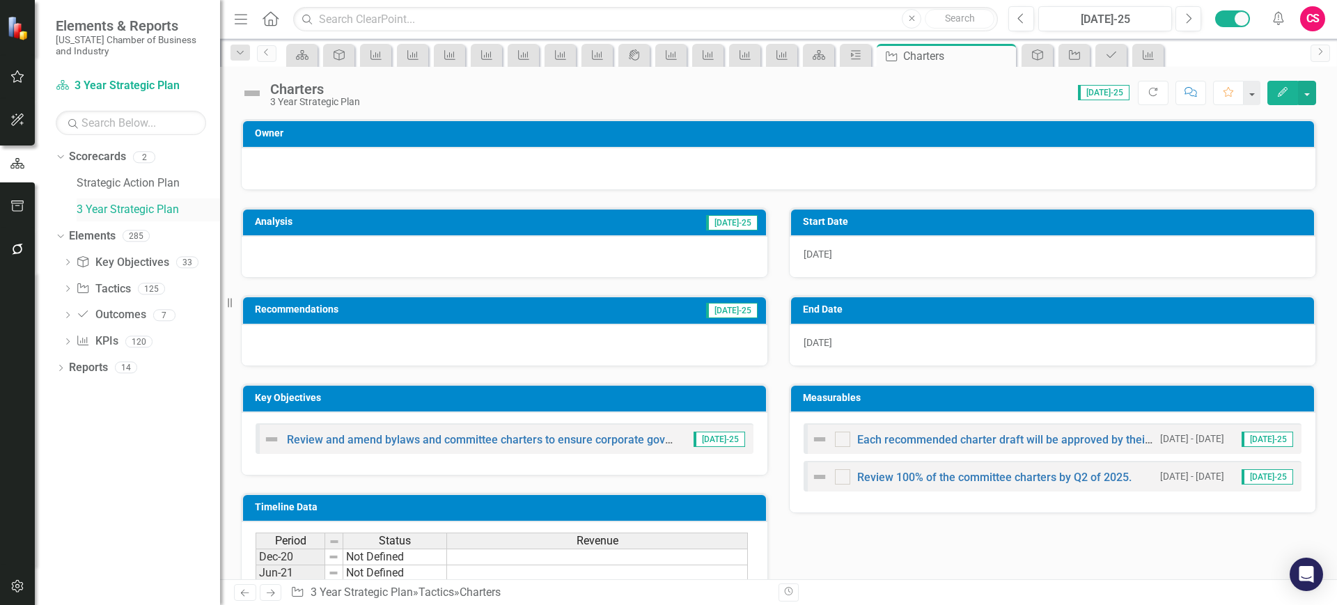
click at [145, 210] on link "3 Year Strategic Plan" at bounding box center [148, 210] width 143 height 16
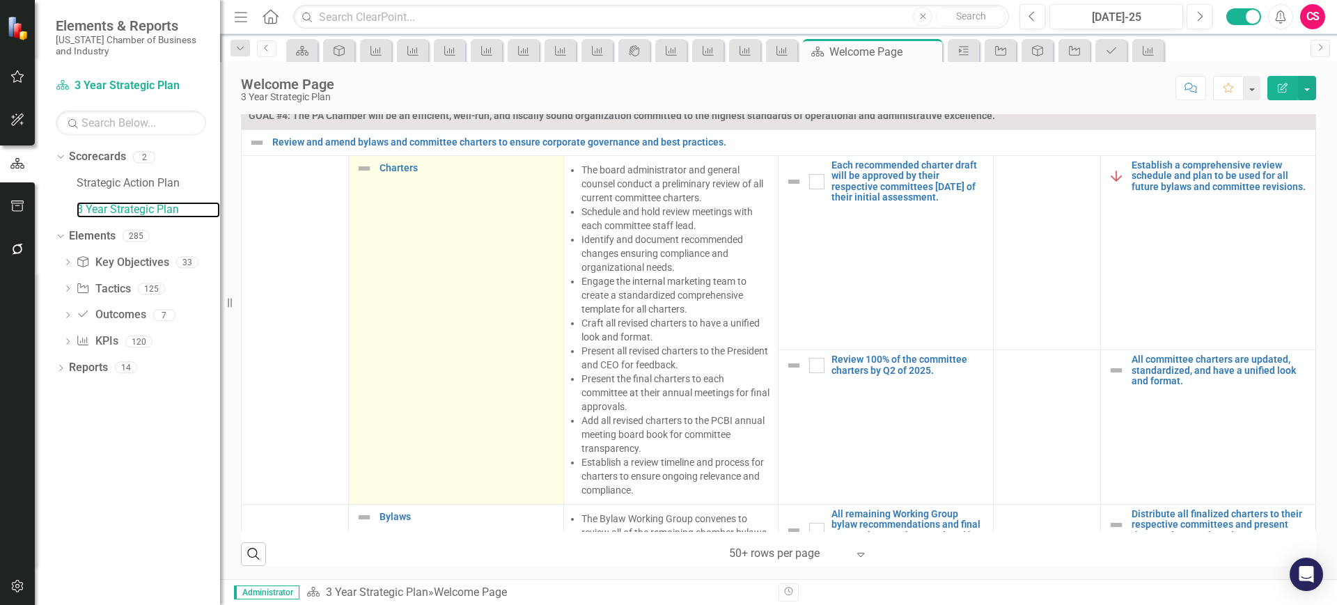
scroll to position [316, 0]
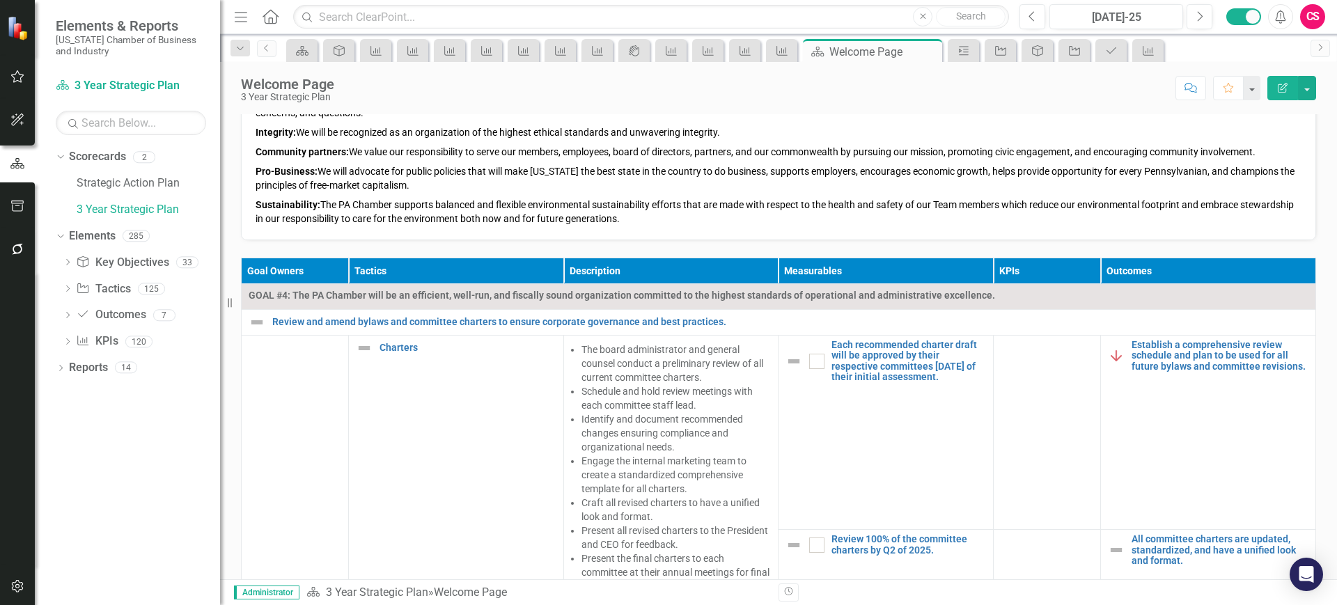
click at [1316, 21] on div "CS" at bounding box center [1312, 16] width 25 height 25
click at [1258, 173] on link "icon.portal Success Portal" at bounding box center [1270, 174] width 110 height 26
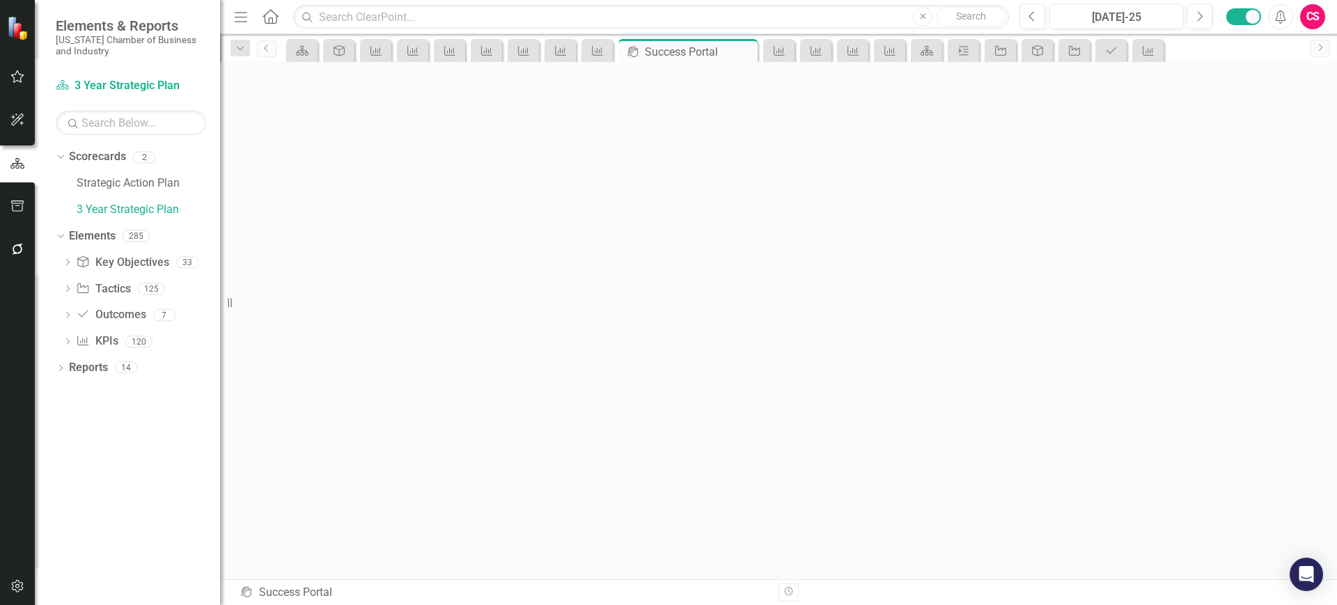
click at [1310, 13] on div "CS" at bounding box center [1312, 16] width 25 height 25
